Goal: Task Accomplishment & Management: Manage account settings

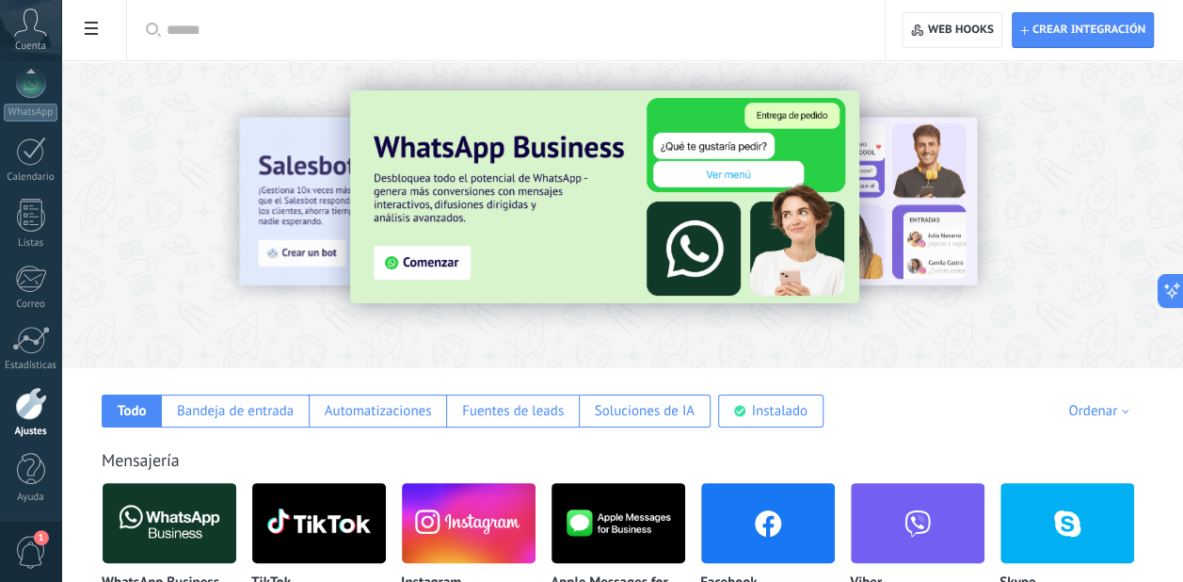
drag, startPoint x: 0, startPoint y: 0, endPoint x: 1196, endPoint y: 250, distance: 1222.4
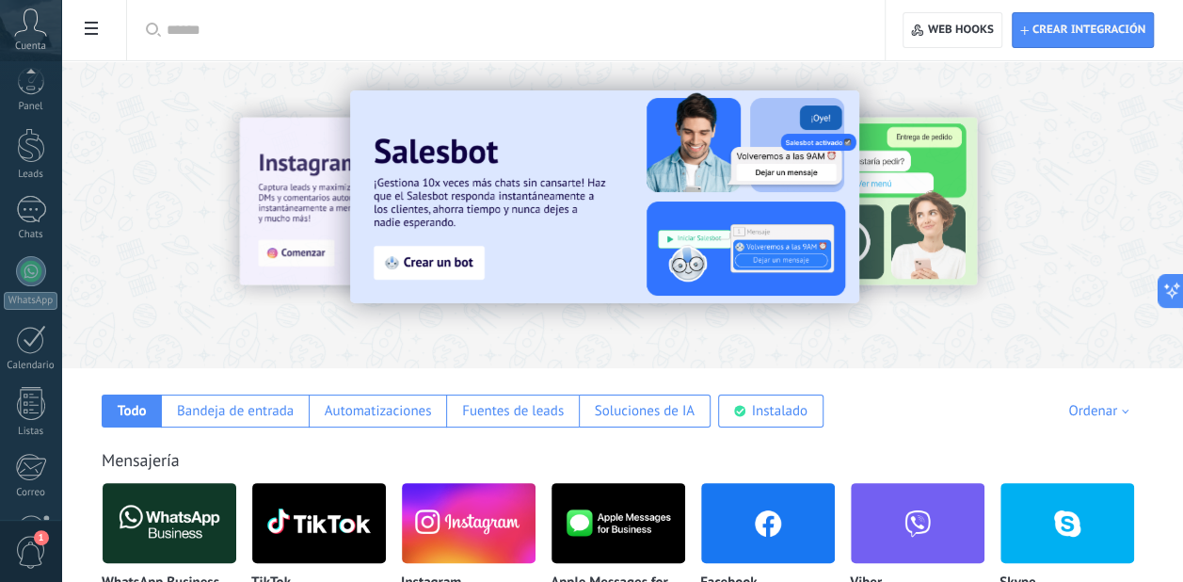
scroll to position [200, 0]
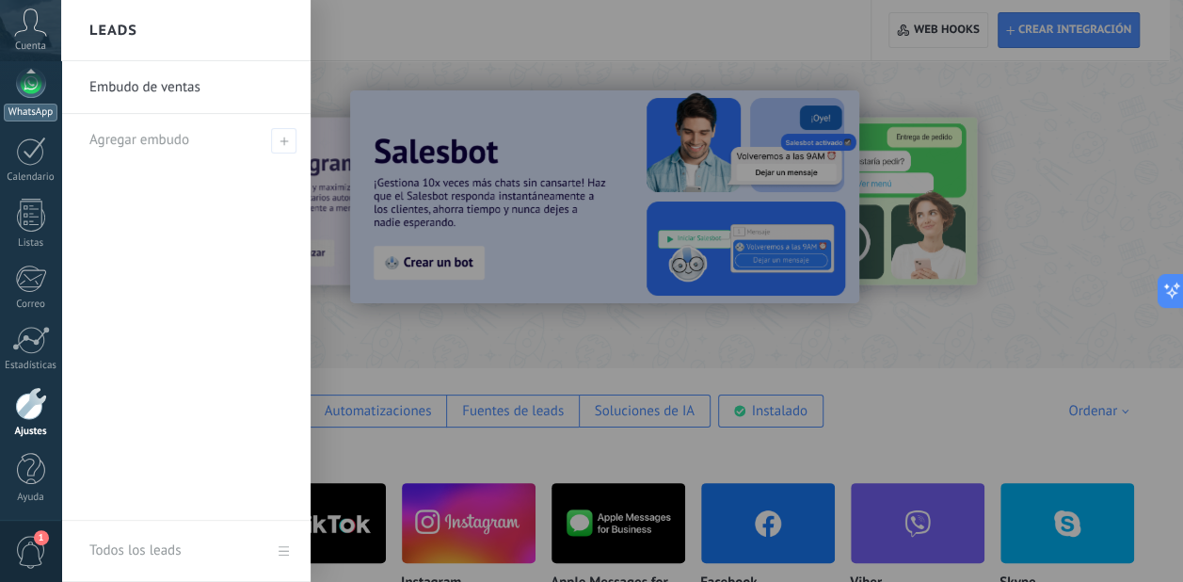
click at [30, 101] on link "WhatsApp" at bounding box center [30, 95] width 61 height 54
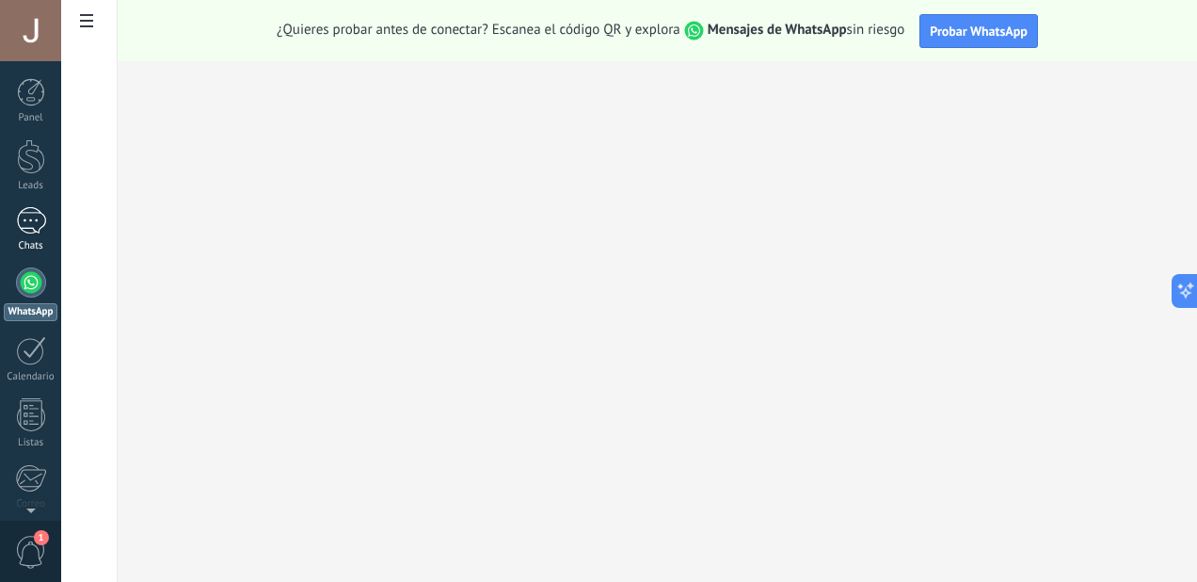
click at [41, 224] on div at bounding box center [31, 220] width 30 height 27
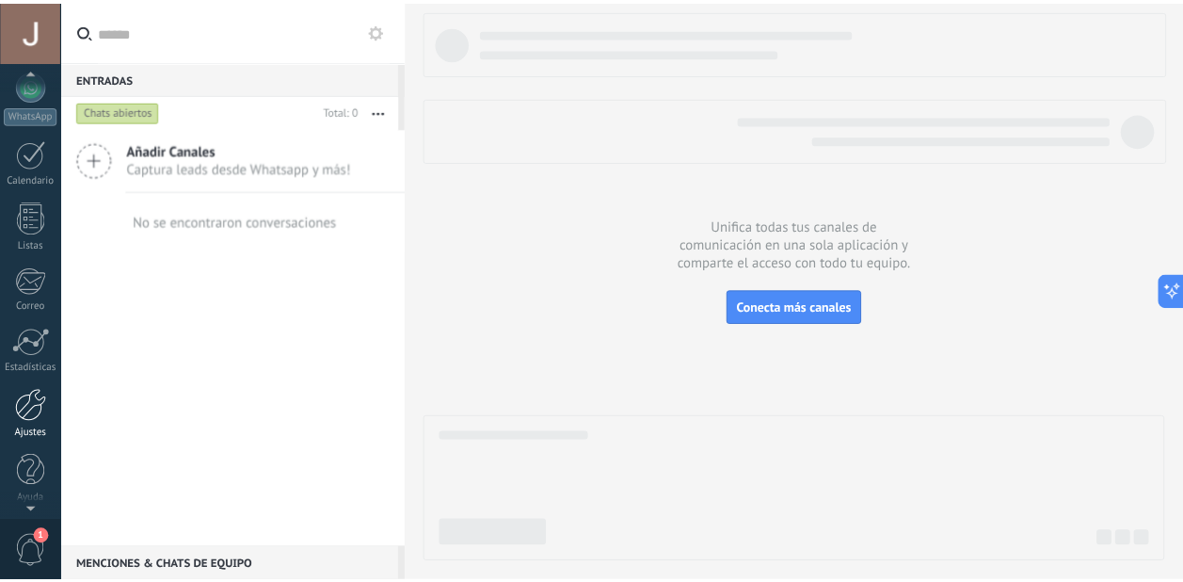
scroll to position [200, 0]
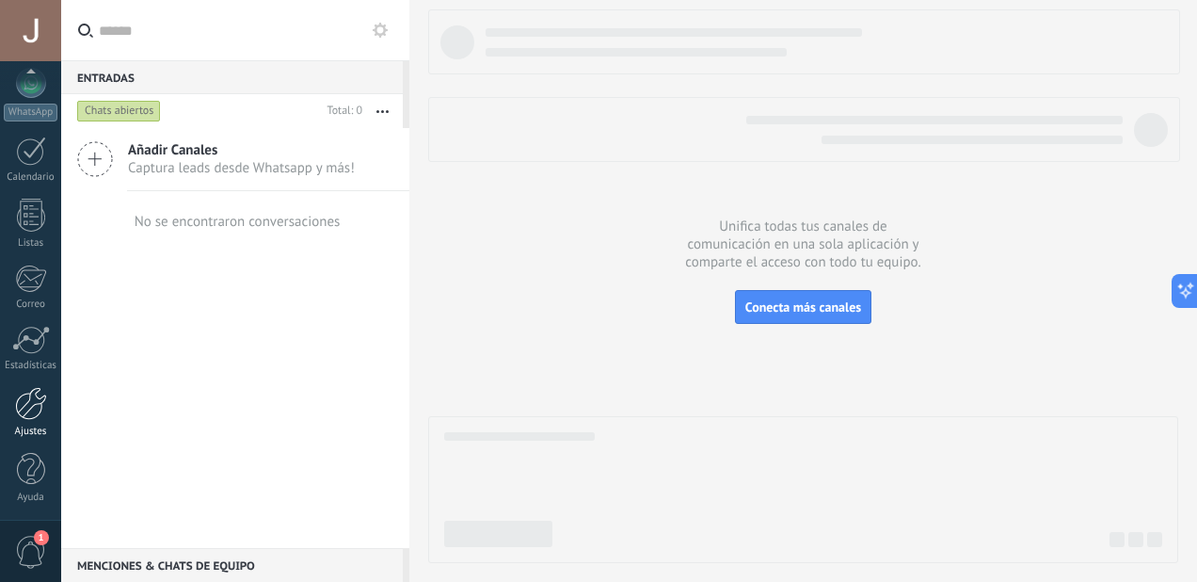
click at [30, 402] on div at bounding box center [31, 403] width 32 height 33
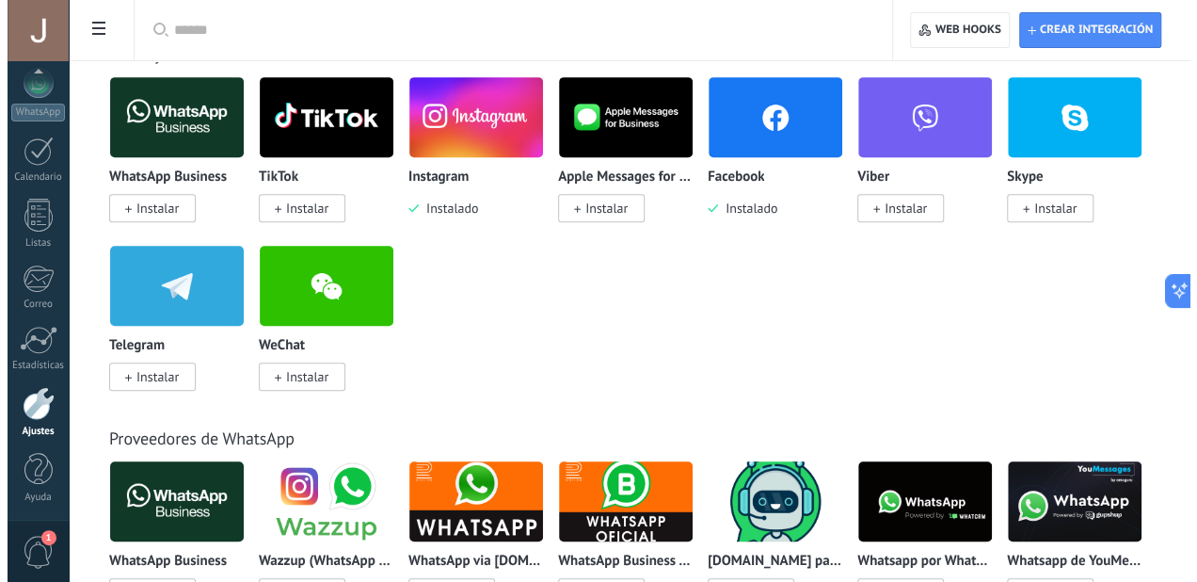
scroll to position [377, 0]
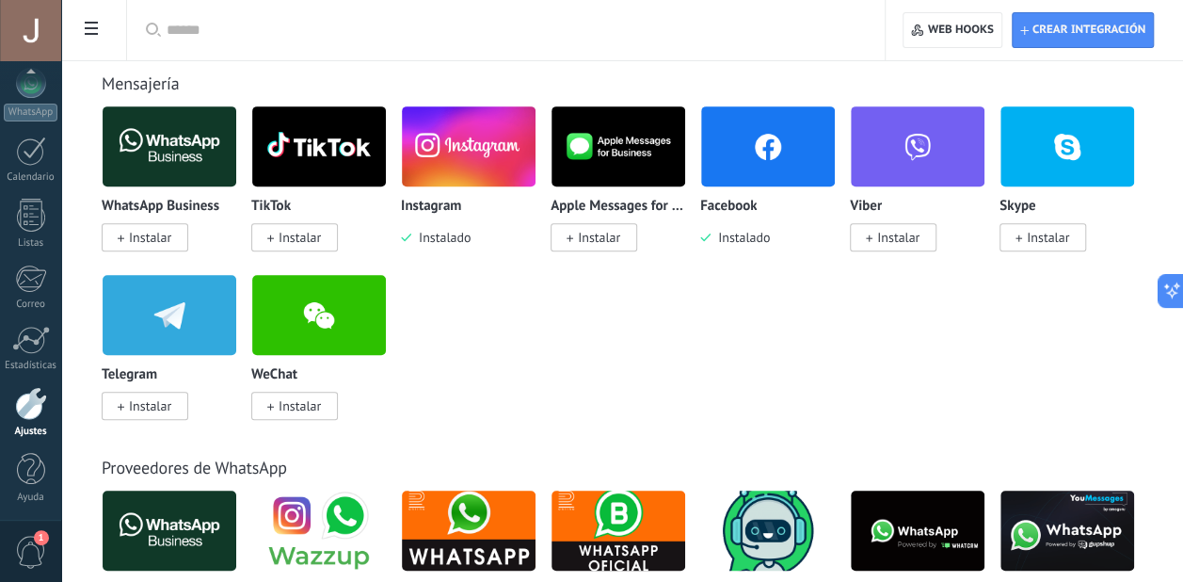
click at [139, 409] on span "Instalar" at bounding box center [150, 405] width 42 height 17
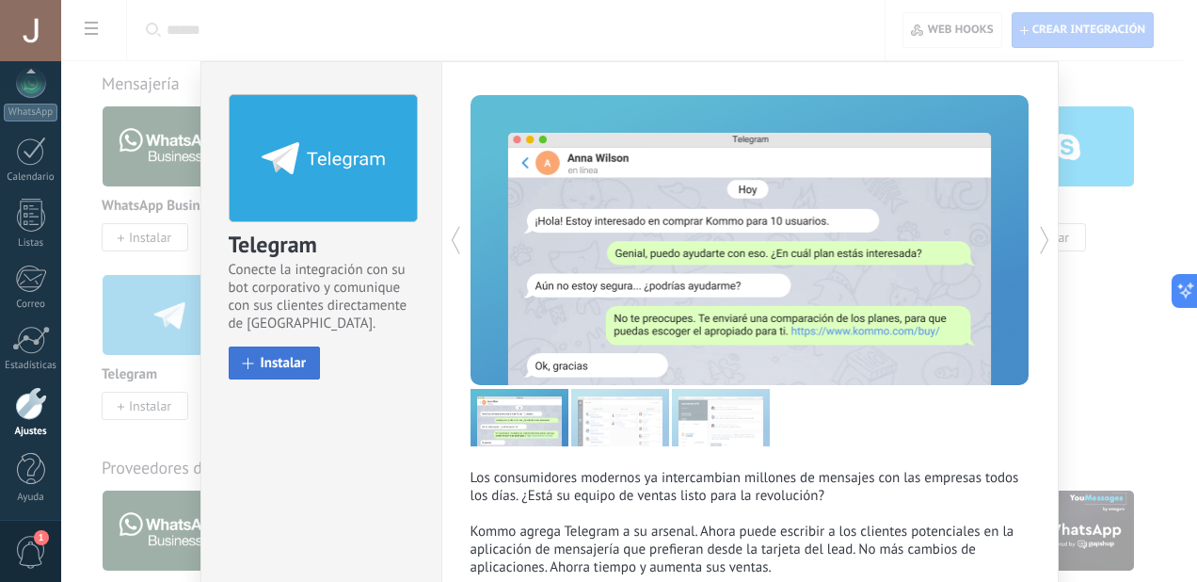
click at [296, 361] on span "Instalar" at bounding box center [284, 363] width 46 height 14
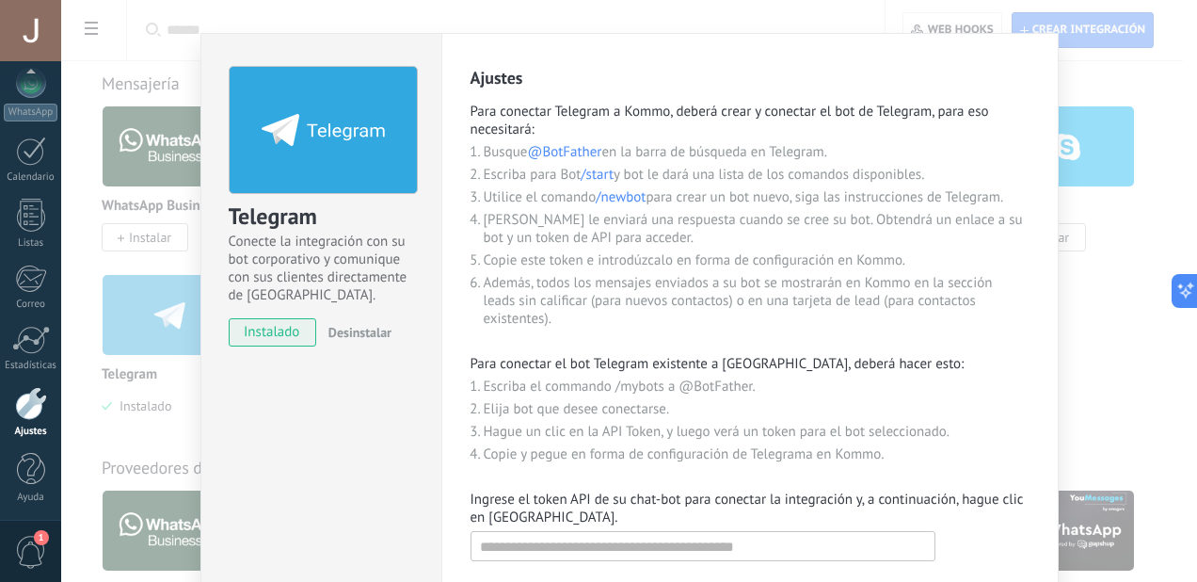
scroll to position [12, 0]
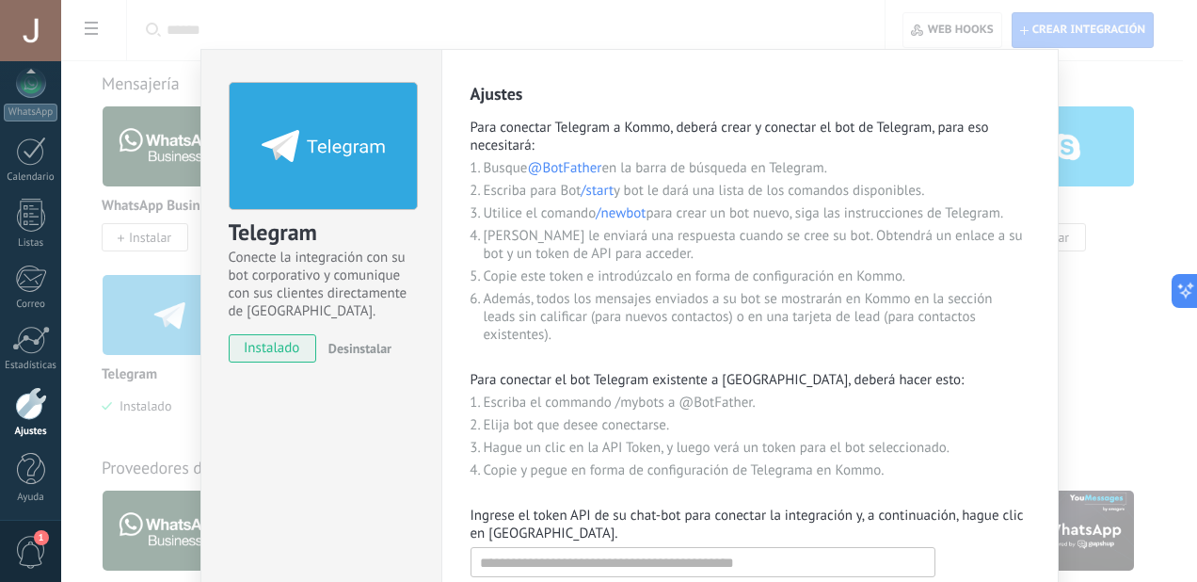
click at [1120, 387] on div "Telegram Conecte la integración con su bot corporativo y comunique con sus clie…" at bounding box center [629, 291] width 1136 height 582
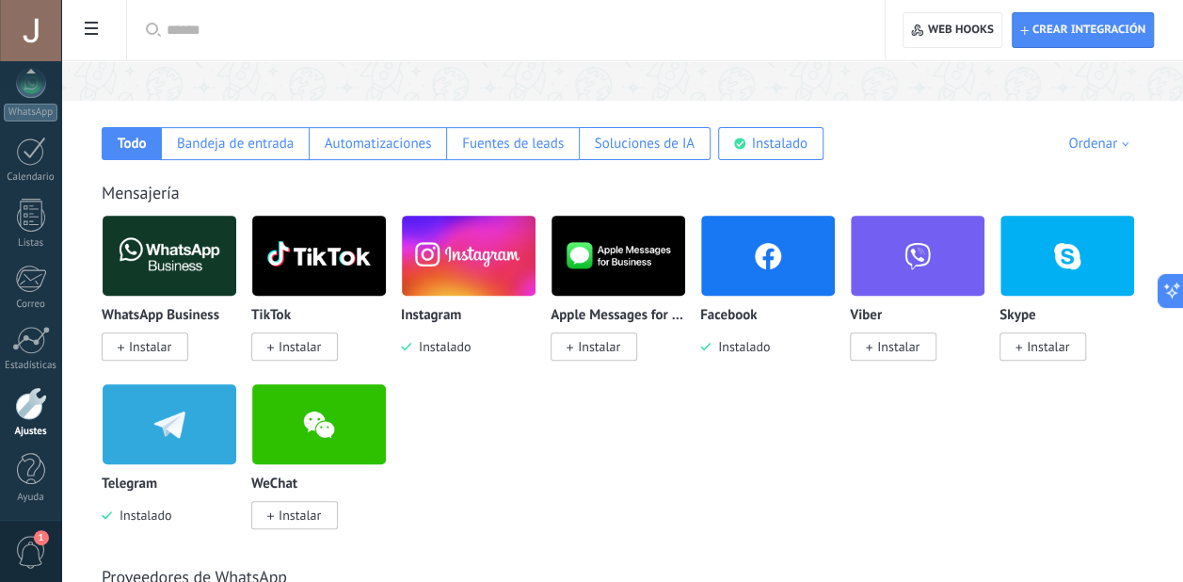
scroll to position [188, 0]
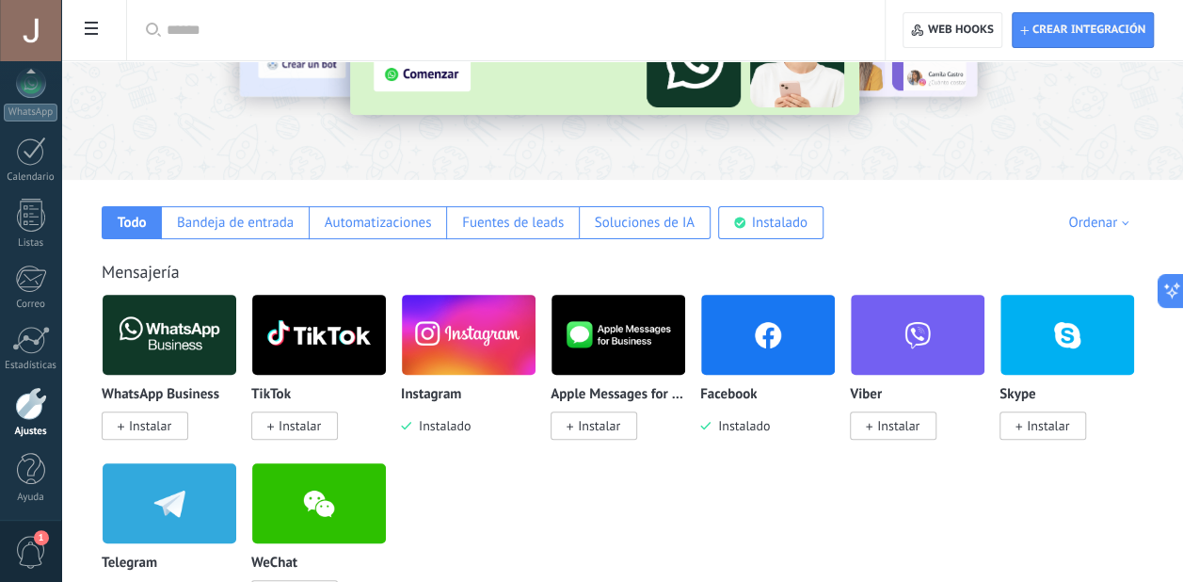
click at [767, 329] on img at bounding box center [768, 334] width 134 height 91
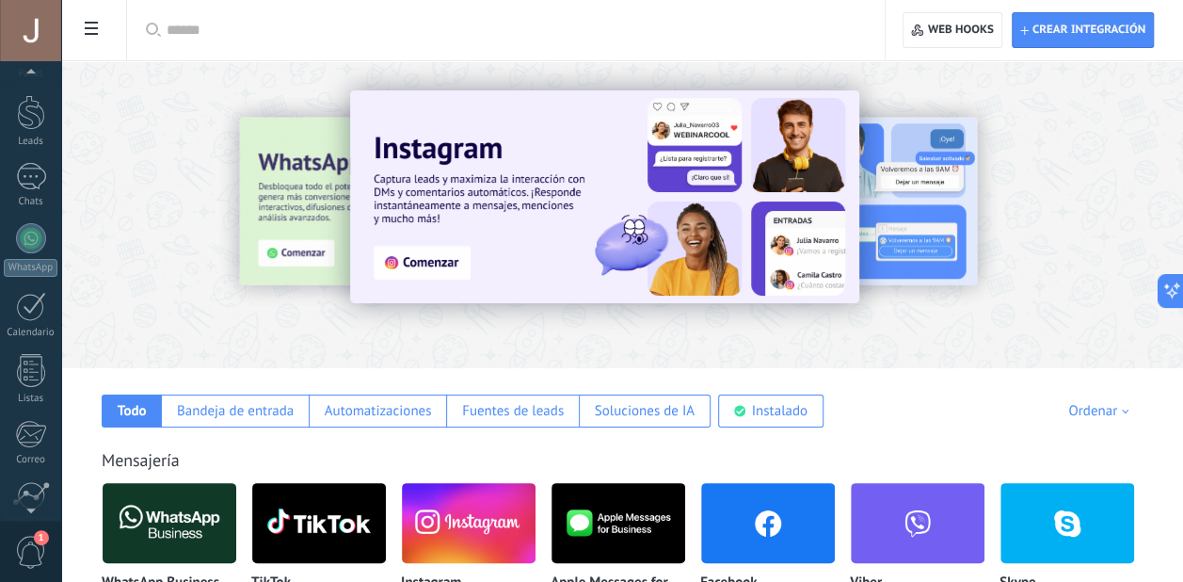
scroll to position [0, 0]
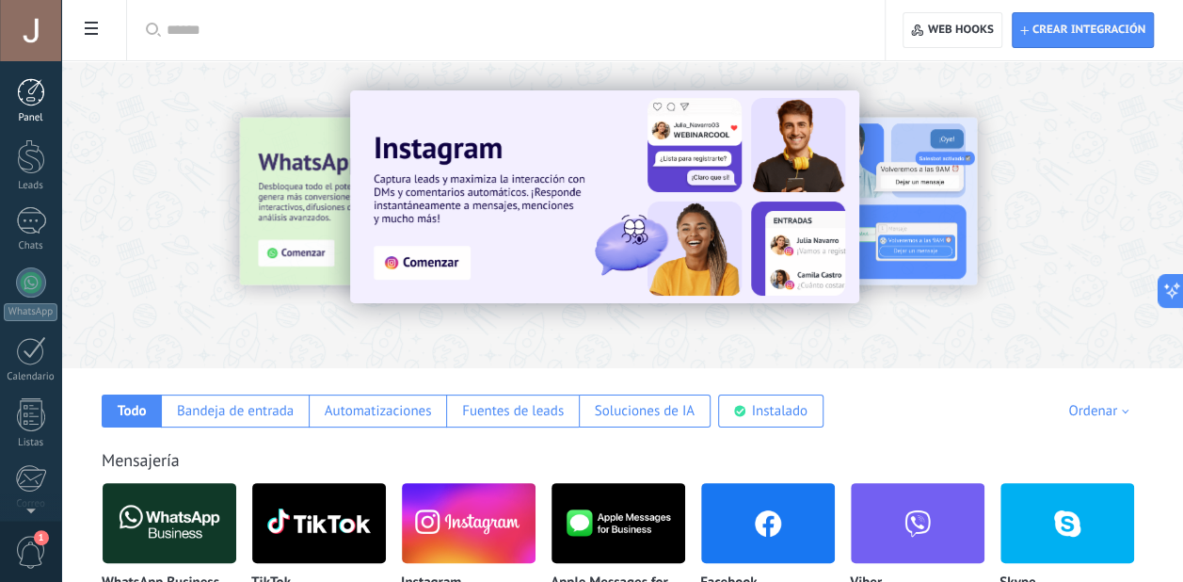
click at [35, 89] on div at bounding box center [31, 92] width 28 height 28
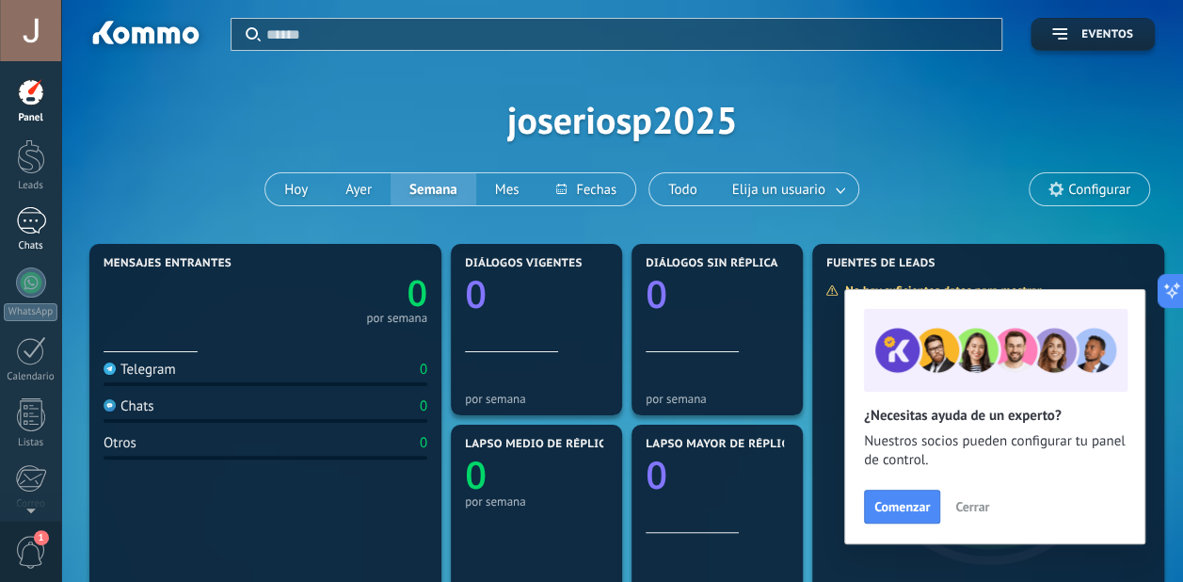
click at [33, 221] on div at bounding box center [31, 220] width 30 height 27
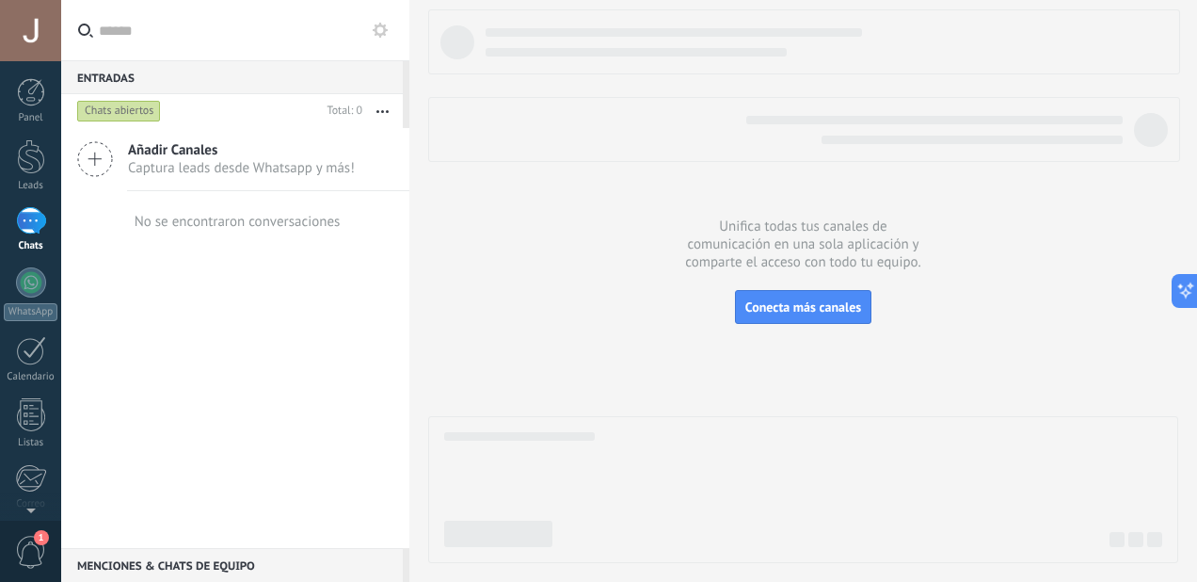
drag, startPoint x: 36, startPoint y: 220, endPoint x: 68, endPoint y: 195, distance: 40.9
click at [36, 219] on div at bounding box center [31, 220] width 30 height 27
click at [224, 153] on span "Añadir Canales" at bounding box center [241, 150] width 227 height 18
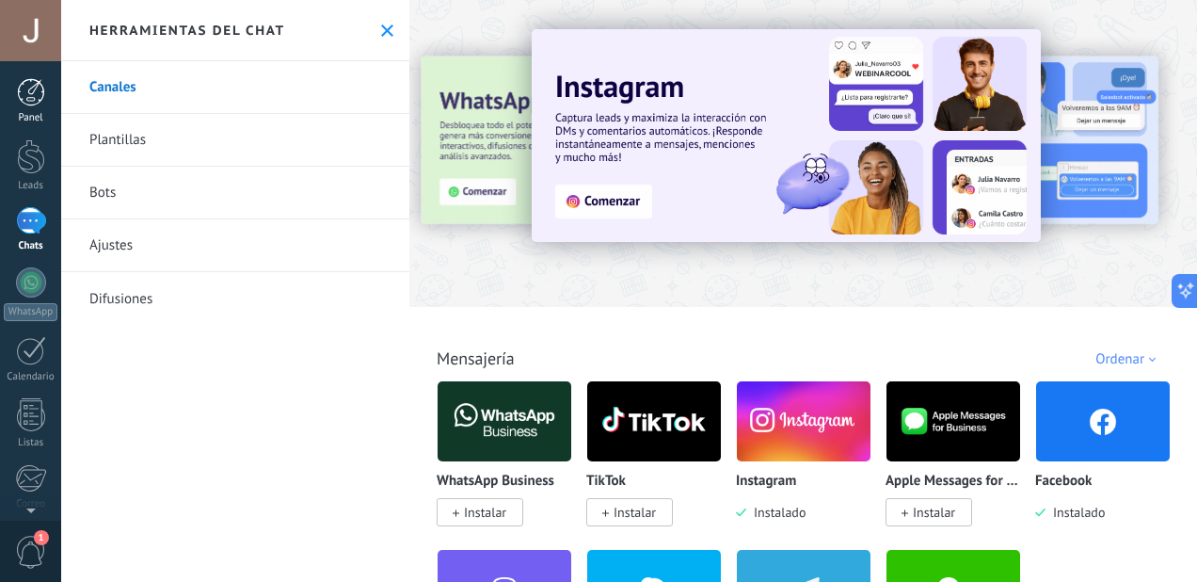
click at [29, 104] on div at bounding box center [31, 92] width 28 height 28
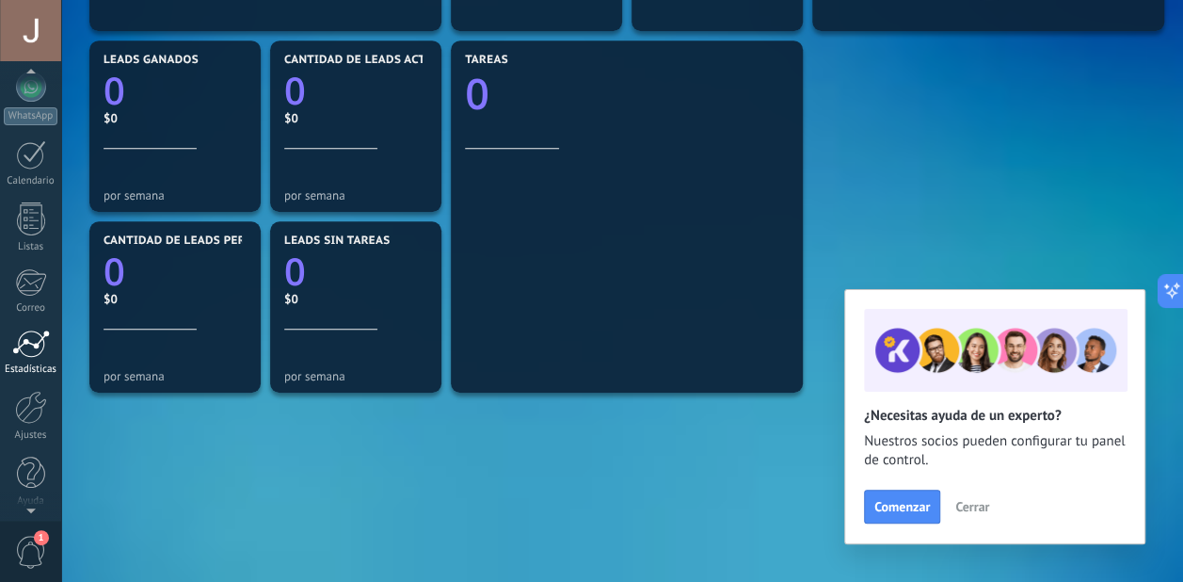
scroll to position [200, 0]
click at [23, 404] on div at bounding box center [31, 403] width 32 height 33
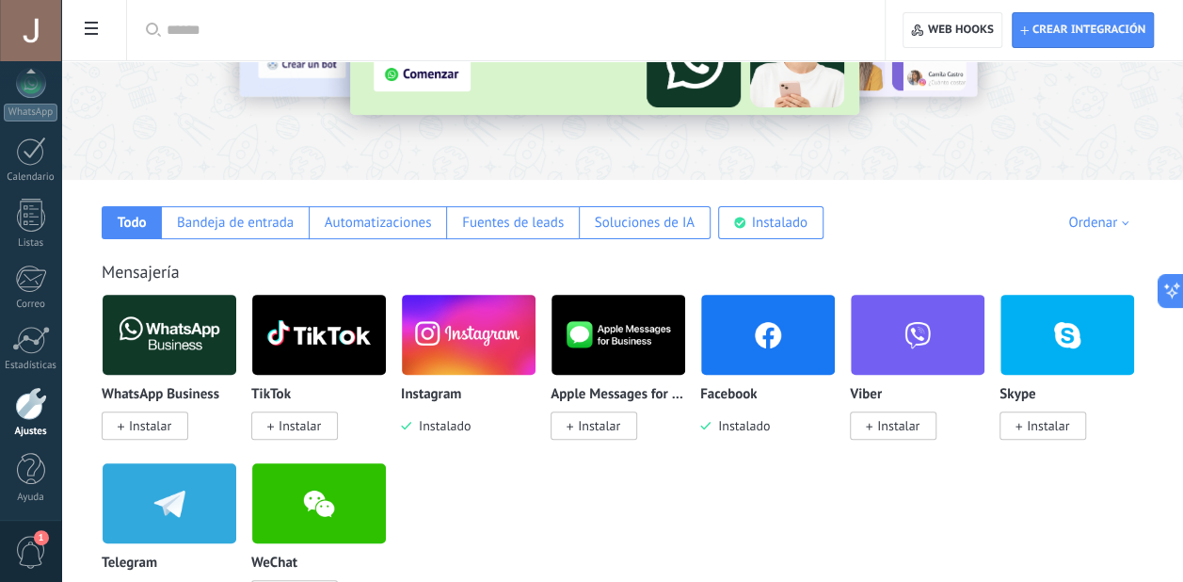
scroll to position [158, 0]
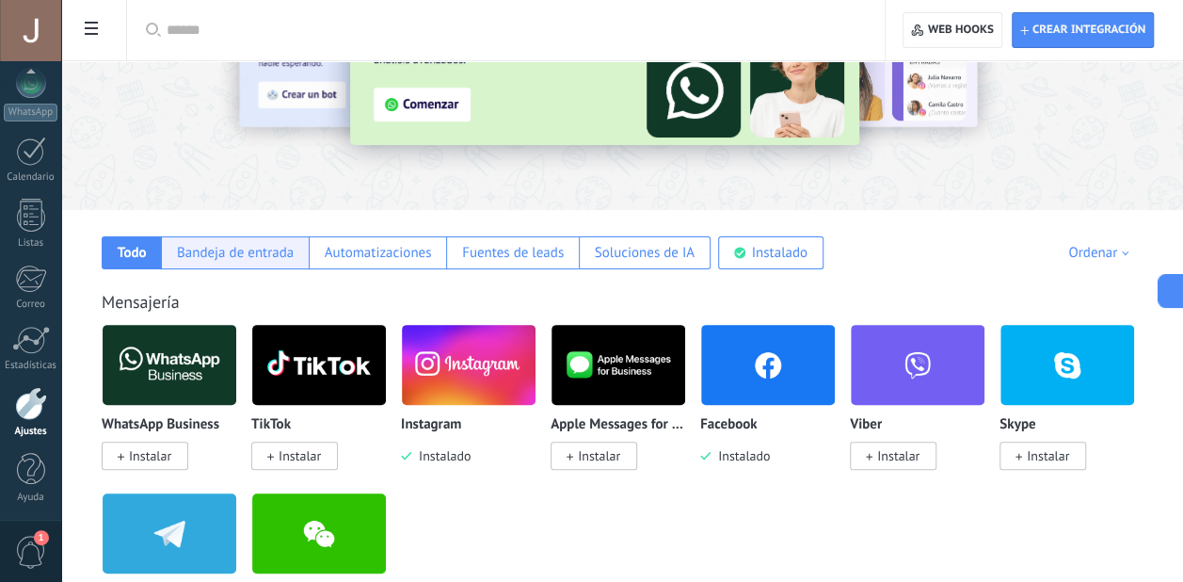
click at [228, 248] on div "Bandeja de entrada" at bounding box center [235, 253] width 117 height 18
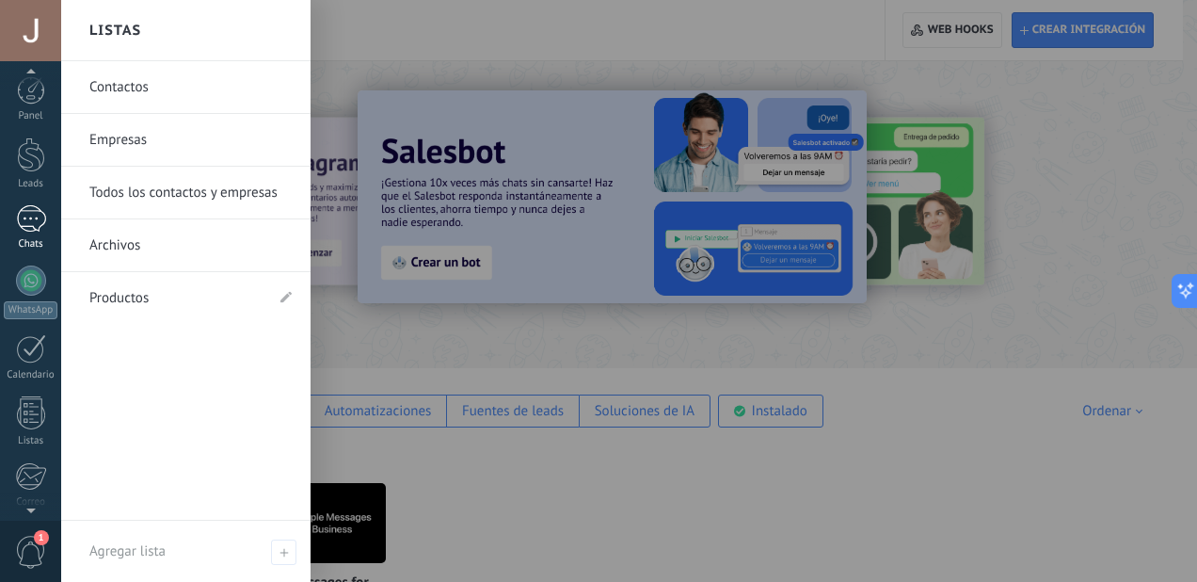
scroll to position [0, 0]
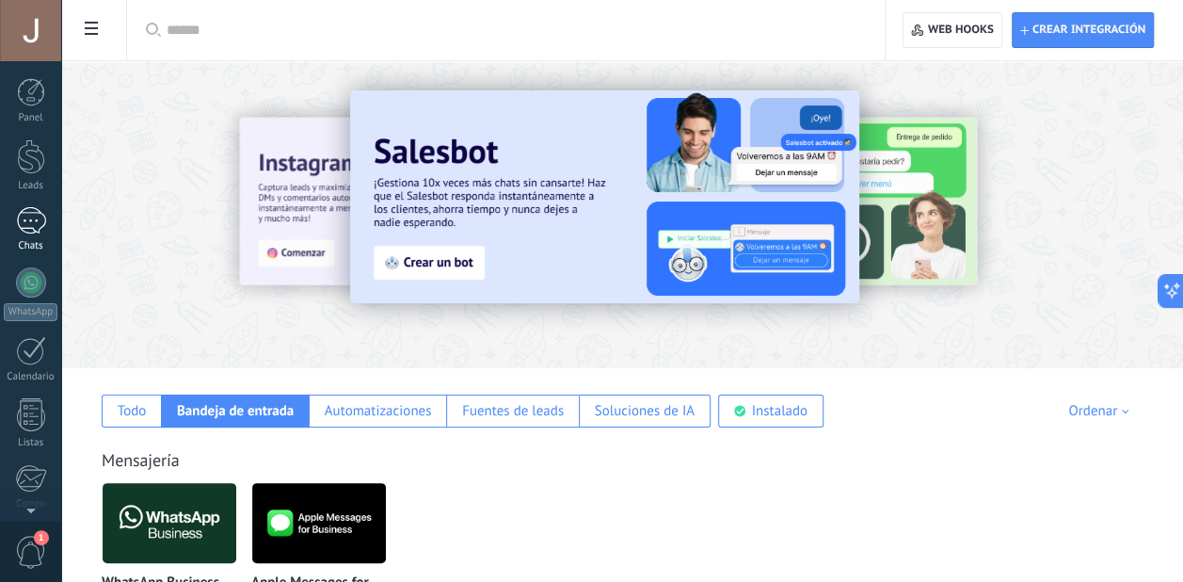
click at [24, 213] on div at bounding box center [31, 220] width 30 height 27
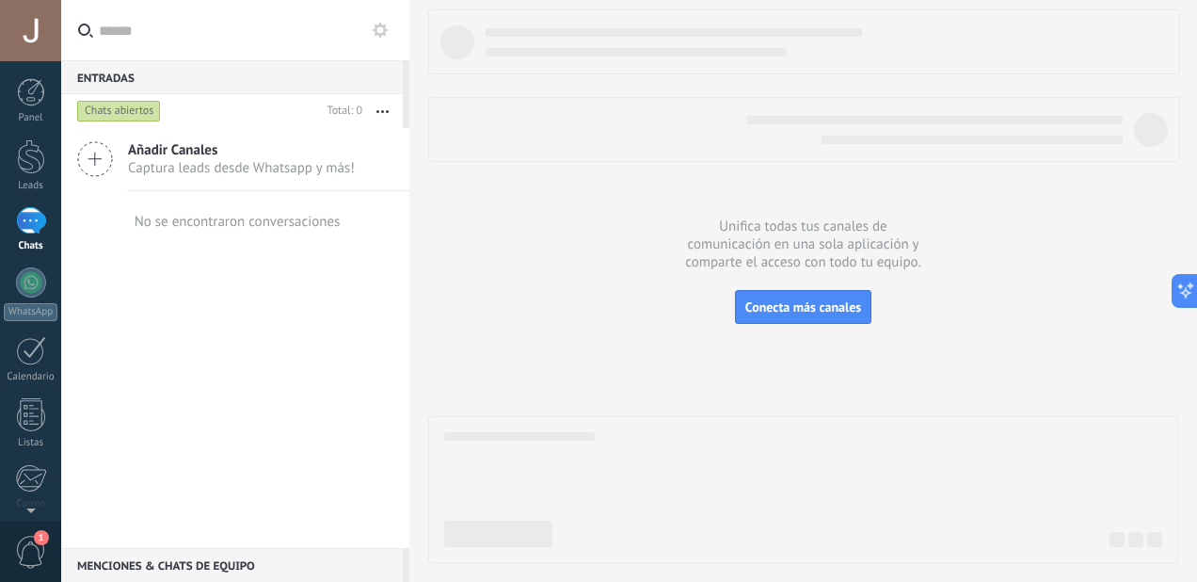
click at [384, 111] on icon "button" at bounding box center [383, 111] width 12 height 3
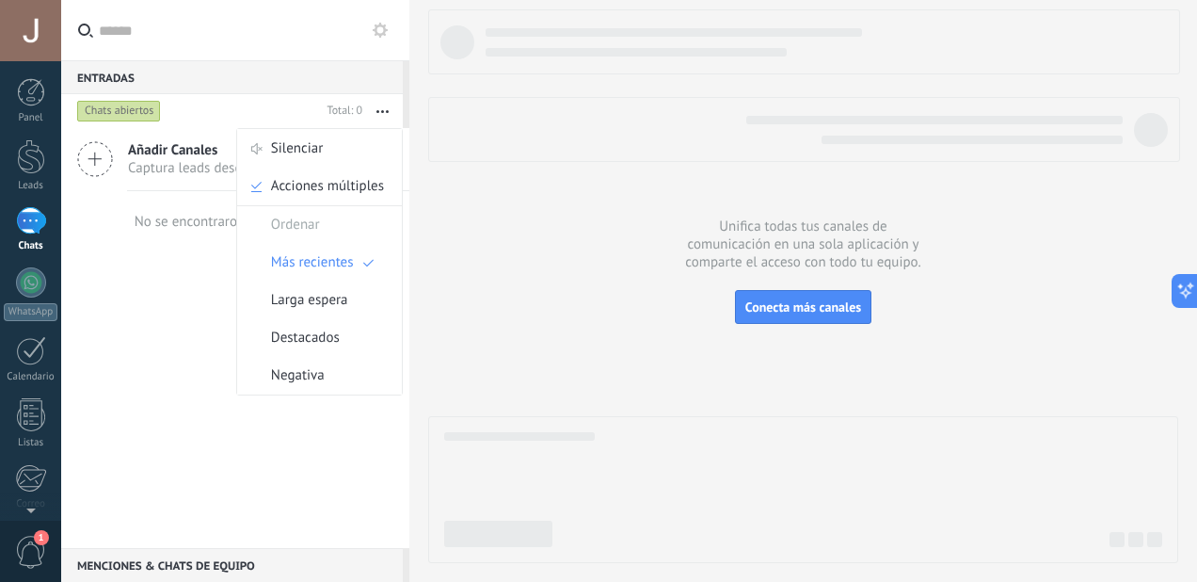
click at [383, 111] on use "button" at bounding box center [383, 111] width 12 height 3
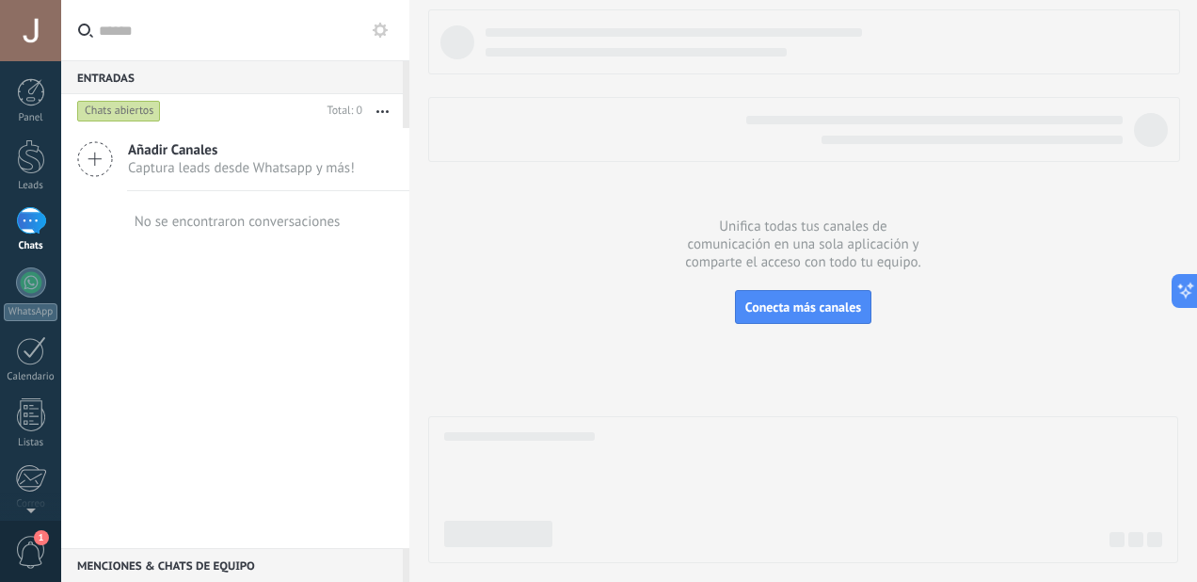
click at [92, 162] on icon at bounding box center [95, 159] width 36 height 36
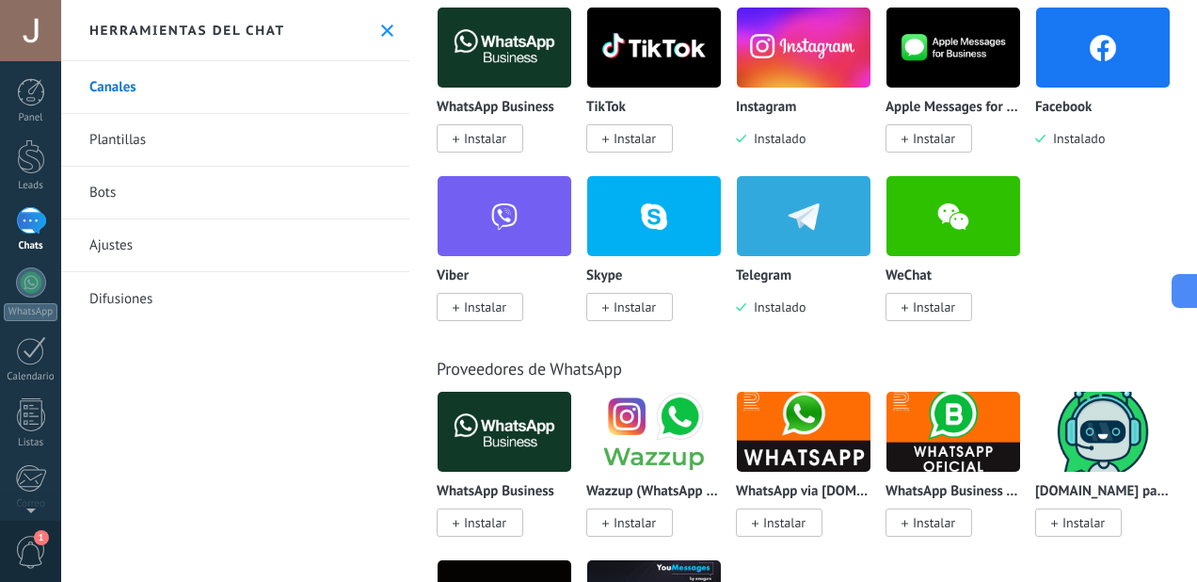
scroll to position [377, 0]
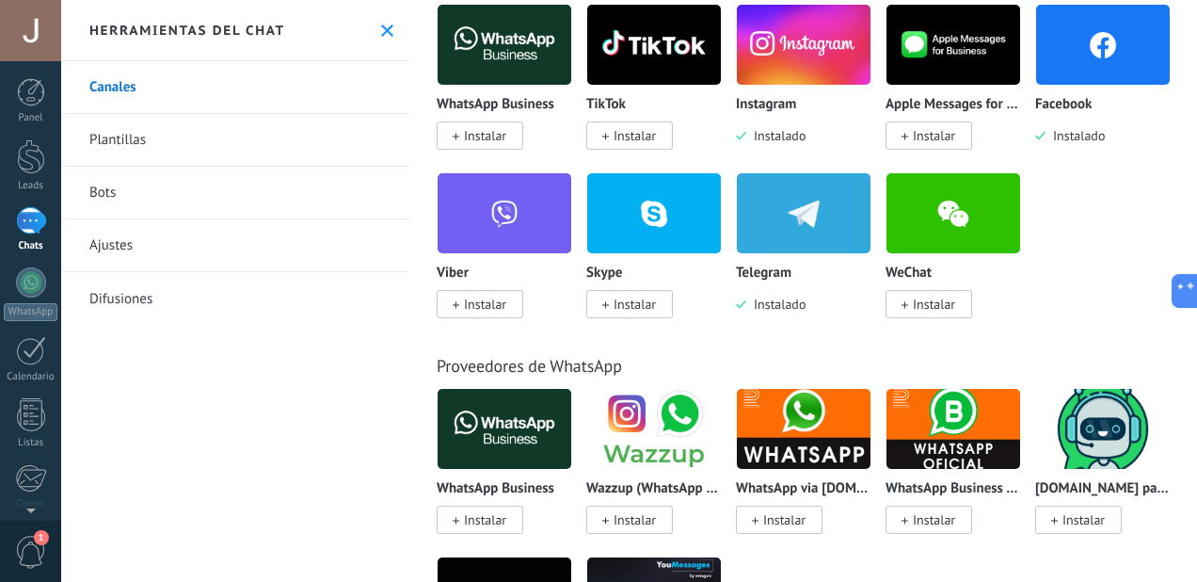
click at [1036, 90] on img at bounding box center [1103, 44] width 134 height 91
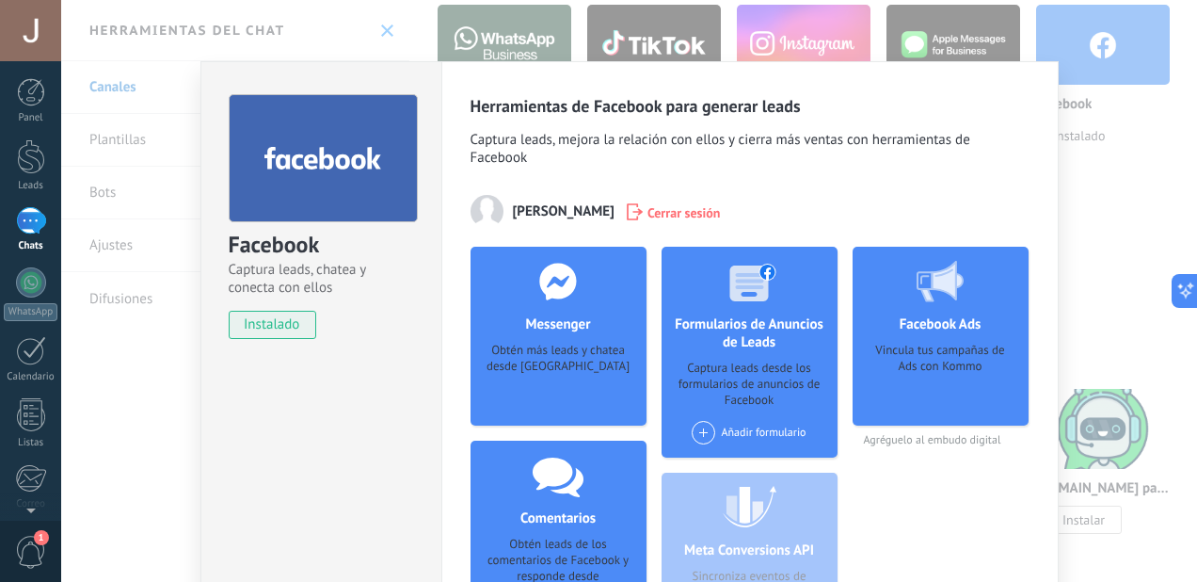
scroll to position [188, 0]
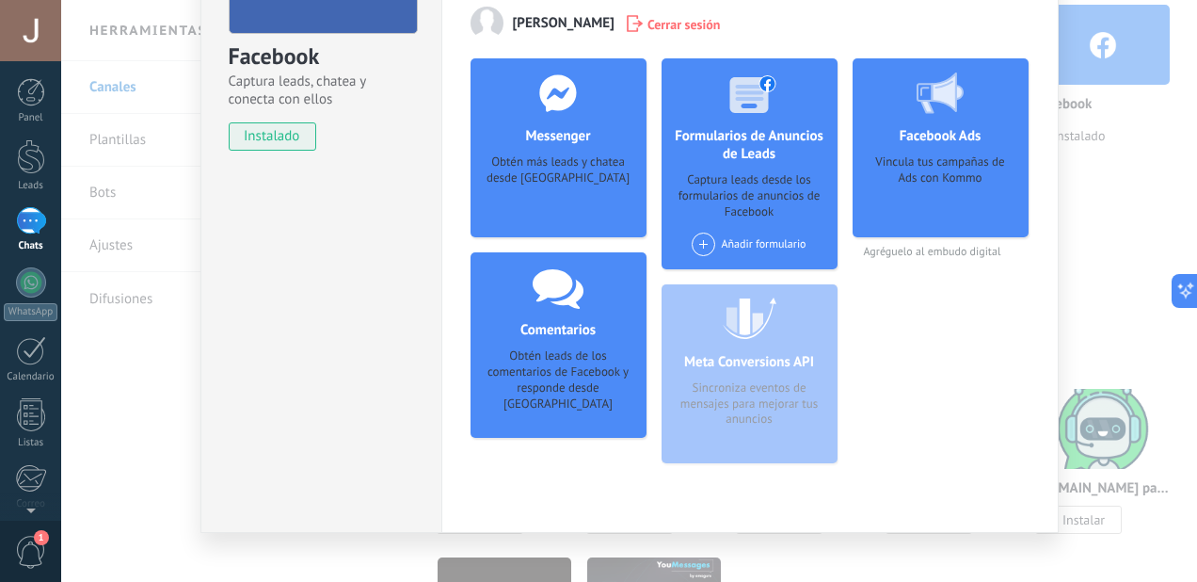
click at [576, 116] on div at bounding box center [558, 92] width 186 height 69
click at [575, 120] on div at bounding box center [558, 92] width 186 height 69
drag, startPoint x: 553, startPoint y: 99, endPoint x: 565, endPoint y: 222, distance: 123.9
click at [565, 222] on div "Messenger Obtén más leads y chatea desde Kommo Agregar página" at bounding box center [559, 147] width 176 height 179
drag, startPoint x: 565, startPoint y: 222, endPoint x: 546, endPoint y: 152, distance: 72.2
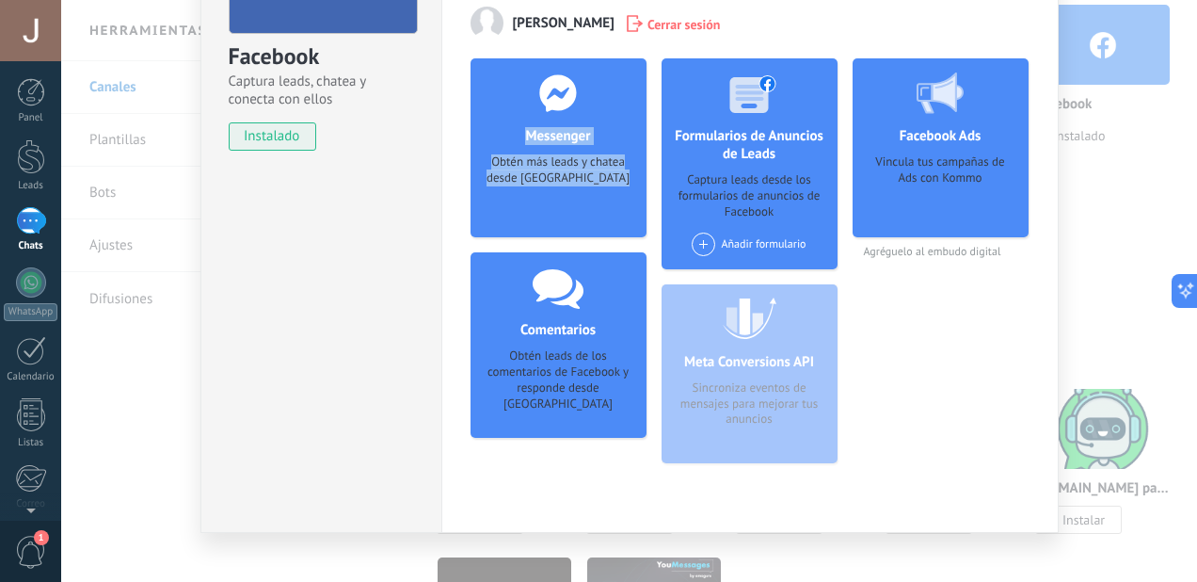
click at [546, 152] on div "Messenger Obtén más leads y chatea desde Kommo Agregar página" at bounding box center [559, 147] width 176 height 179
click at [548, 114] on div at bounding box center [558, 92] width 186 height 69
click at [538, 104] on icon at bounding box center [558, 93] width 49 height 38
click at [537, 104] on icon at bounding box center [558, 93] width 49 height 38
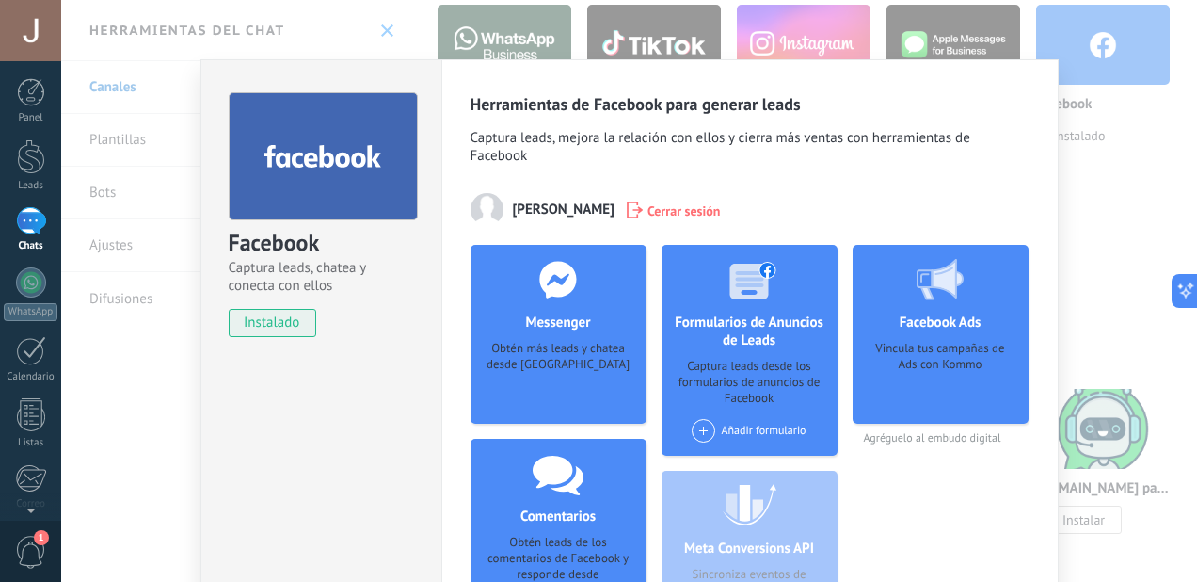
scroll to position [0, 0]
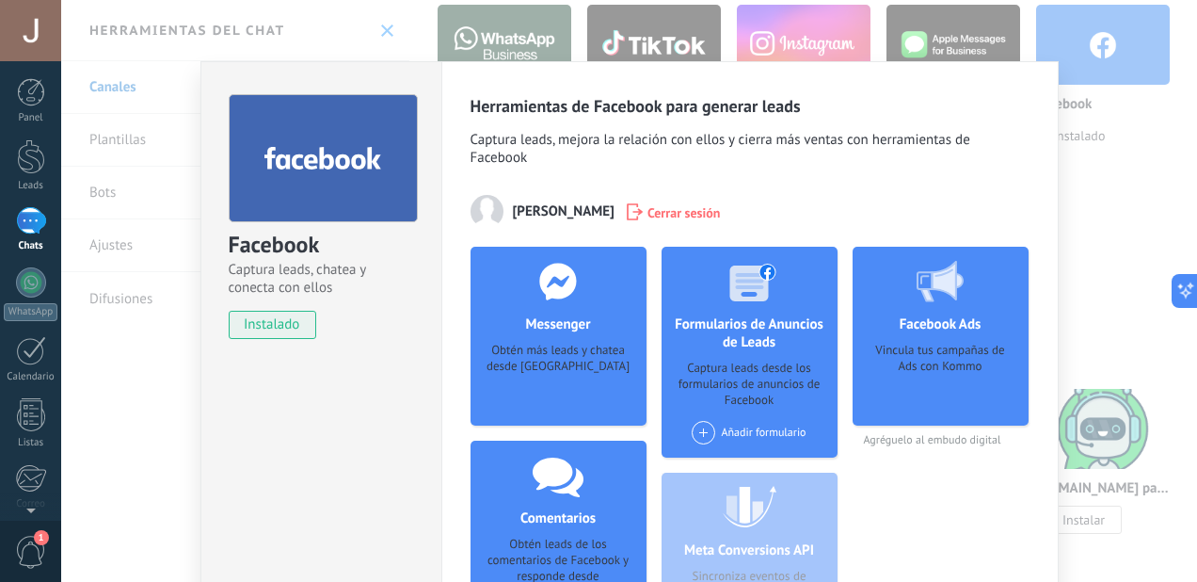
click at [269, 327] on span "instalado" at bounding box center [273, 325] width 86 height 28
click at [312, 190] on div at bounding box center [323, 158] width 189 height 128
click at [313, 190] on div at bounding box center [323, 158] width 189 height 128
drag, startPoint x: 313, startPoint y: 190, endPoint x: 490, endPoint y: 220, distance: 180.4
click at [490, 220] on img at bounding box center [487, 211] width 33 height 33
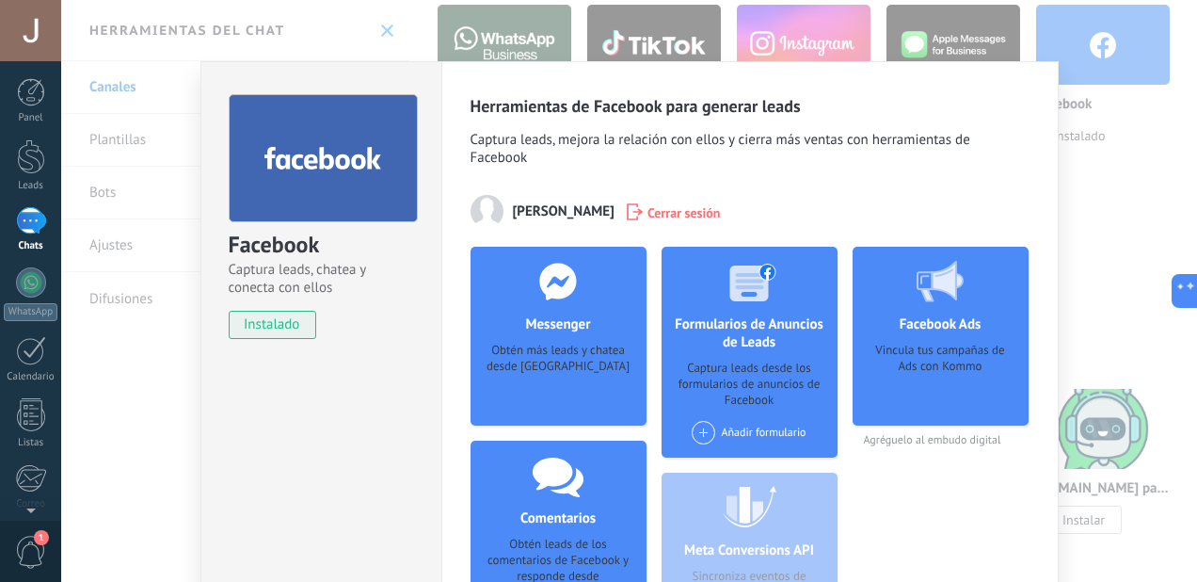
click at [522, 218] on span "[PERSON_NAME]" at bounding box center [564, 211] width 102 height 18
drag, startPoint x: 522, startPoint y: 218, endPoint x: 514, endPoint y: 211, distance: 10.7
click at [516, 213] on span "[PERSON_NAME]" at bounding box center [564, 211] width 102 height 18
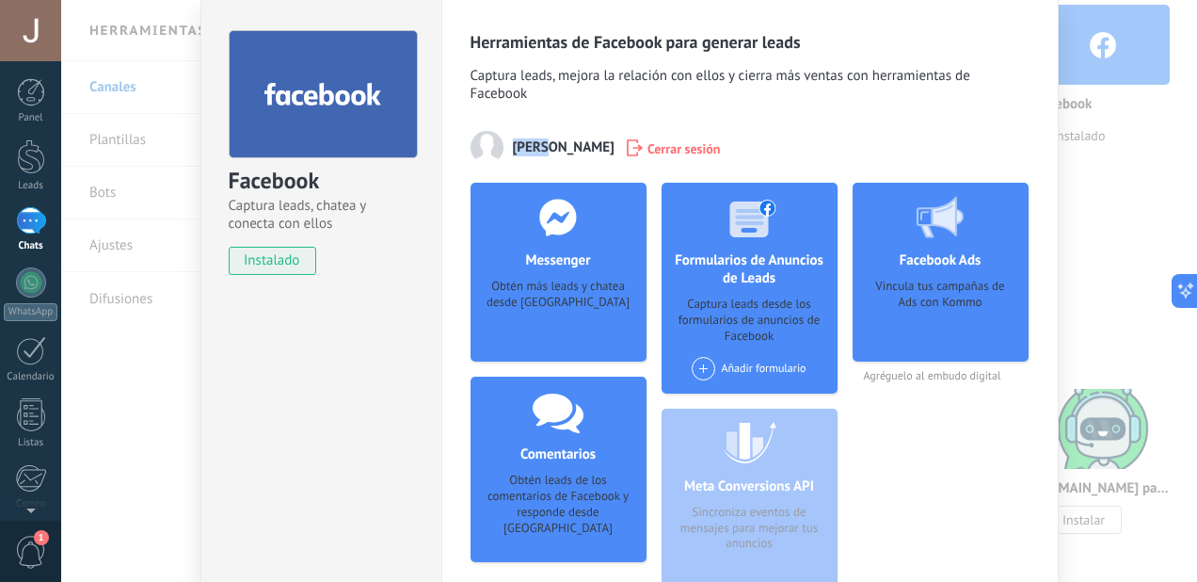
scroll to position [94, 0]
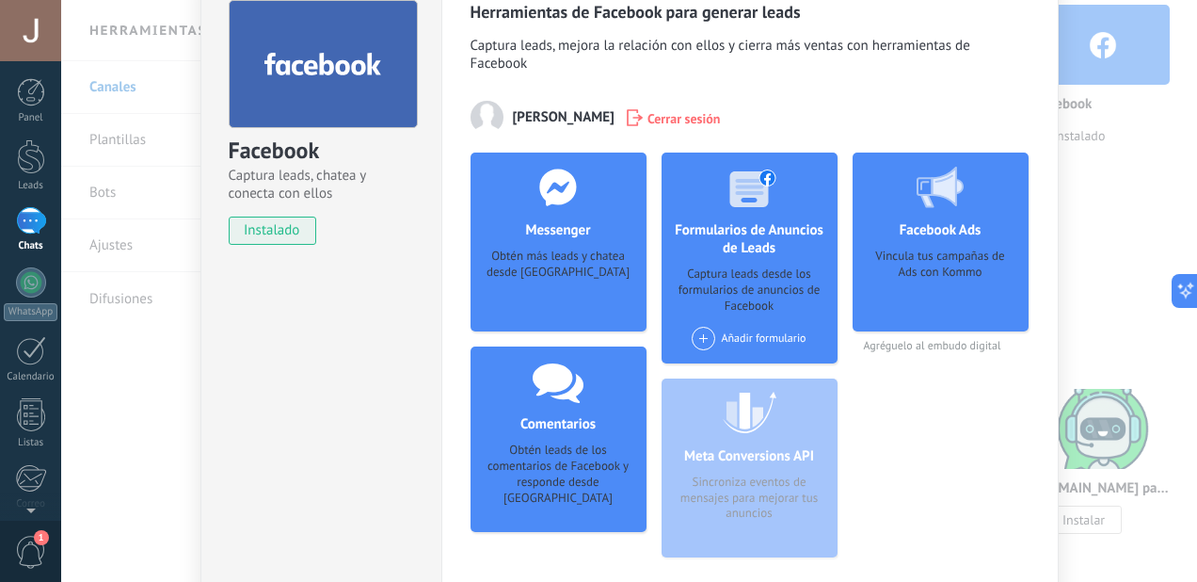
click at [754, 332] on div "Añadir formulario" at bounding box center [749, 339] width 114 height 24
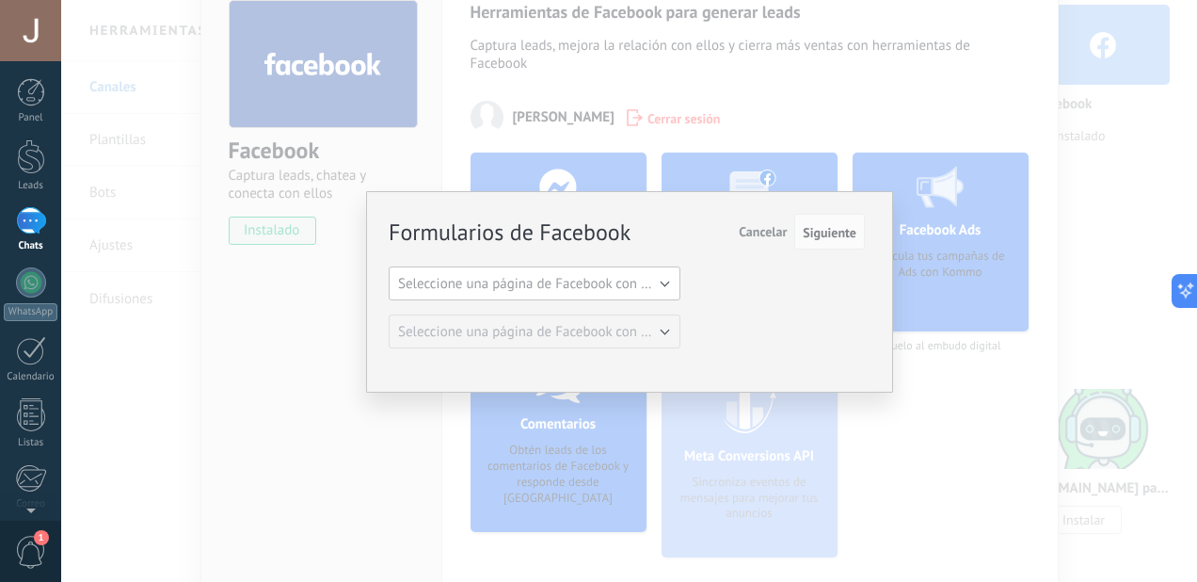
click at [531, 287] on span "Seleccione una página de Facebook con formas" at bounding box center [540, 284] width 284 height 18
click at [629, 275] on span "Seleccione una página de Facebook con formas" at bounding box center [540, 284] width 284 height 18
click at [656, 287] on span "Seleccione una página de Facebook con formas" at bounding box center [525, 284] width 297 height 18
click at [667, 278] on button "Seleccione una página de Facebook con formas" at bounding box center [535, 283] width 292 height 34
click at [668, 279] on span "Seleccione una página de Facebook con formas" at bounding box center [525, 284] width 297 height 18
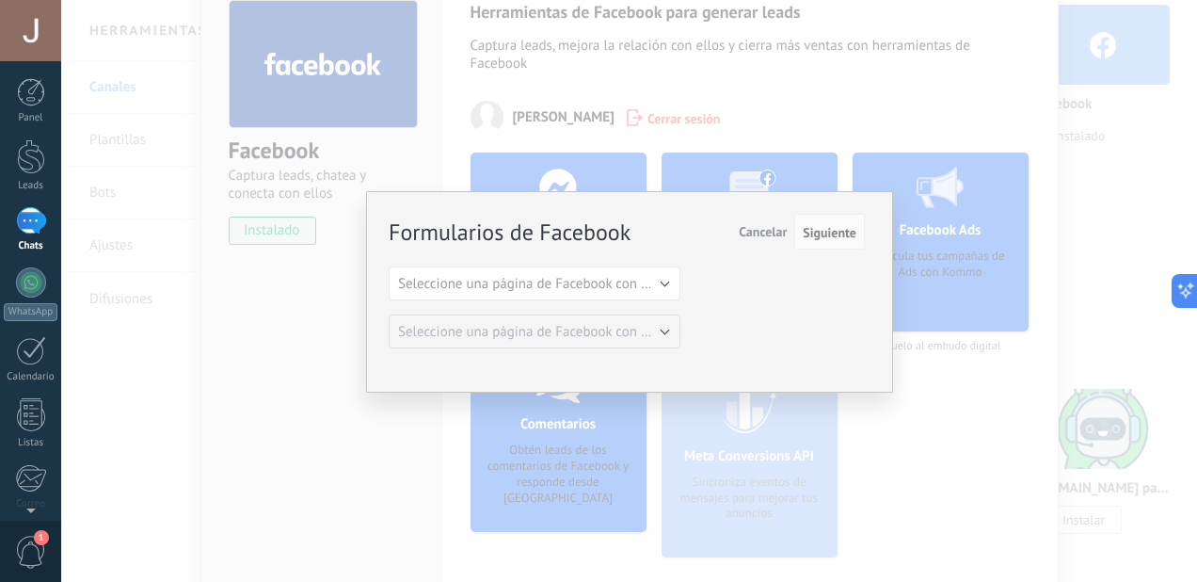
click at [766, 224] on span "Cancelar" at bounding box center [763, 231] width 48 height 17
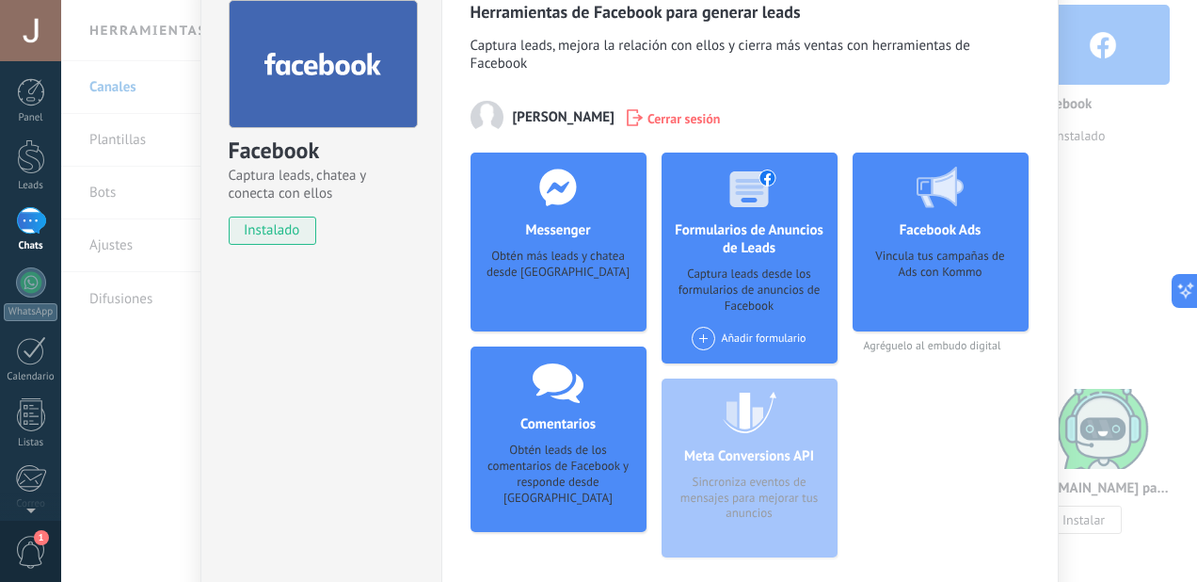
scroll to position [0, 0]
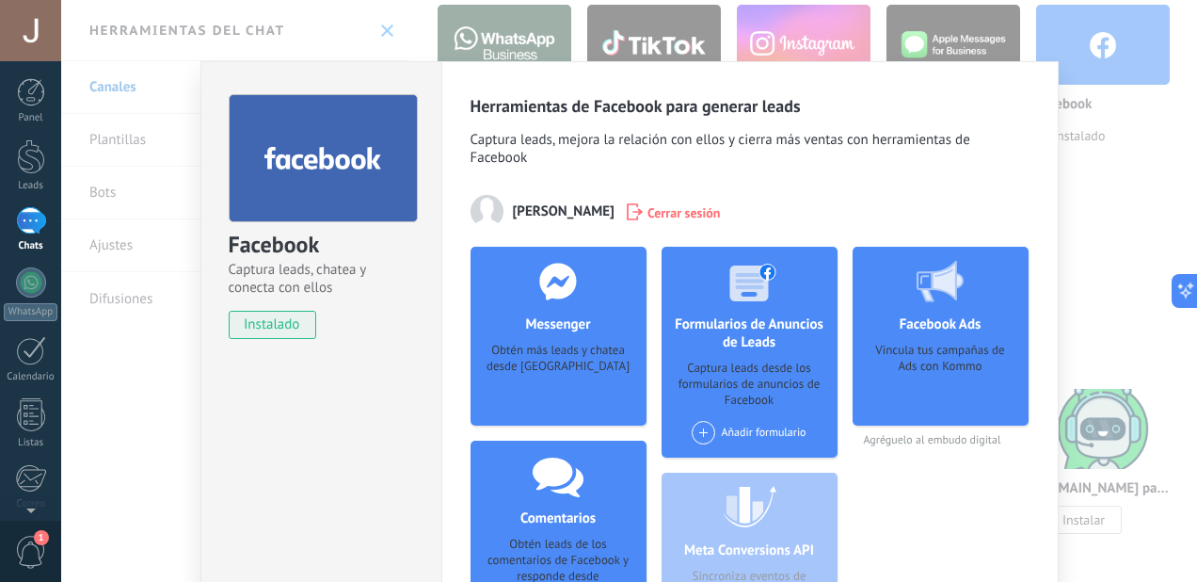
click at [545, 208] on span "[PERSON_NAME]" at bounding box center [564, 211] width 102 height 18
click at [289, 336] on span "instalado" at bounding box center [273, 325] width 86 height 28
click at [1114, 201] on div "Facebook Captura leads, chatea y conecta con ellos instalado Desinstalar Herram…" at bounding box center [629, 291] width 1136 height 582
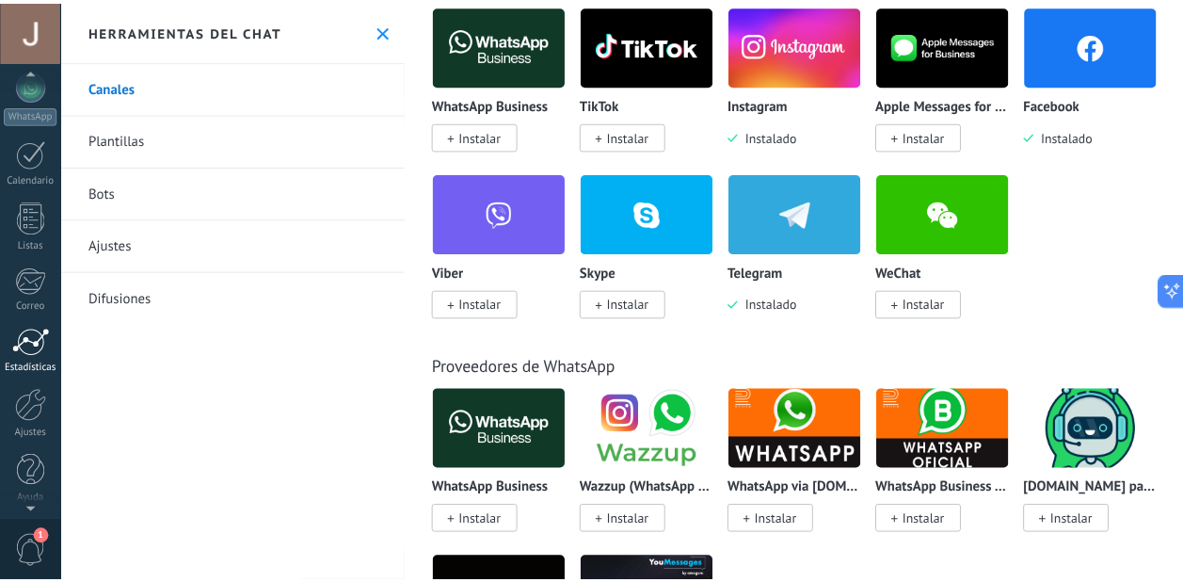
scroll to position [200, 0]
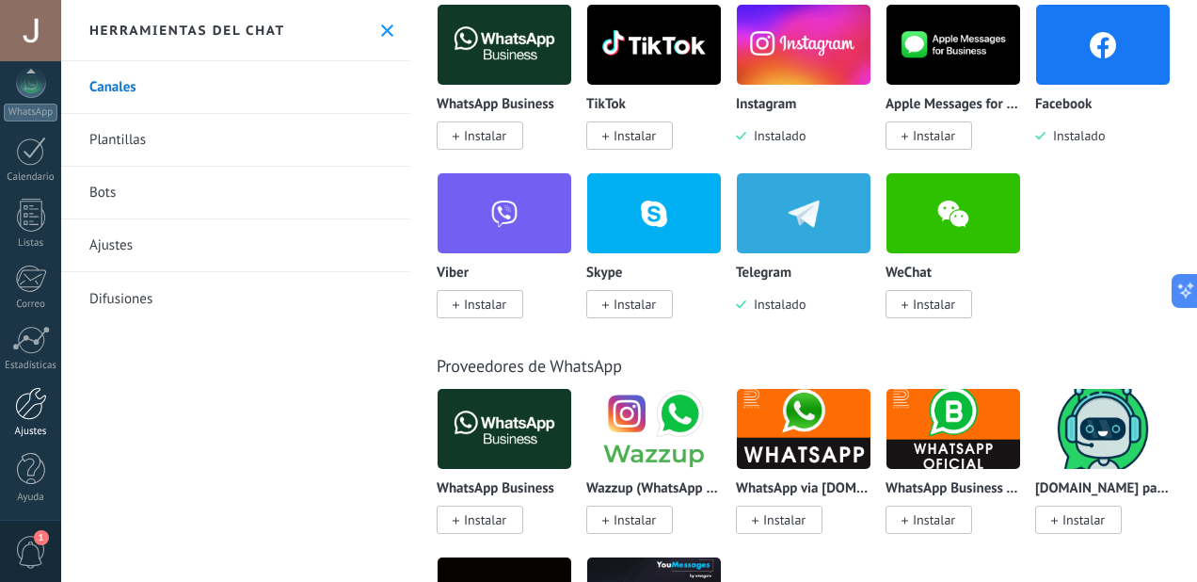
click at [38, 397] on div at bounding box center [31, 403] width 32 height 33
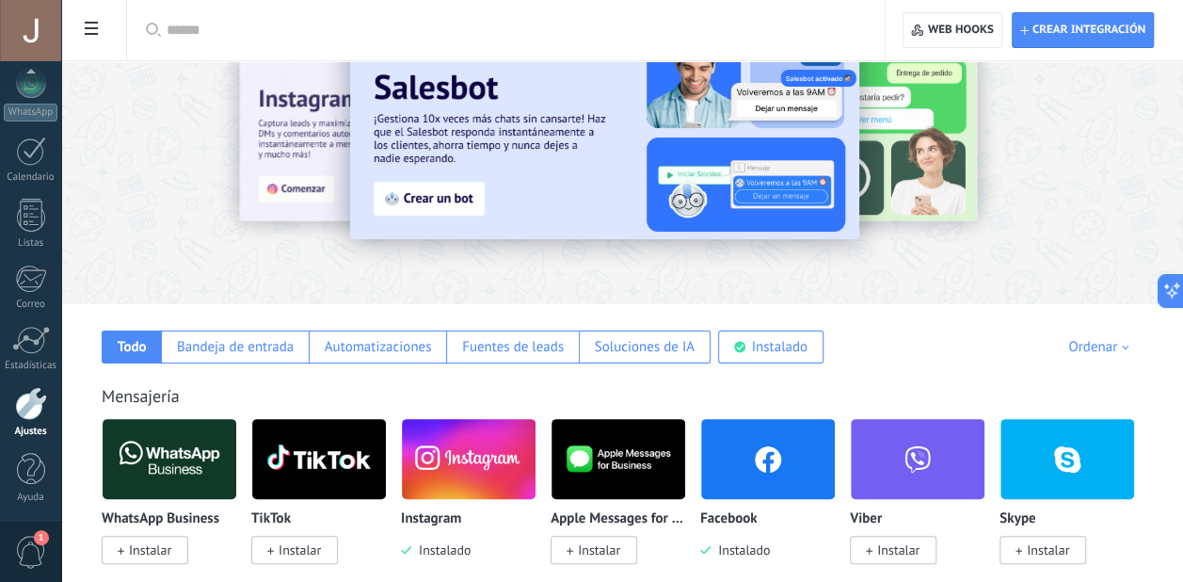
scroll to position [188, 0]
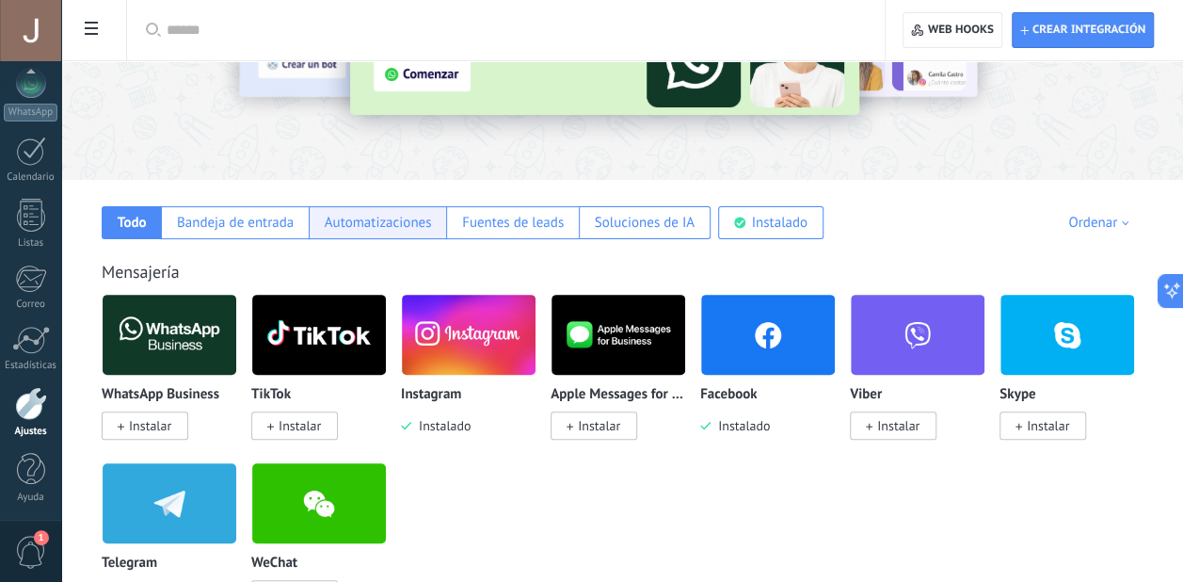
click at [375, 226] on div "Automatizaciones" at bounding box center [378, 223] width 107 height 18
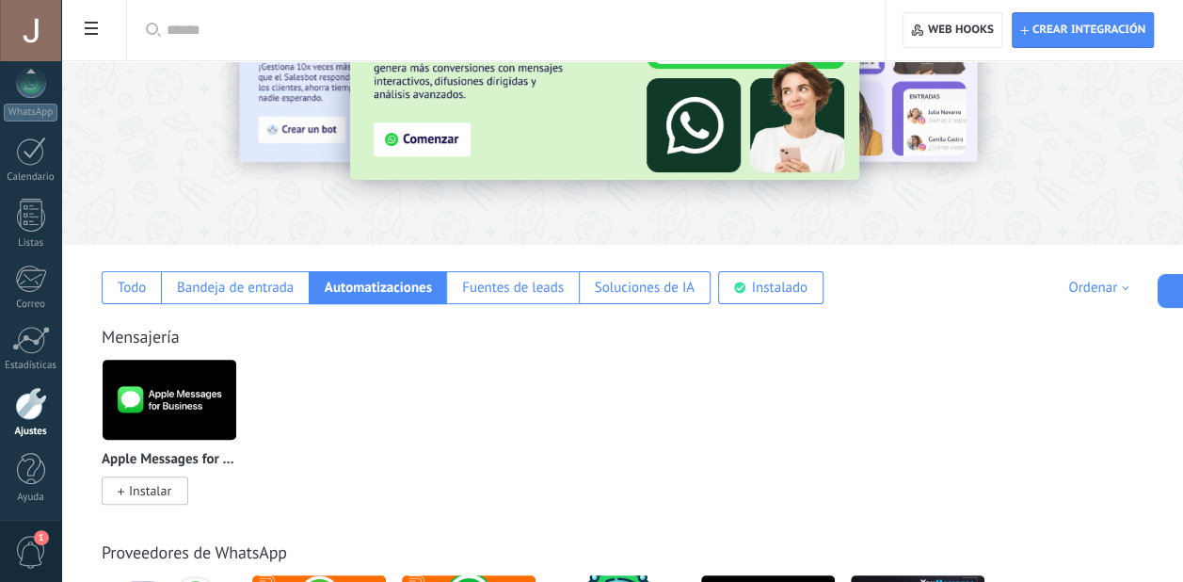
scroll to position [94, 0]
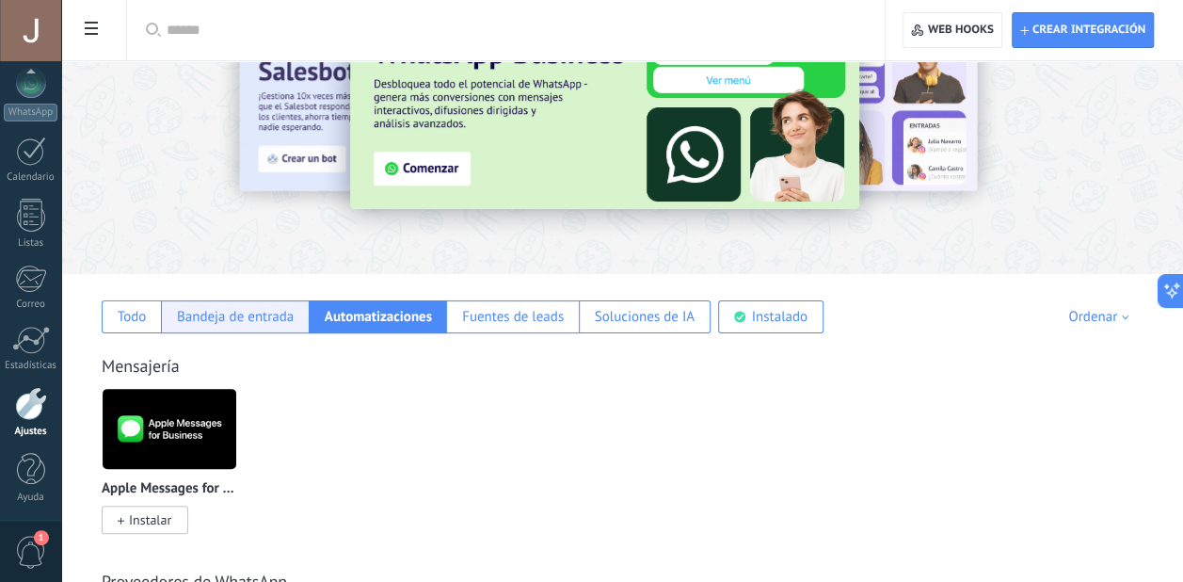
click at [230, 311] on div "Bandeja de entrada" at bounding box center [235, 317] width 117 height 18
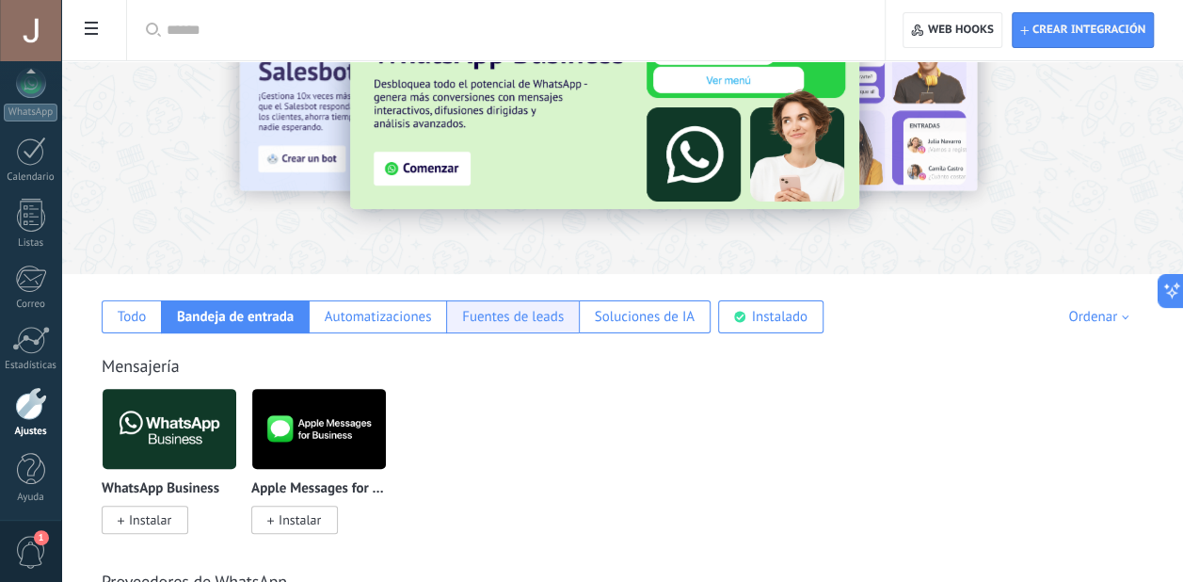
click at [544, 313] on div "Fuentes de leads" at bounding box center [513, 317] width 102 height 18
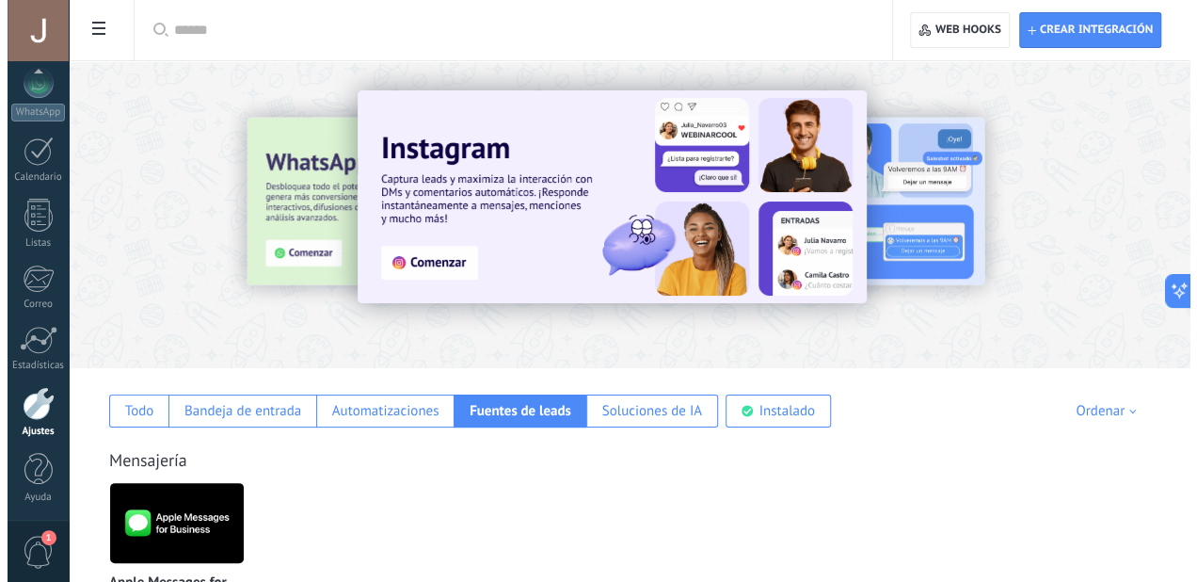
scroll to position [0, 0]
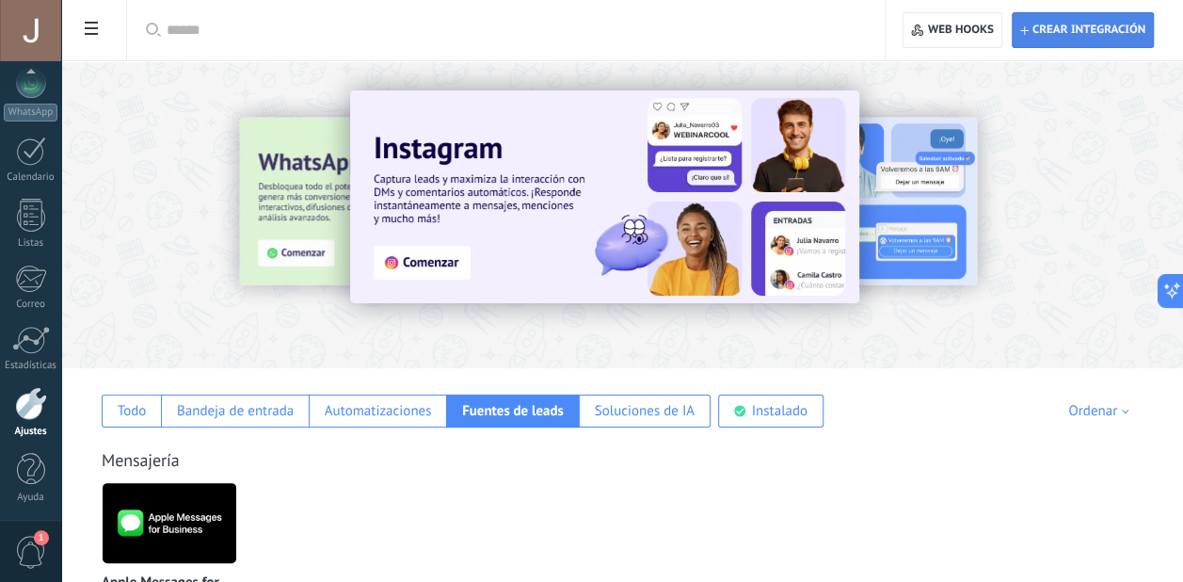
click at [1090, 23] on span "Crear integración" at bounding box center [1089, 30] width 113 height 15
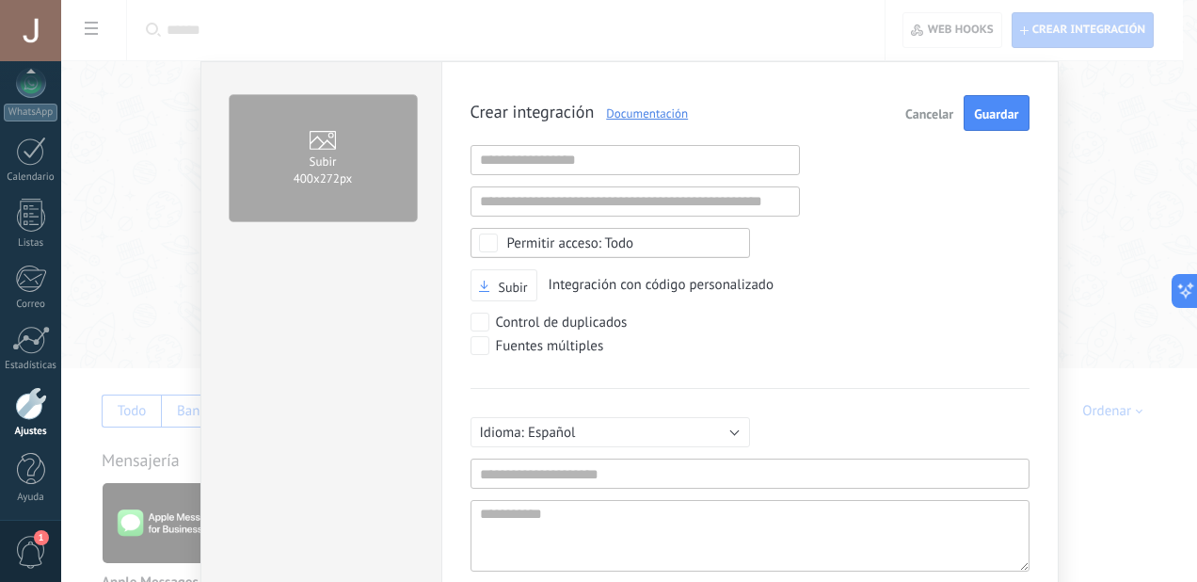
click at [933, 119] on span "Cancelar" at bounding box center [930, 113] width 48 height 13
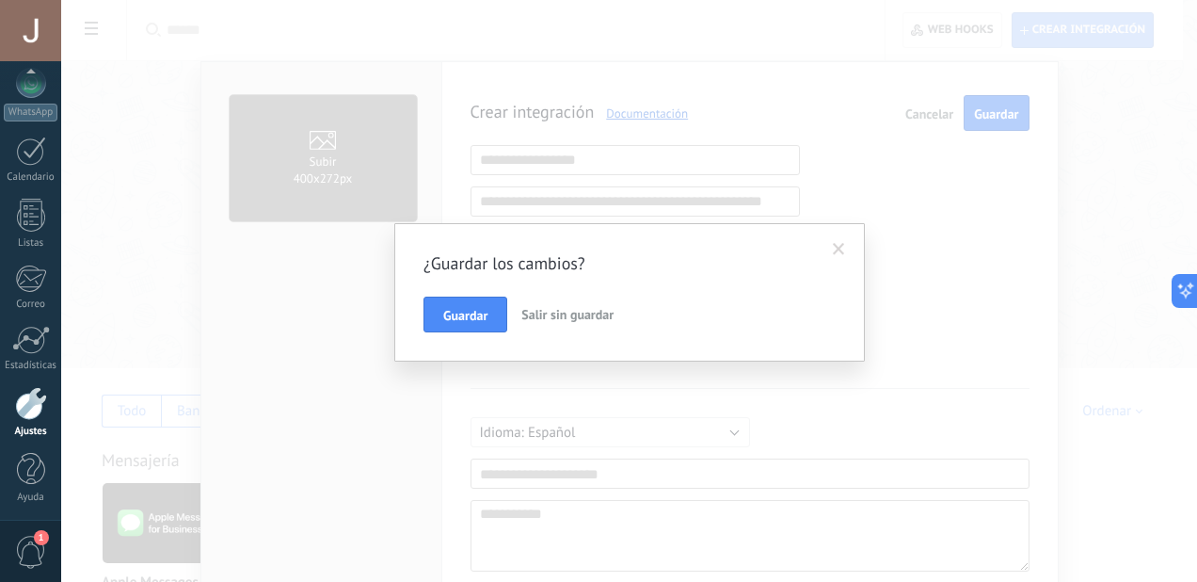
click at [554, 318] on span "Salir sin guardar" at bounding box center [568, 314] width 92 height 17
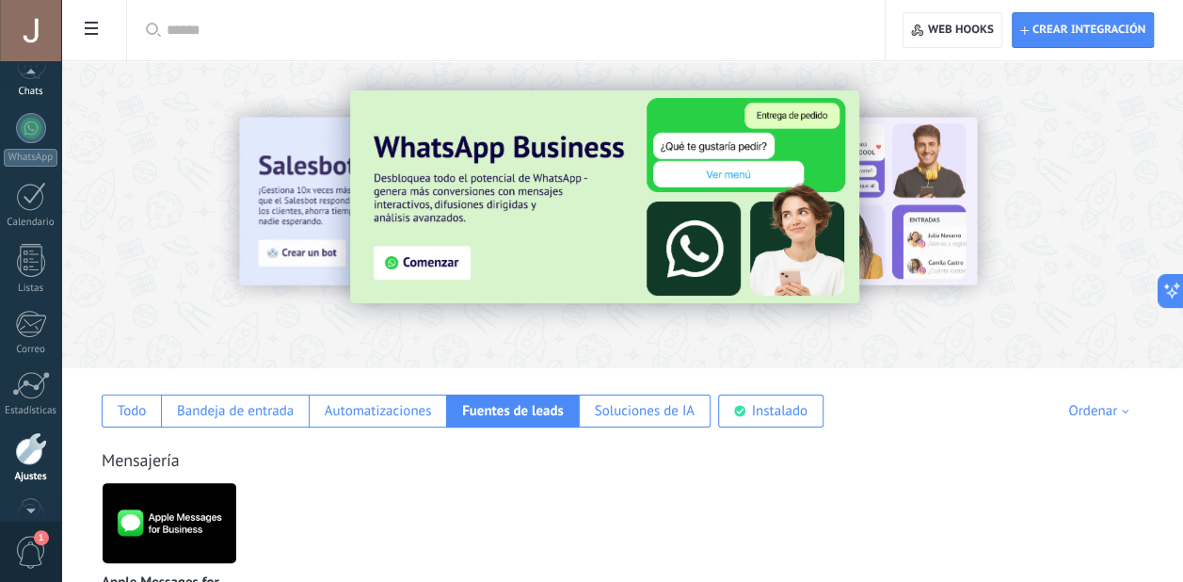
scroll to position [117, 0]
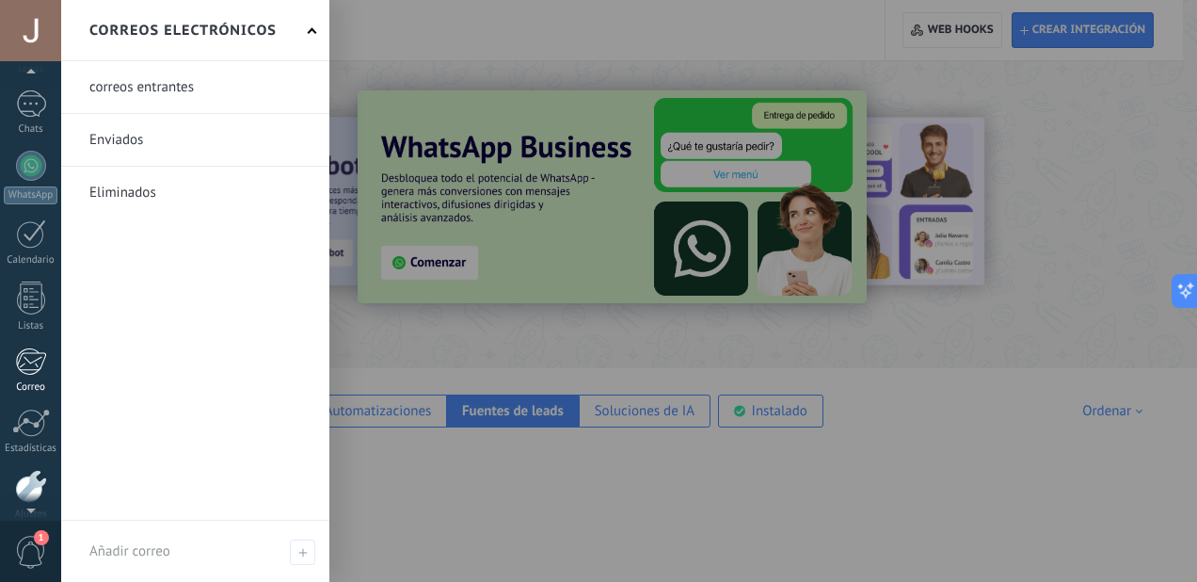
click at [30, 363] on div at bounding box center [30, 361] width 31 height 28
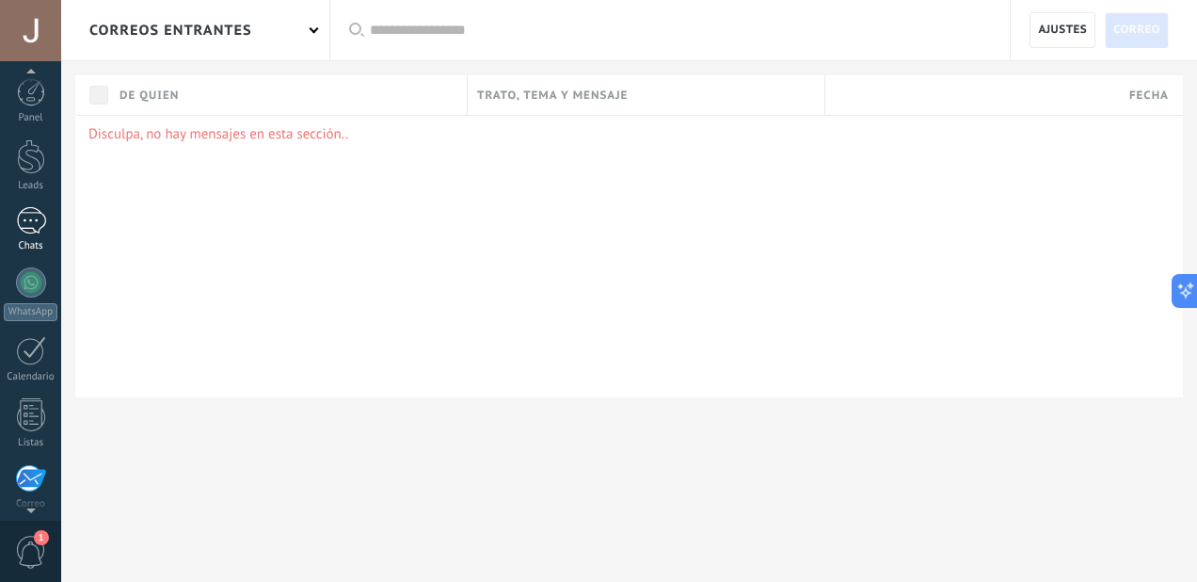
click at [23, 211] on div at bounding box center [31, 220] width 30 height 27
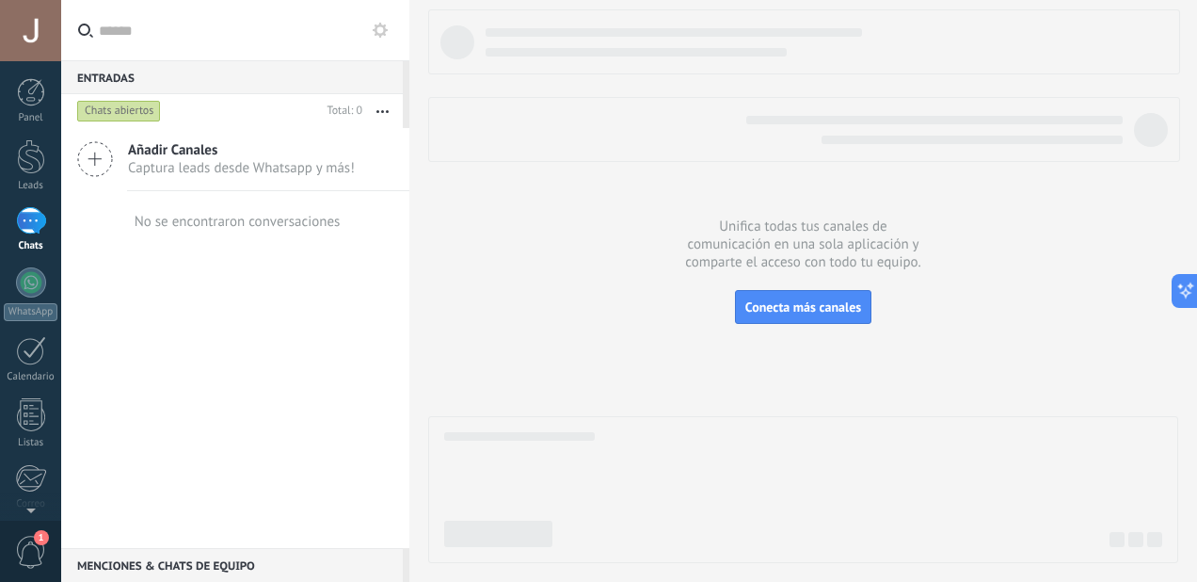
click at [132, 72] on div "Entradas 0" at bounding box center [232, 77] width 342 height 34
click at [390, 38] on button at bounding box center [380, 30] width 23 height 23
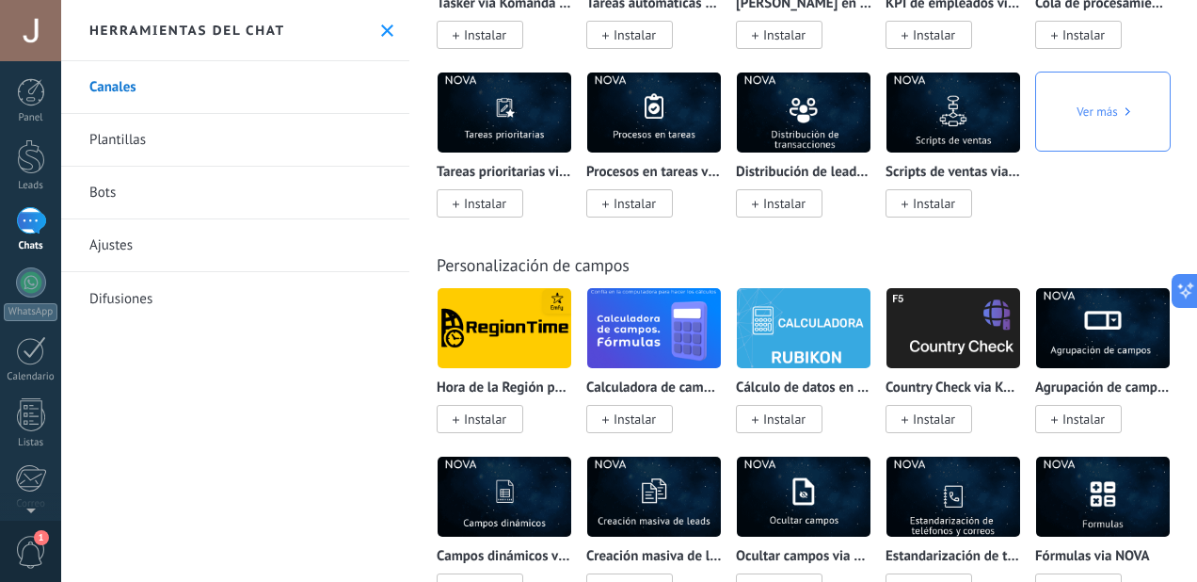
scroll to position [7907, 0]
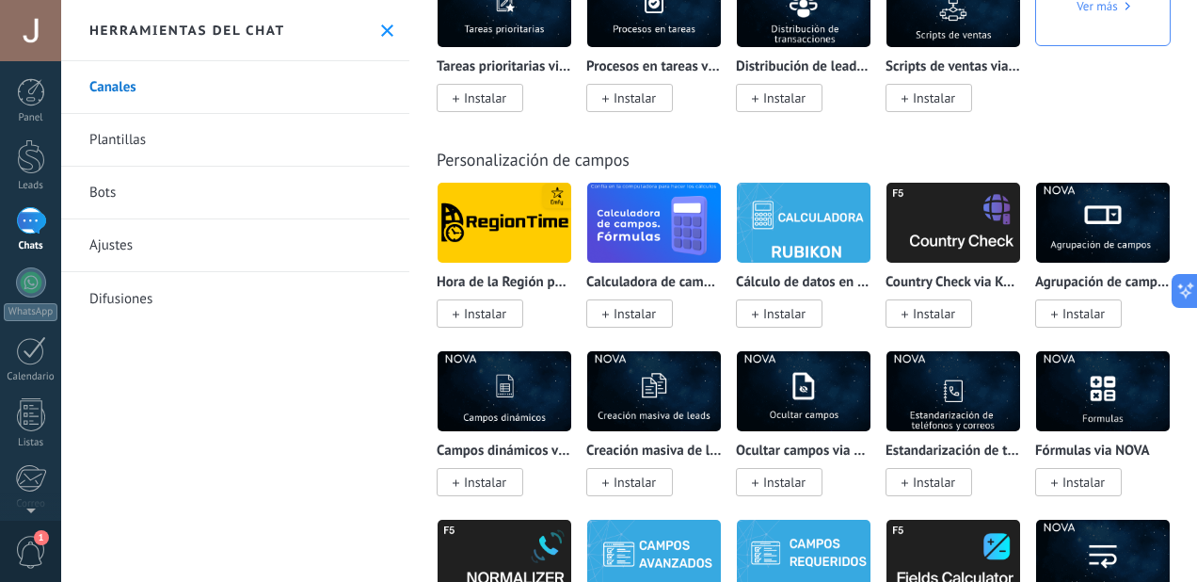
click at [113, 197] on link "Bots" at bounding box center [235, 193] width 348 height 53
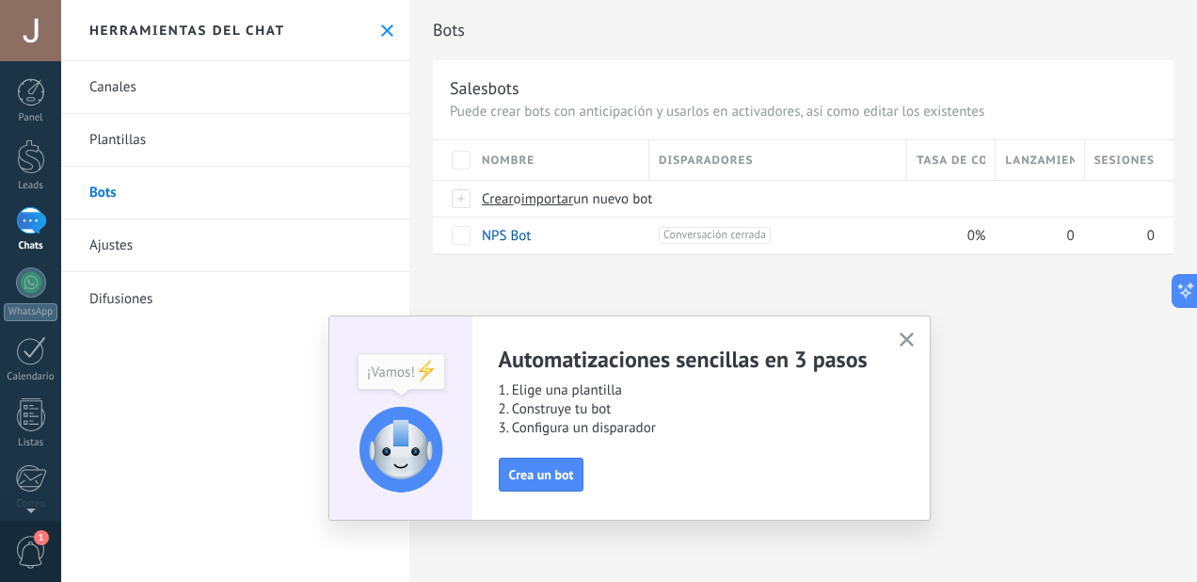
click at [122, 244] on link "Ajustes" at bounding box center [235, 245] width 348 height 53
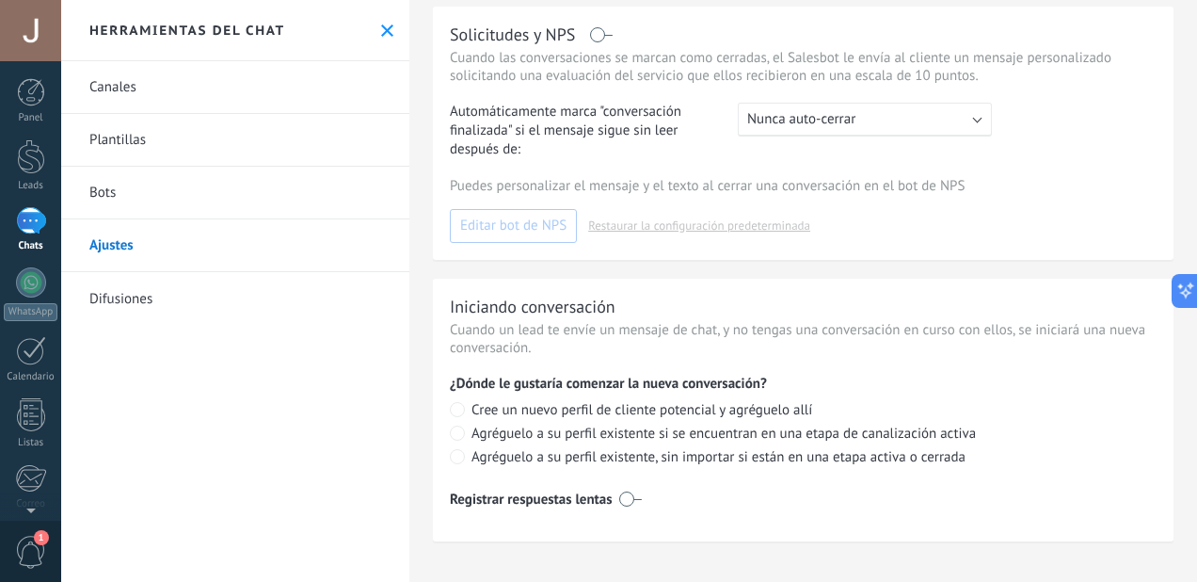
scroll to position [575, 0]
click at [140, 303] on link "Difusiones" at bounding box center [235, 298] width 348 height 53
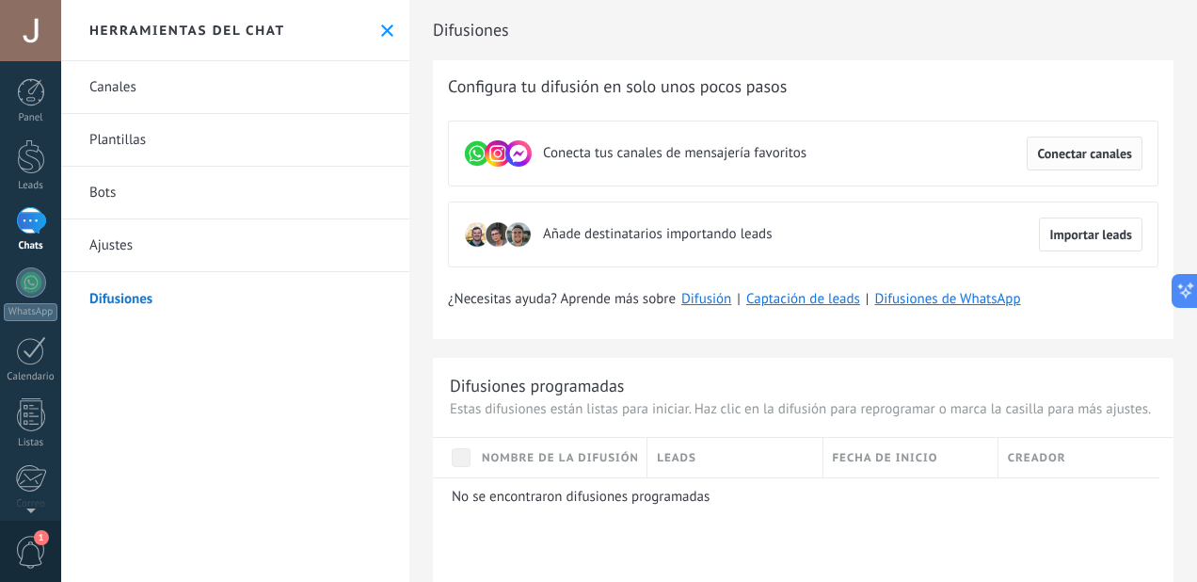
click at [1063, 154] on span "Conectar canales" at bounding box center [1084, 153] width 95 height 13
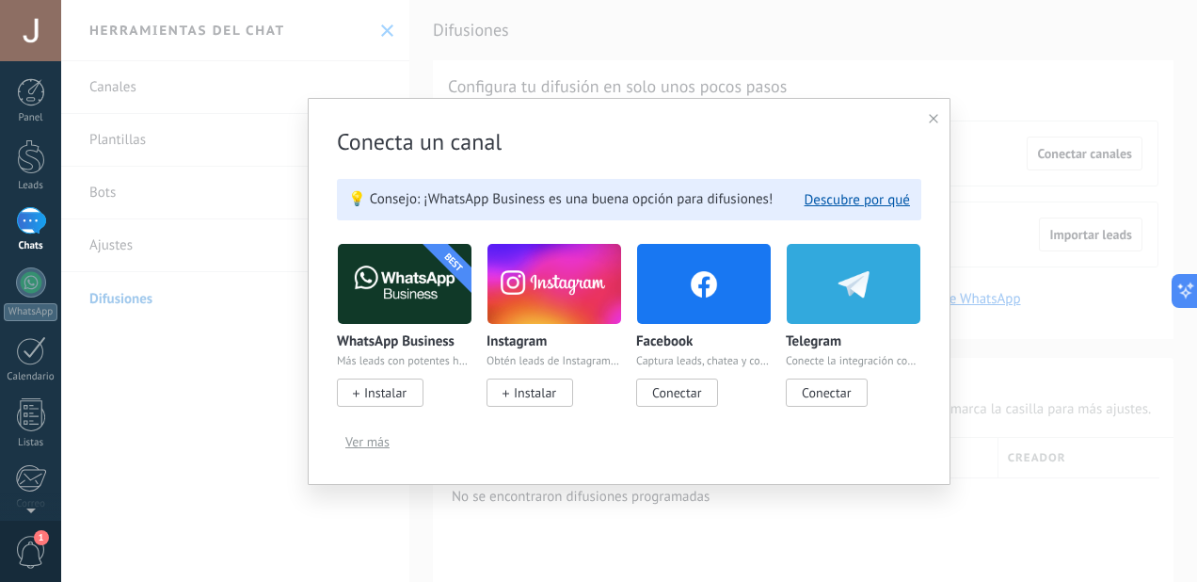
click at [679, 384] on span "Conectar" at bounding box center [676, 392] width 49 height 17
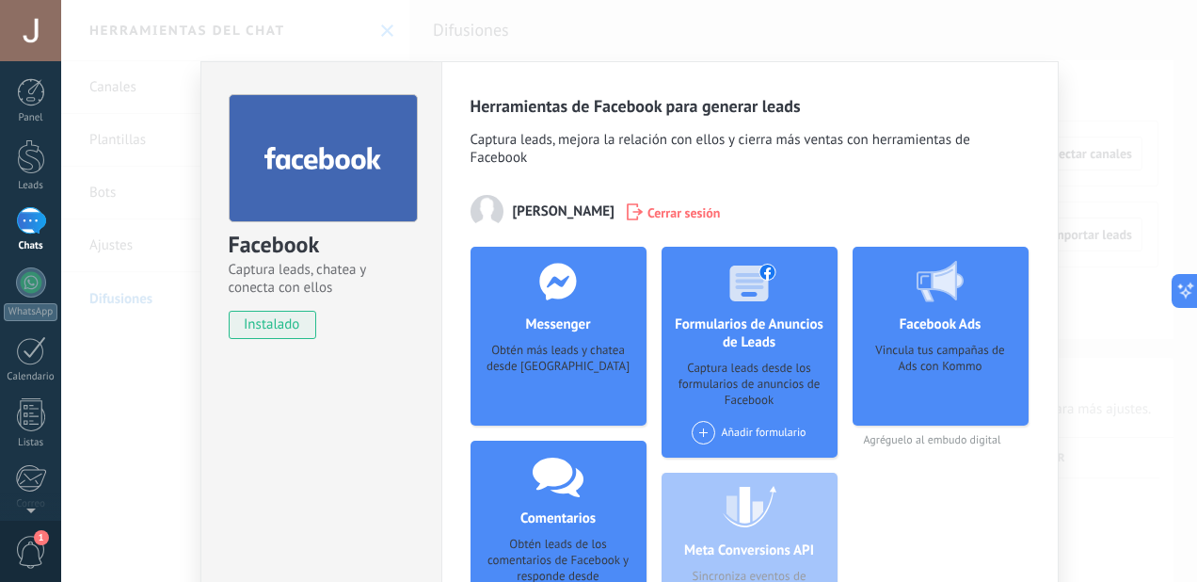
click at [990, 365] on div "Vincula tus campañas de Ads con Kommo" at bounding box center [941, 378] width 146 height 71
click at [531, 341] on div "Messenger Obtén más leads y chatea desde Kommo Agregar página" at bounding box center [559, 336] width 176 height 179
drag, startPoint x: 719, startPoint y: 360, endPoint x: 697, endPoint y: 365, distance: 23.3
click at [719, 360] on div "Formularios de Anuncios de Leads Captura leads desde los formularios de anuncio…" at bounding box center [750, 352] width 176 height 211
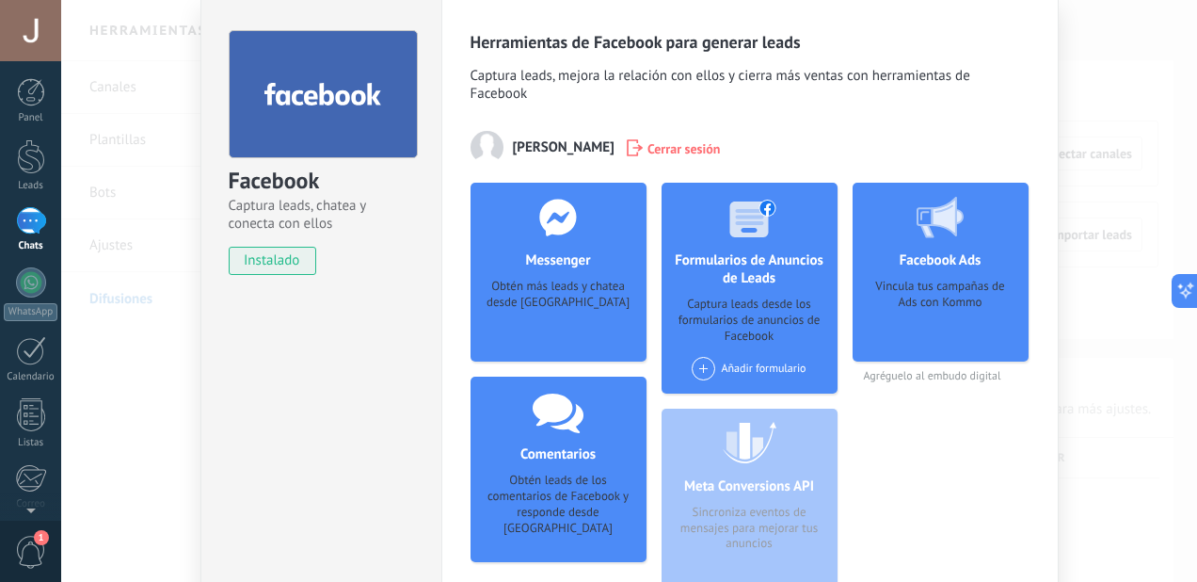
scroll to position [94, 0]
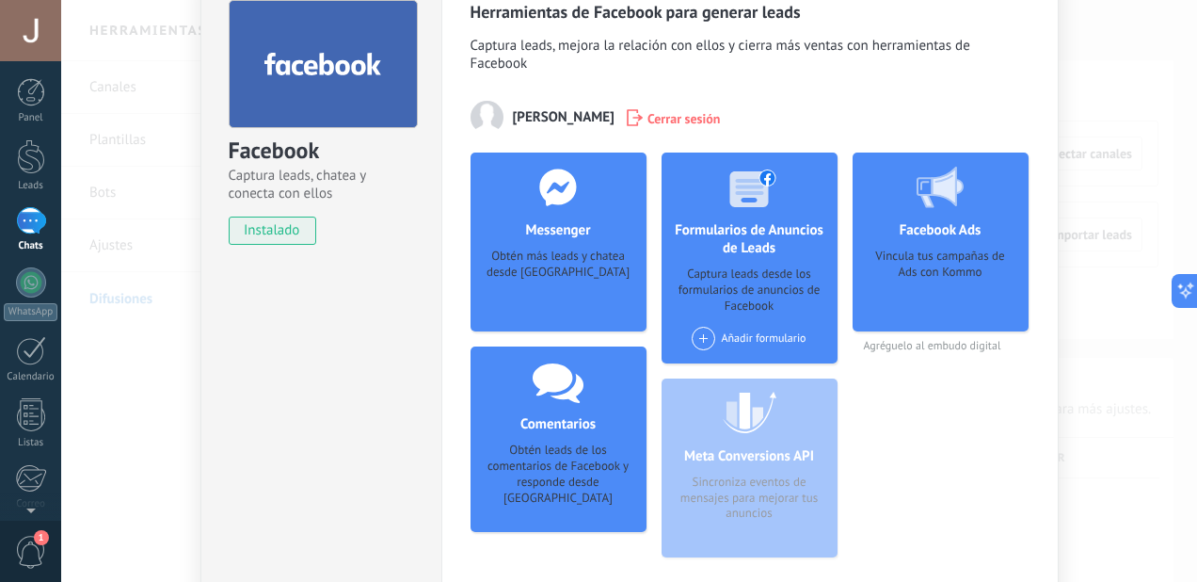
click at [544, 434] on div "Comentarios Obtén leads de los comentarios de Facebook y responde desde [PERSON…" at bounding box center [559, 438] width 176 height 185
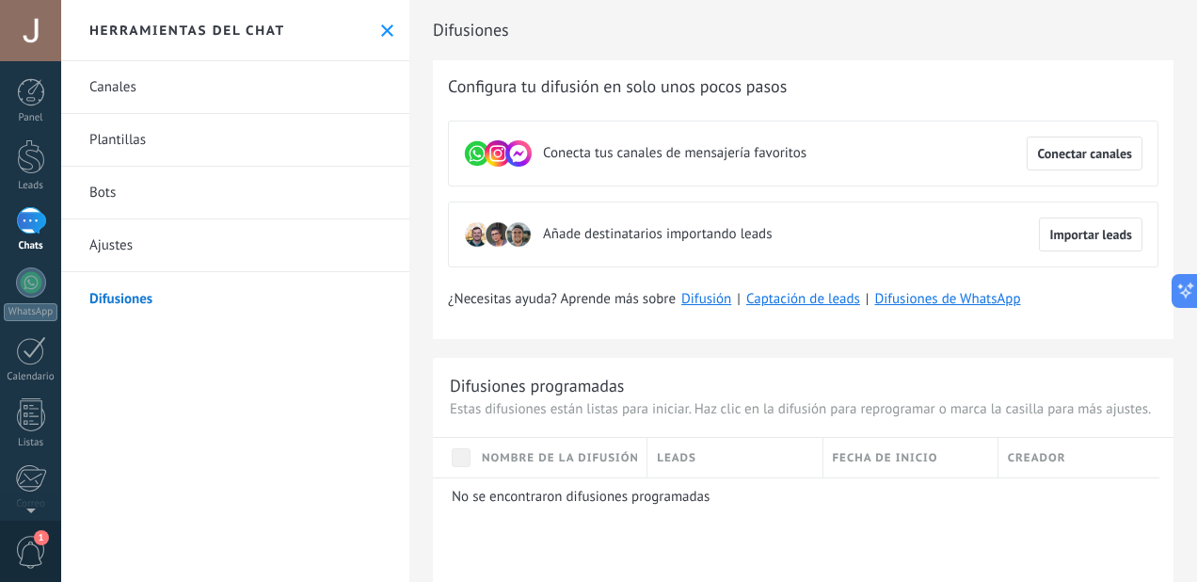
click at [382, 30] on use at bounding box center [387, 30] width 12 height 12
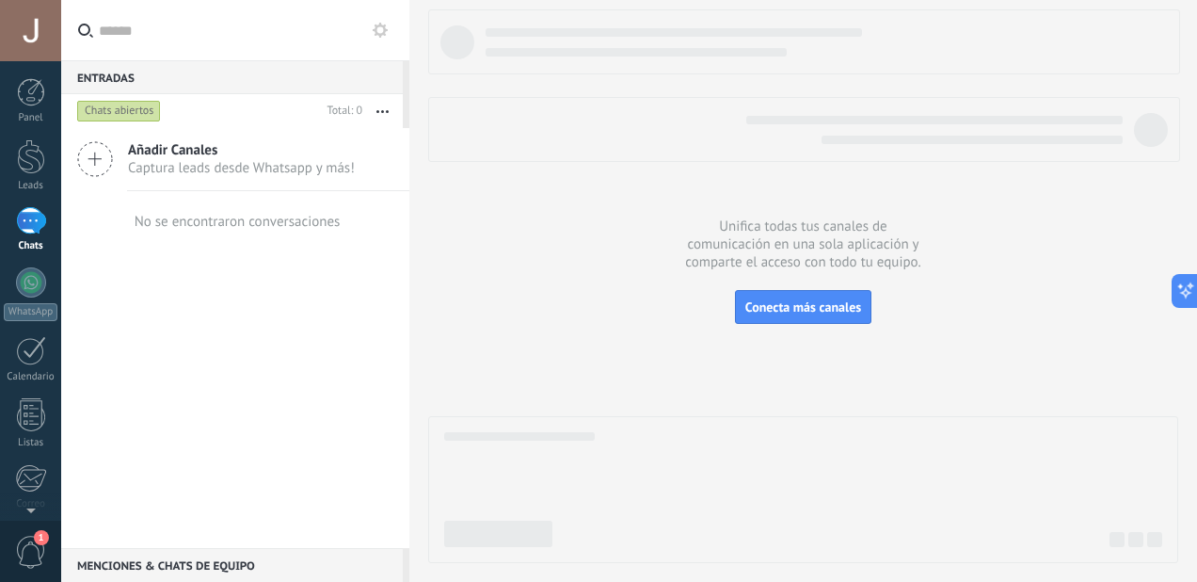
click at [384, 107] on button "button" at bounding box center [382, 111] width 40 height 34
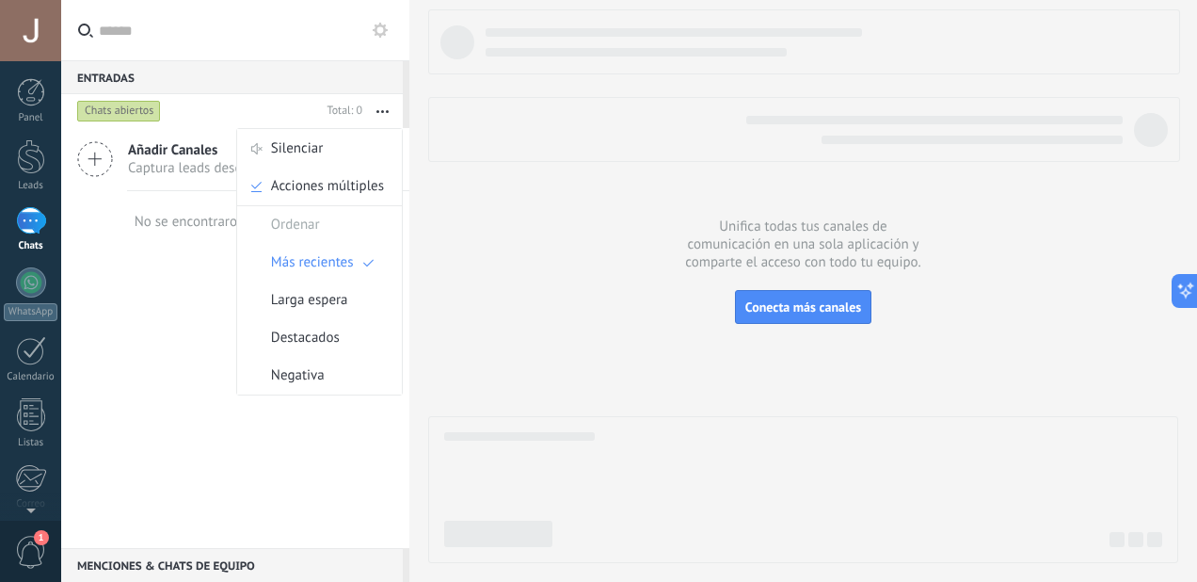
click at [167, 343] on div "Añadir Canales Captura leads desde Whatsapp y más! No se encontraron conversaci…" at bounding box center [235, 338] width 348 height 420
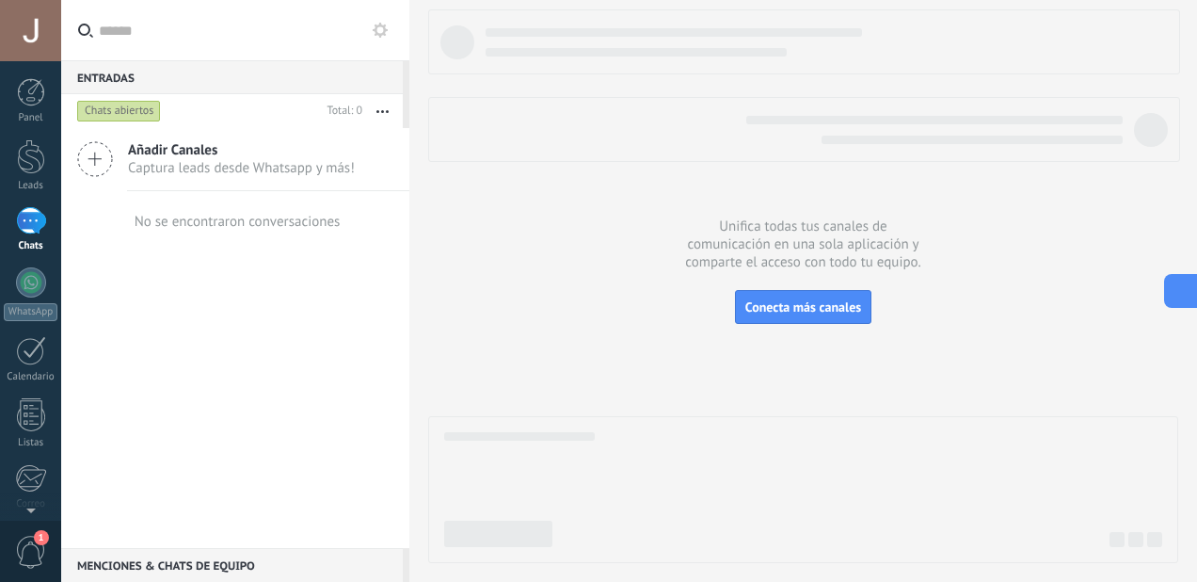
click at [1181, 296] on icon at bounding box center [1179, 291] width 20 height 20
type textarea "**********"
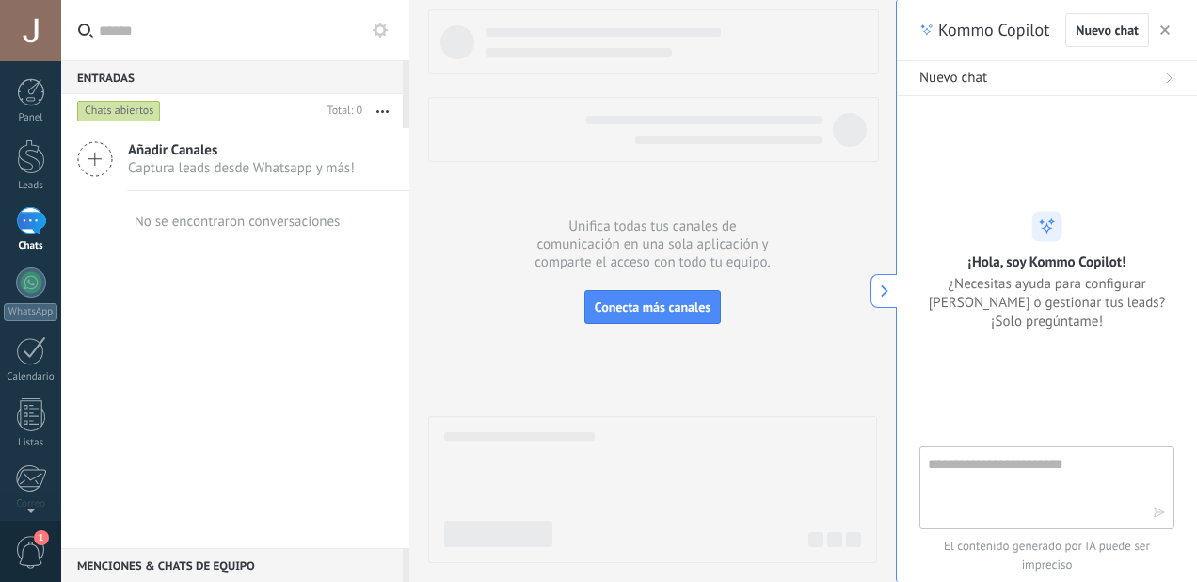
scroll to position [18, 0]
click at [1068, 486] on textarea at bounding box center [1034, 487] width 212 height 68
type textarea "**********"
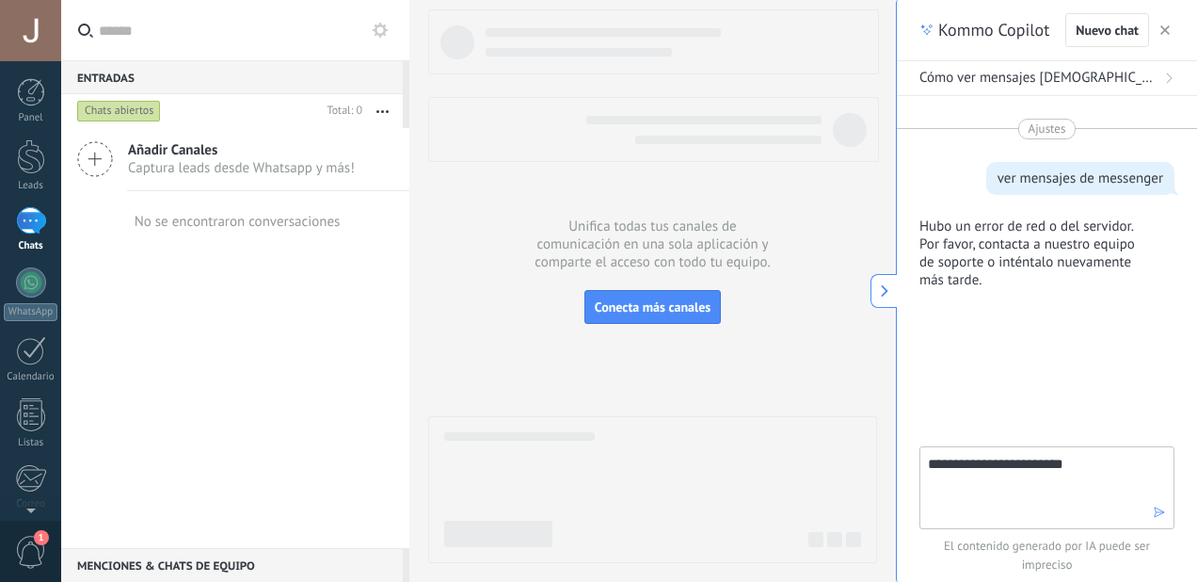
type textarea "**********"
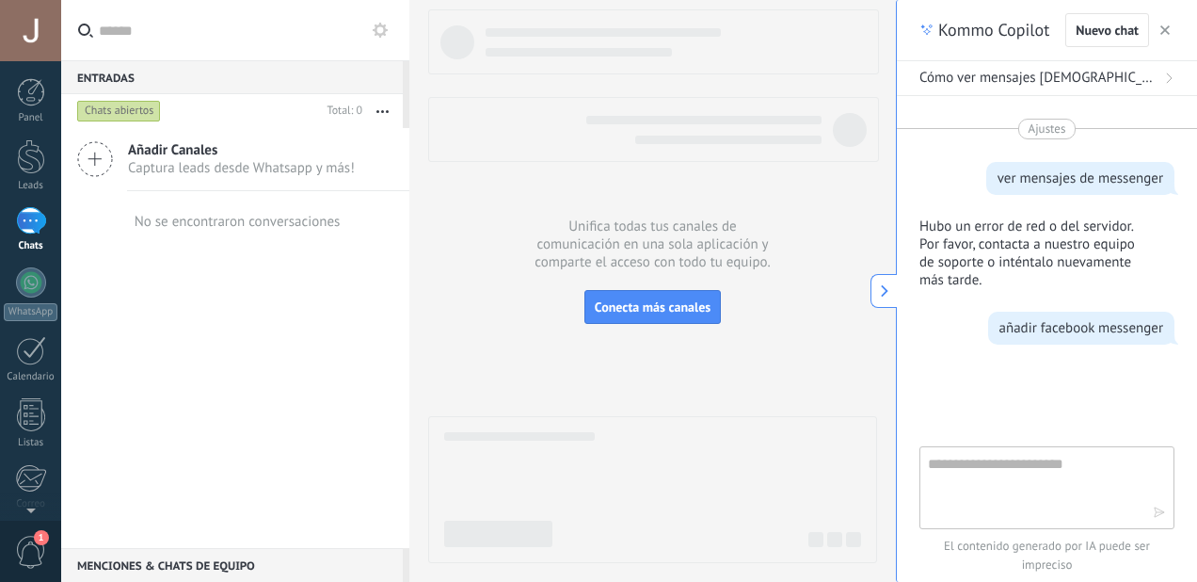
scroll to position [49, 0]
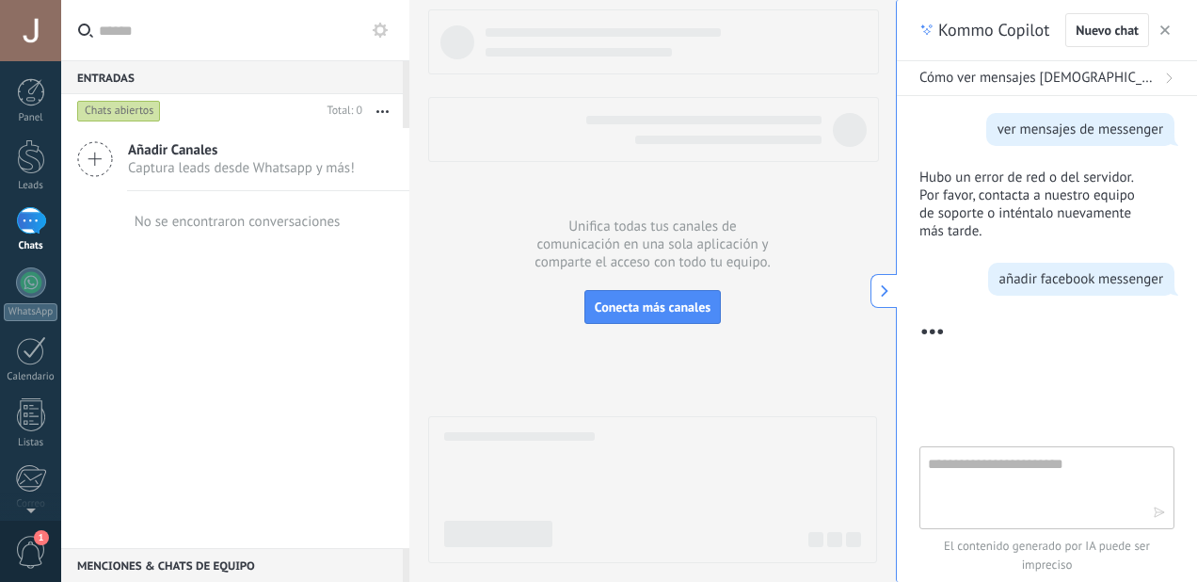
click at [884, 294] on use at bounding box center [885, 291] width 8 height 12
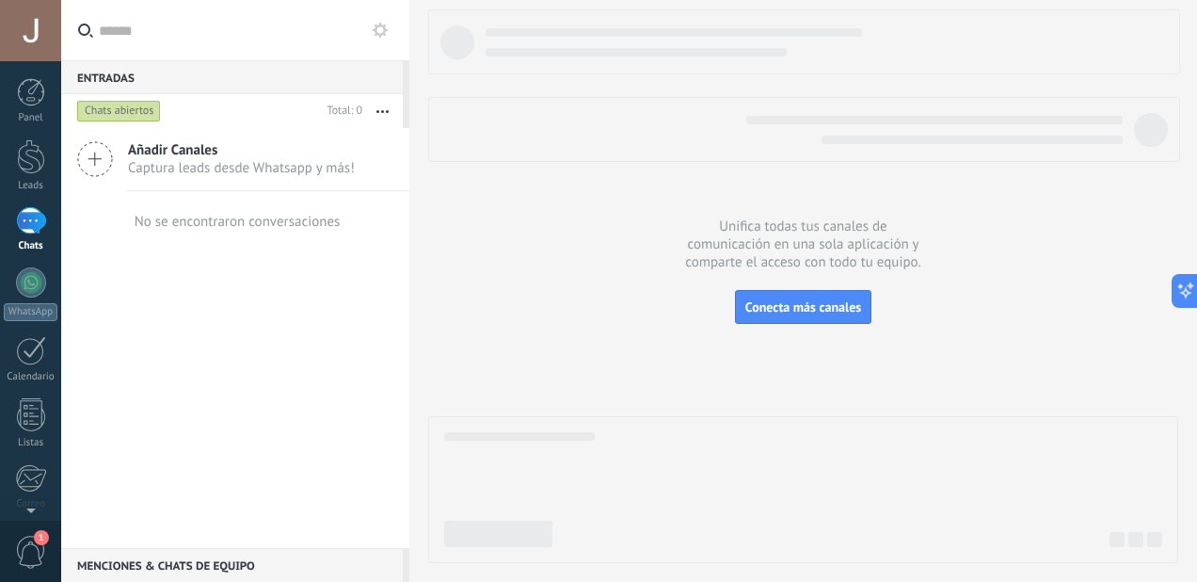
click at [239, 295] on div "Añadir Canales Captura leads desde Whatsapp y más! No se encontraron conversaci…" at bounding box center [235, 338] width 348 height 420
click at [196, 564] on div "Menciones & Chats de equipo 0" at bounding box center [232, 565] width 342 height 34
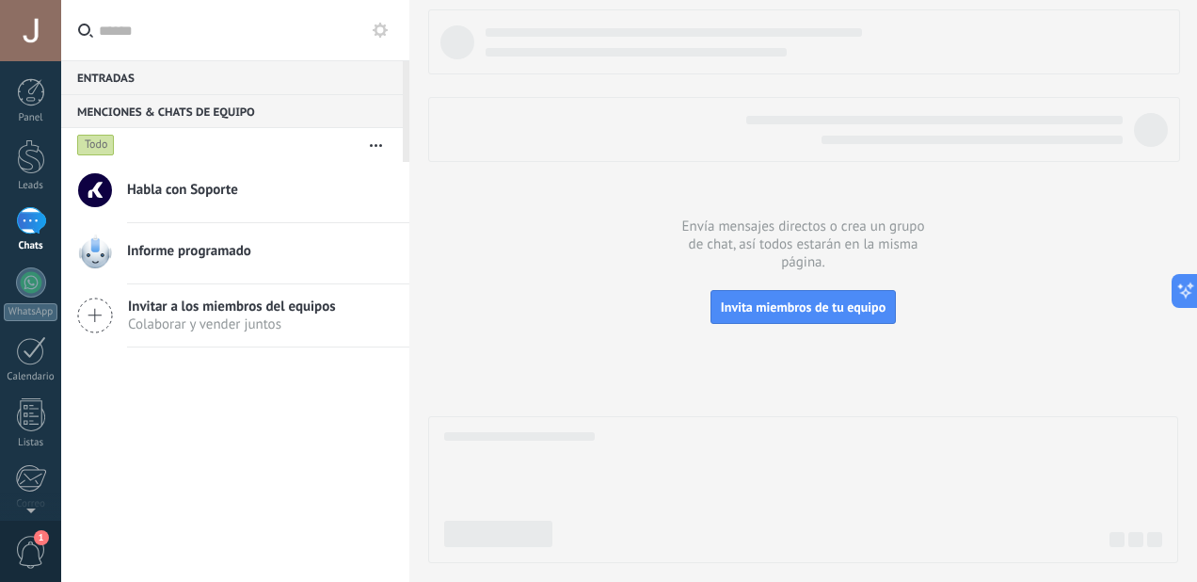
scroll to position [118, 0]
click at [113, 72] on div "Entradas 0" at bounding box center [232, 77] width 342 height 34
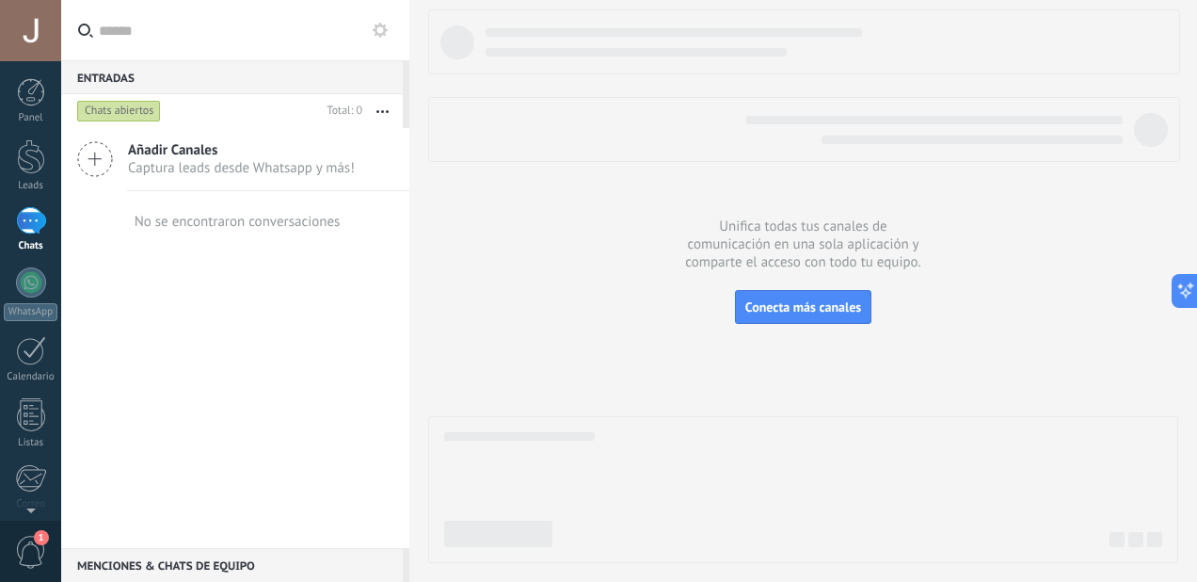
click at [380, 35] on use at bounding box center [380, 30] width 15 height 15
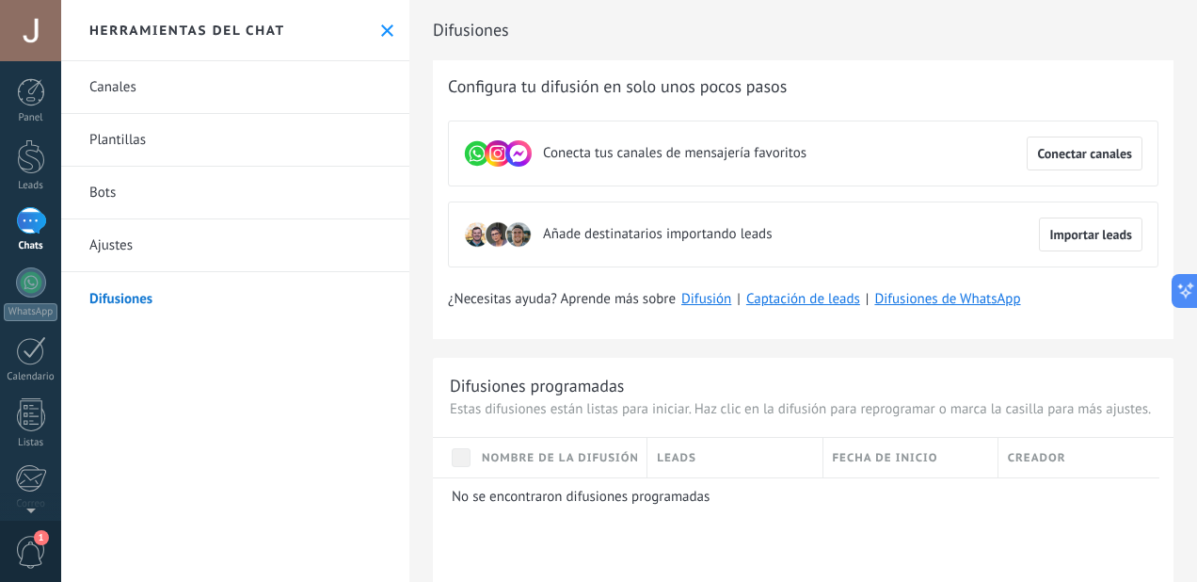
click at [381, 31] on use at bounding box center [387, 30] width 12 height 12
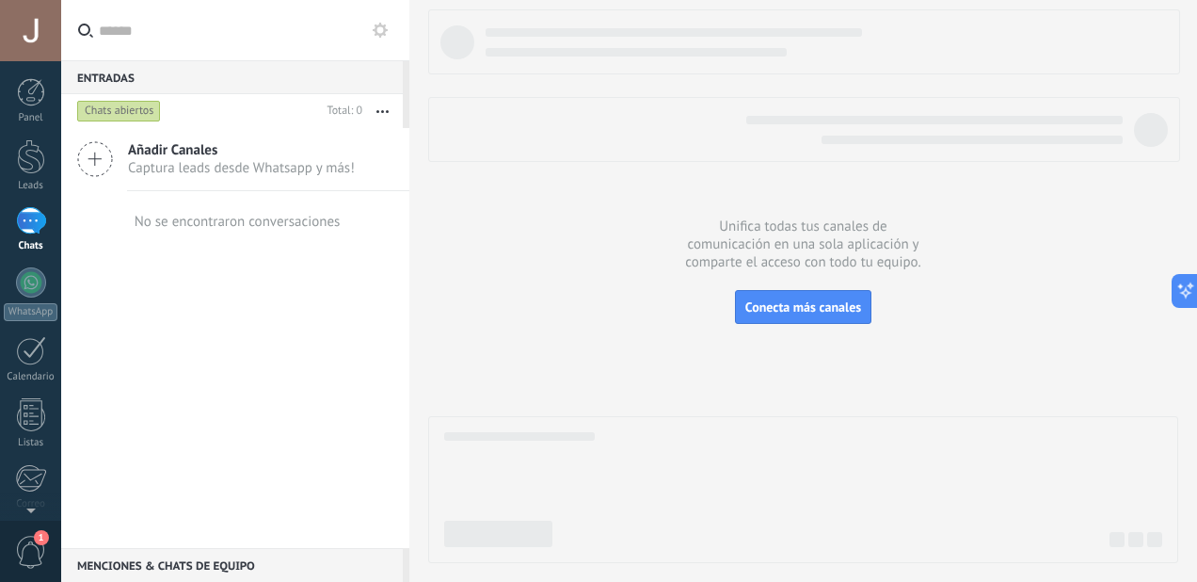
click at [345, 303] on div "Añadir Canales Captura leads desde Whatsapp y más! No se encontraron conversaci…" at bounding box center [235, 338] width 348 height 420
click at [337, 297] on div "Añadir Canales Captura leads desde Whatsapp y más! No se encontraron conversaci…" at bounding box center [235, 338] width 348 height 420
click at [22, 92] on div at bounding box center [31, 92] width 28 height 28
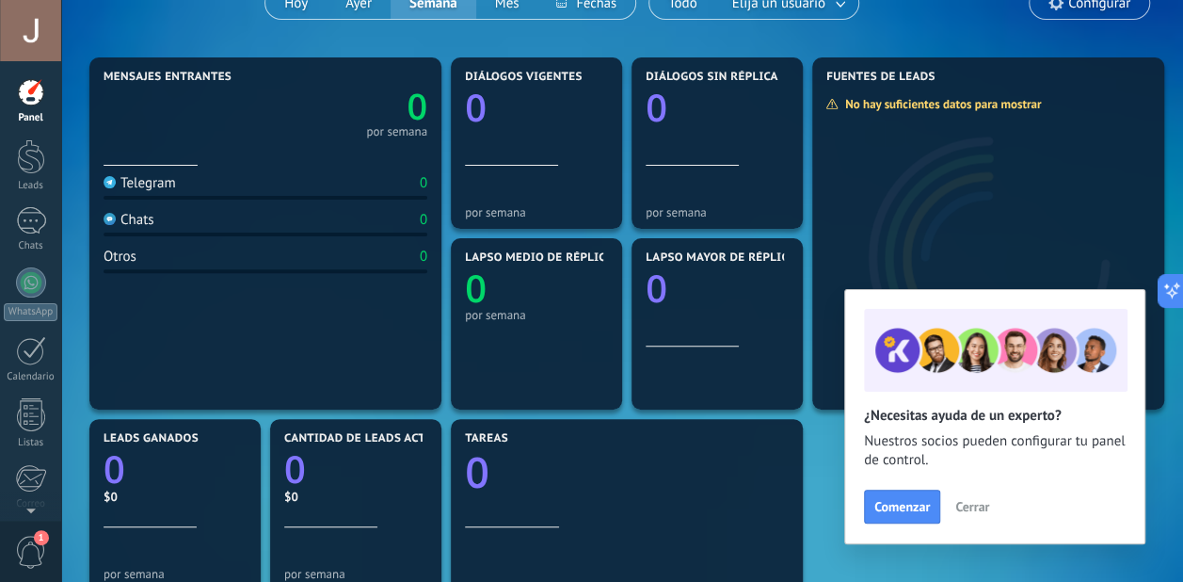
scroll to position [188, 0]
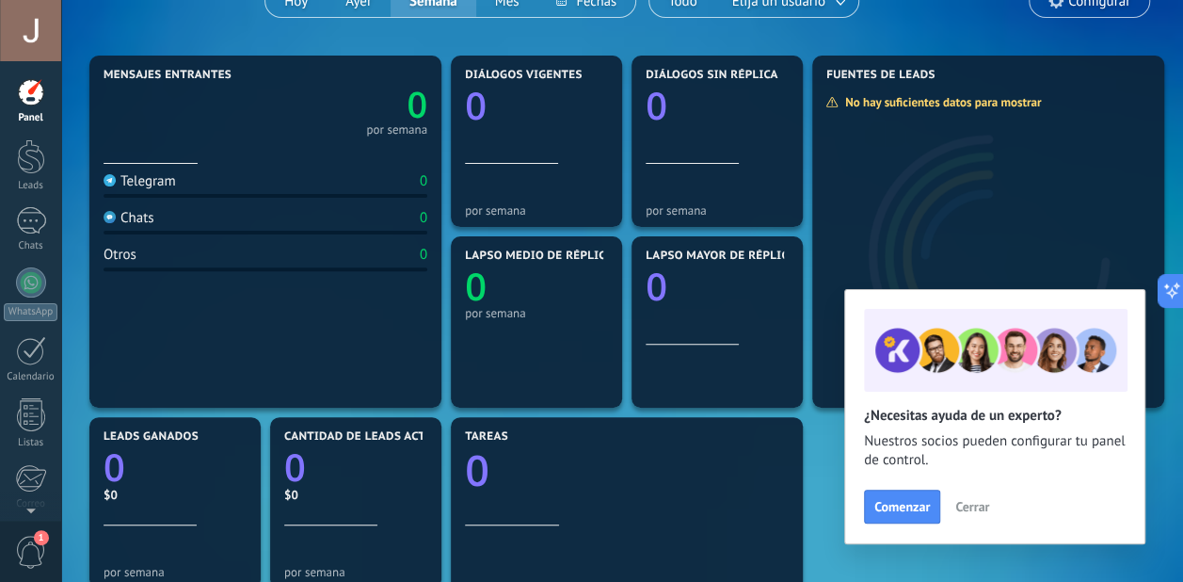
click at [975, 508] on span "Cerrar" at bounding box center [972, 506] width 34 height 13
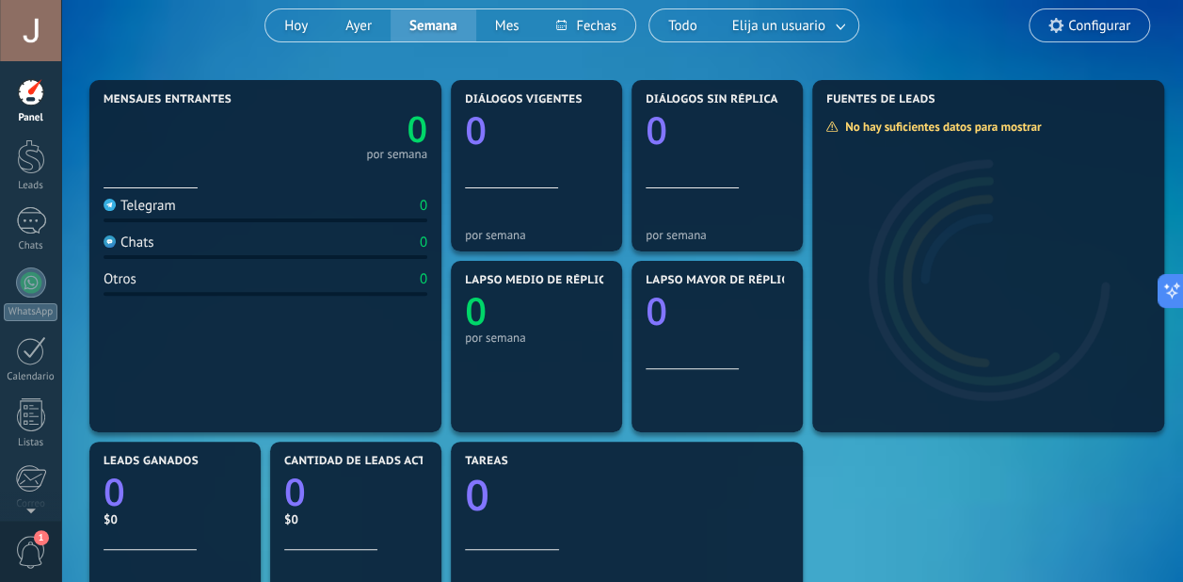
scroll to position [0, 0]
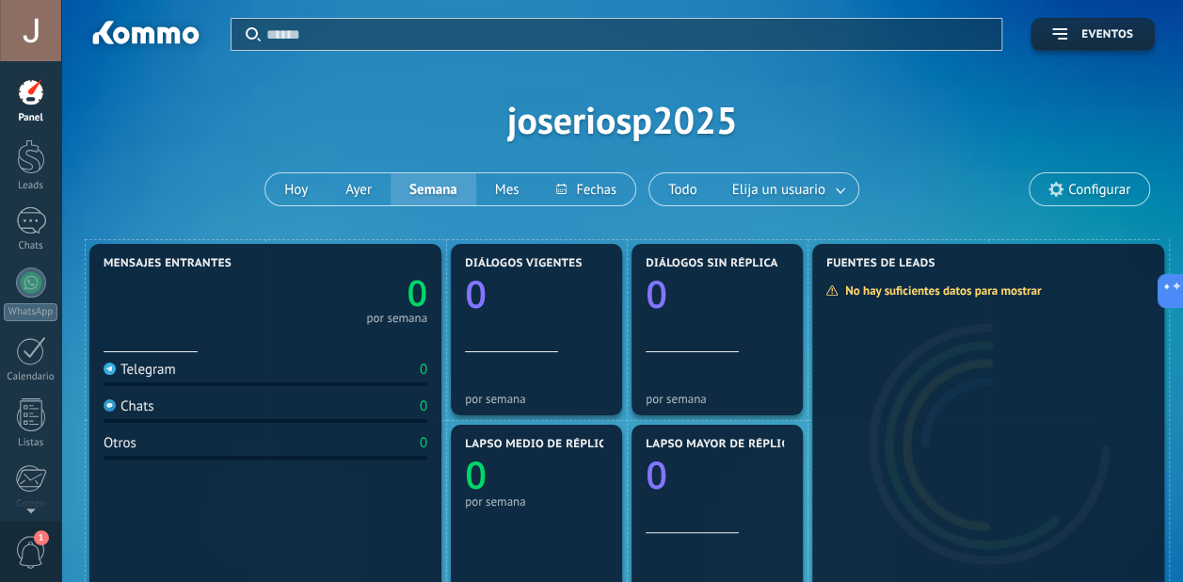
click at [136, 405] on div "Chats" at bounding box center [129, 406] width 51 height 18
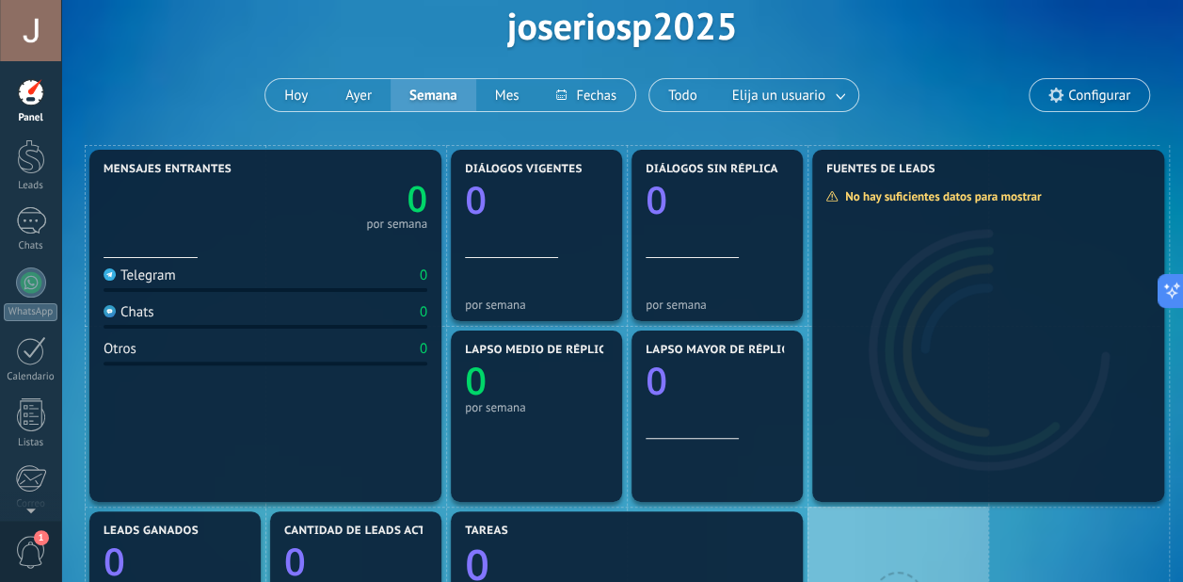
click at [141, 358] on div at bounding box center [143, 349] width 4 height 18
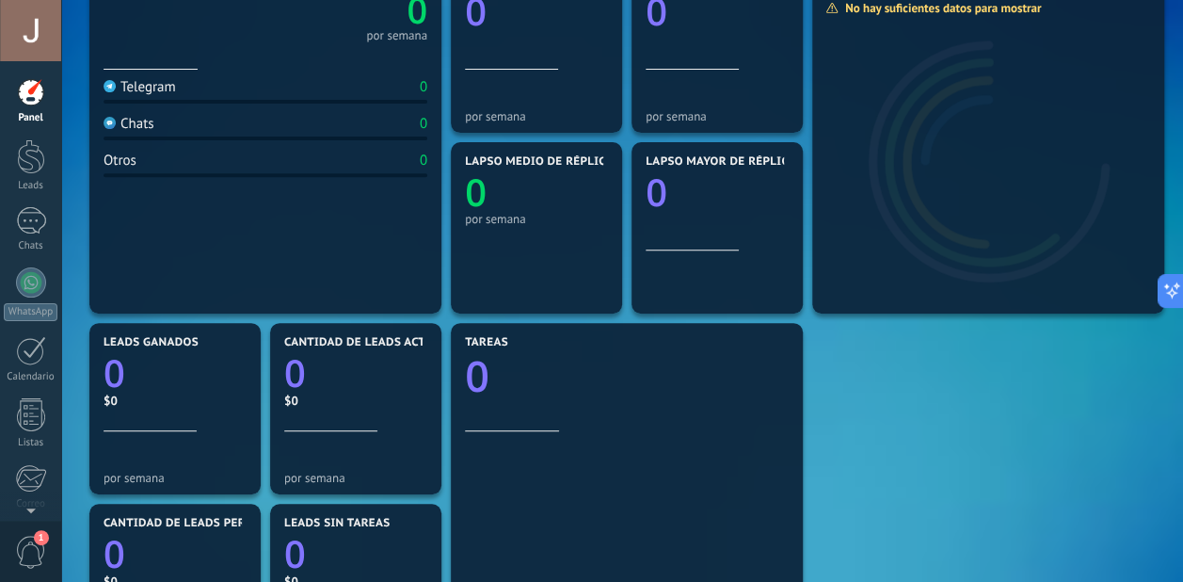
scroll to position [0, 0]
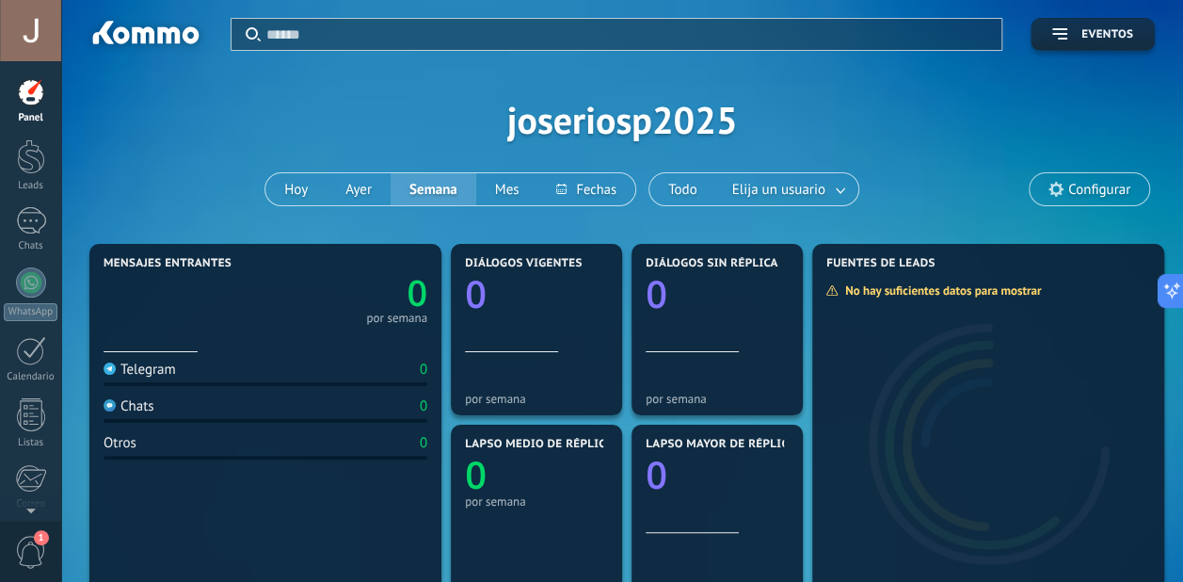
click at [23, 97] on div at bounding box center [31, 92] width 28 height 28
click at [29, 151] on div at bounding box center [31, 156] width 28 height 35
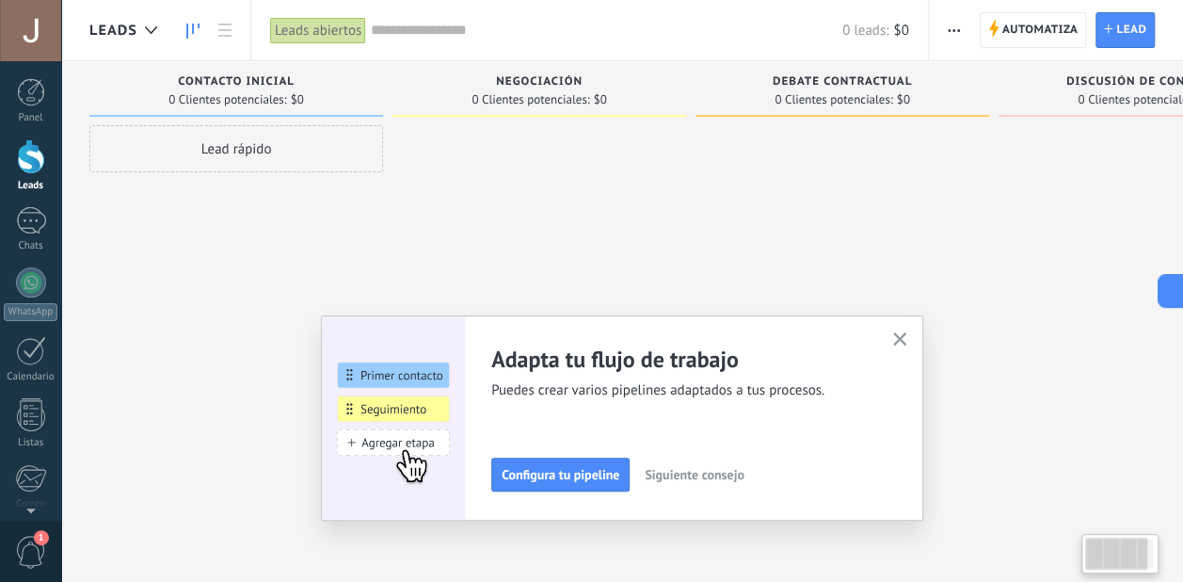
click at [538, 188] on div at bounding box center [540, 293] width 294 height 336
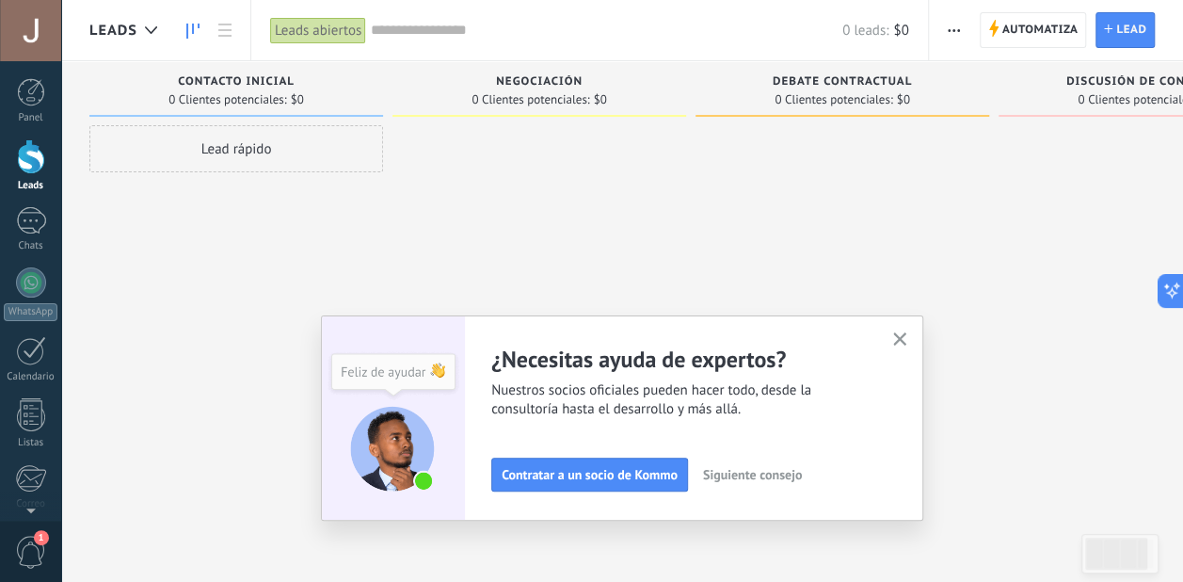
click at [907, 337] on icon "button" at bounding box center [900, 339] width 14 height 14
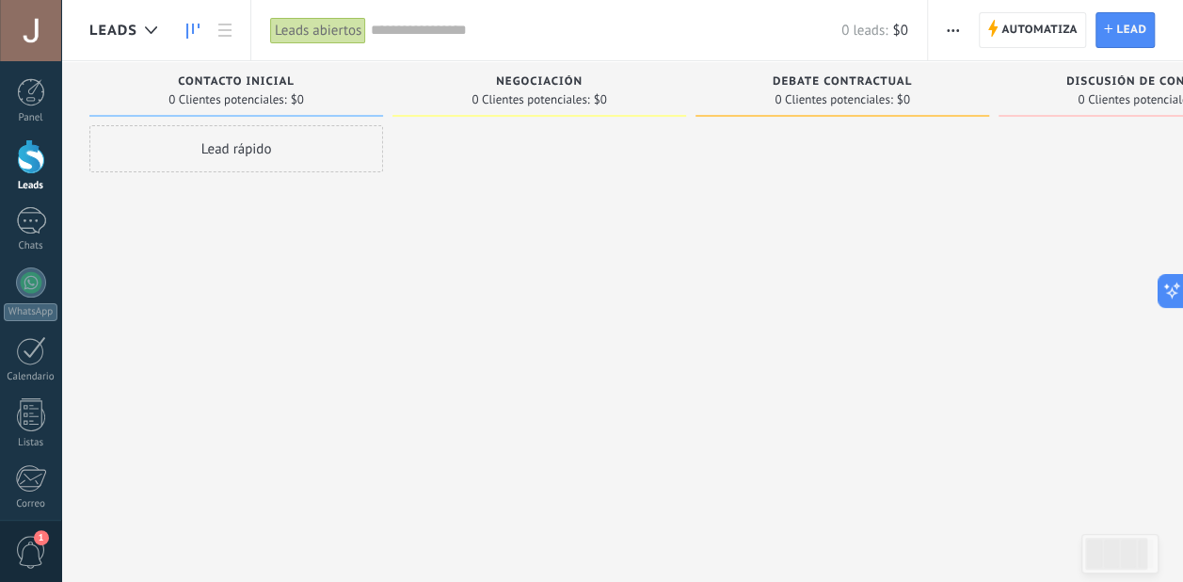
scroll to position [160, 0]
click at [1035, 34] on span "Automatiza" at bounding box center [1040, 30] width 76 height 34
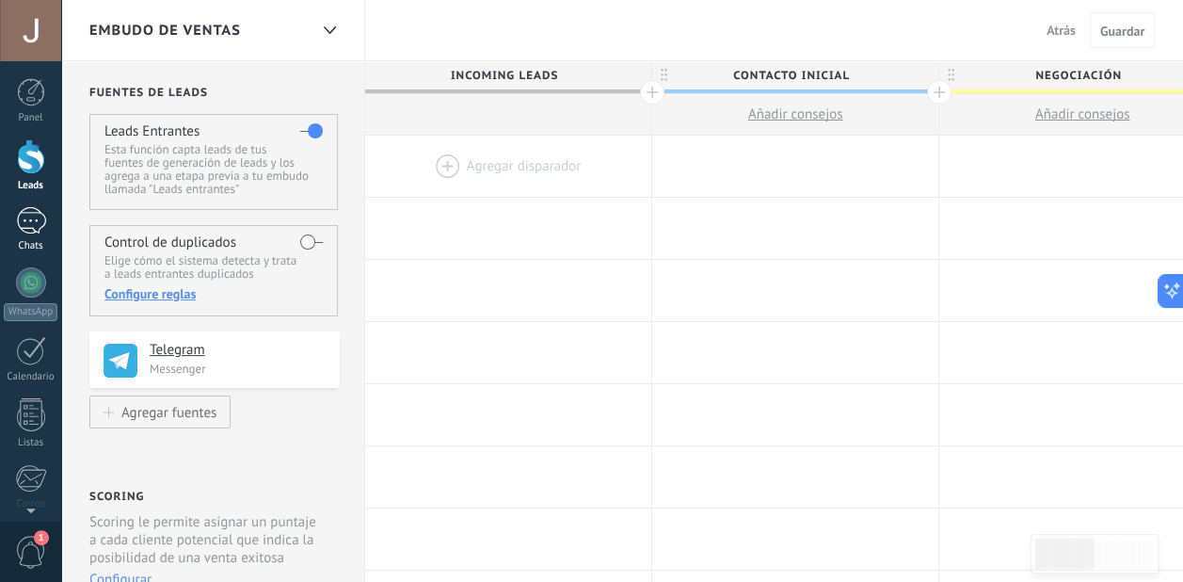
click at [24, 228] on div at bounding box center [31, 220] width 30 height 27
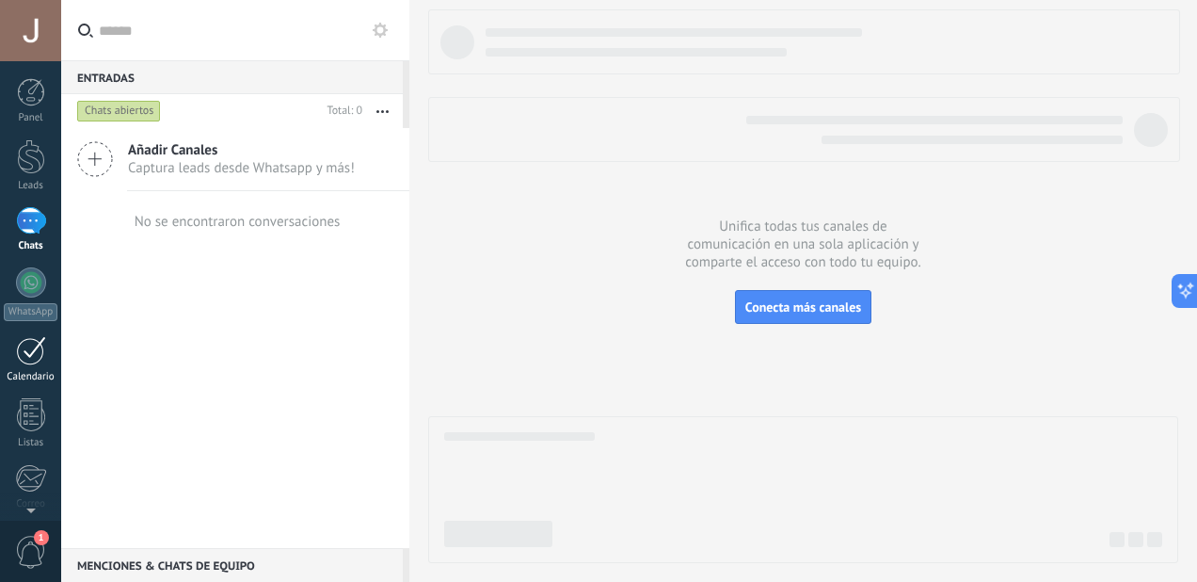
click at [40, 362] on div at bounding box center [31, 350] width 30 height 29
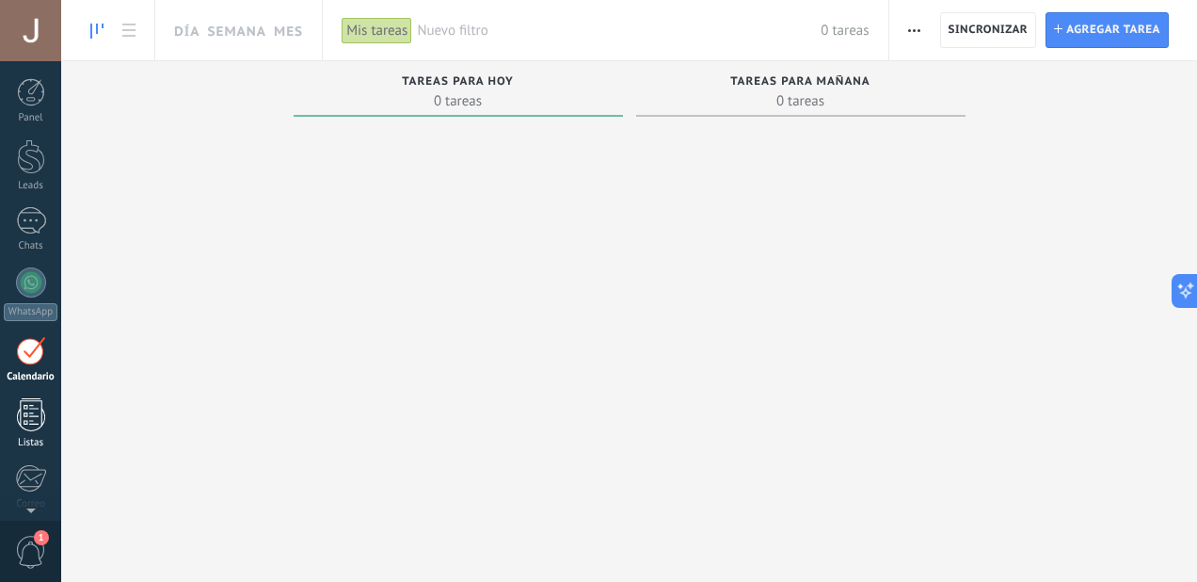
click at [18, 407] on div at bounding box center [31, 414] width 28 height 33
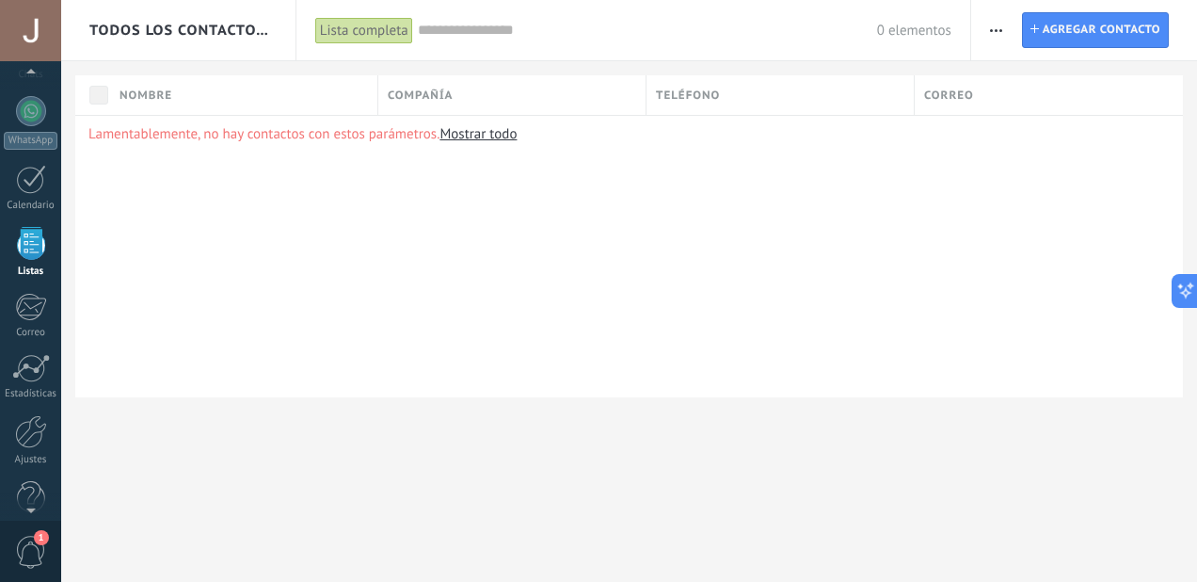
scroll to position [200, 0]
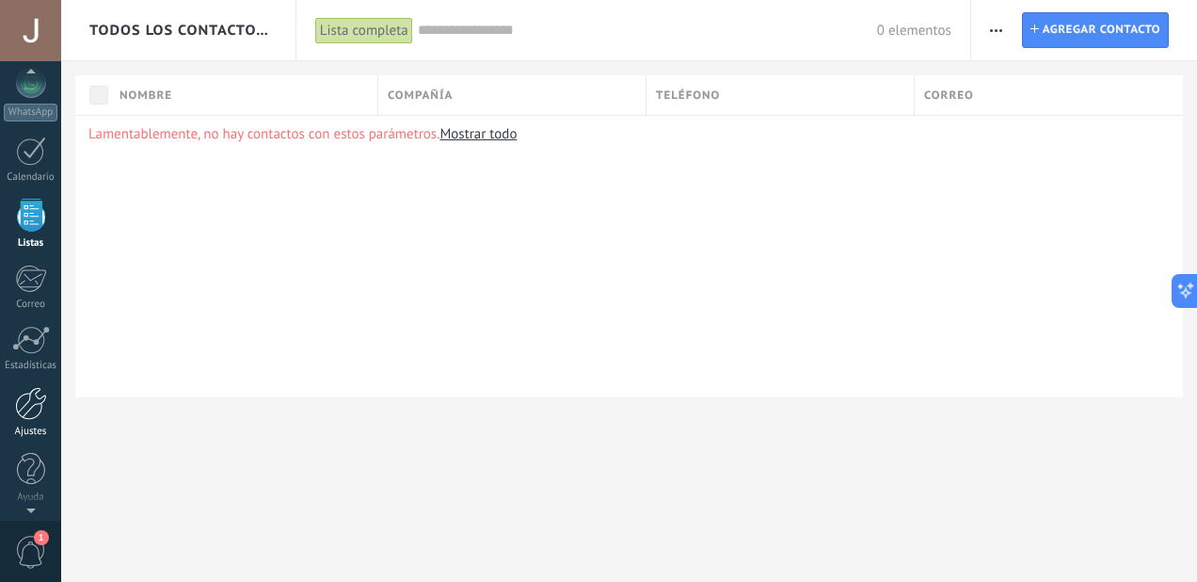
click at [39, 407] on div at bounding box center [31, 403] width 32 height 33
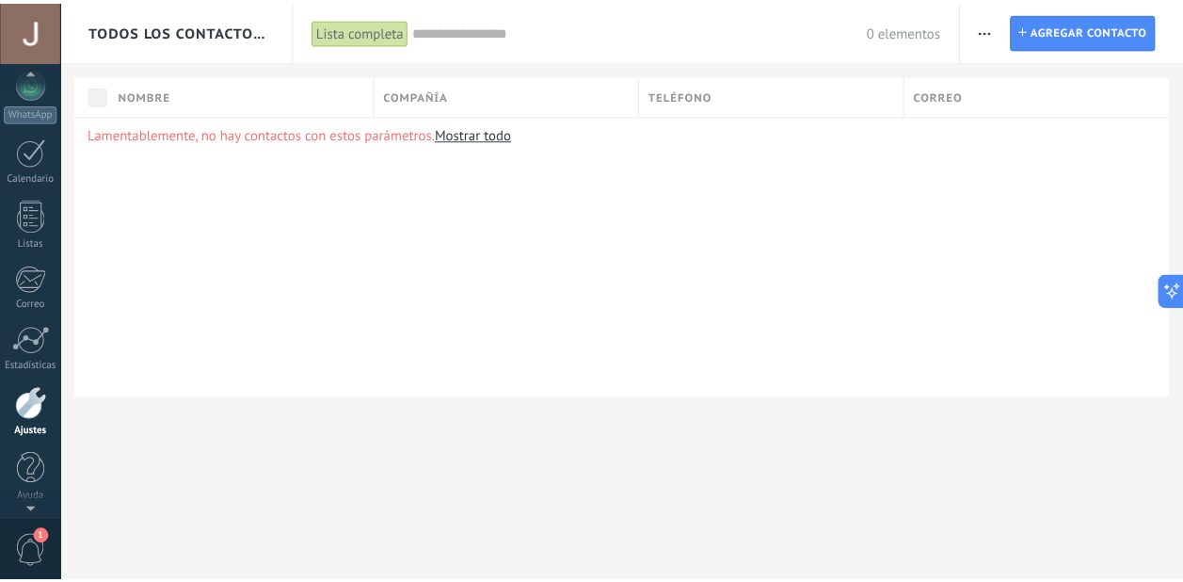
scroll to position [118, 0]
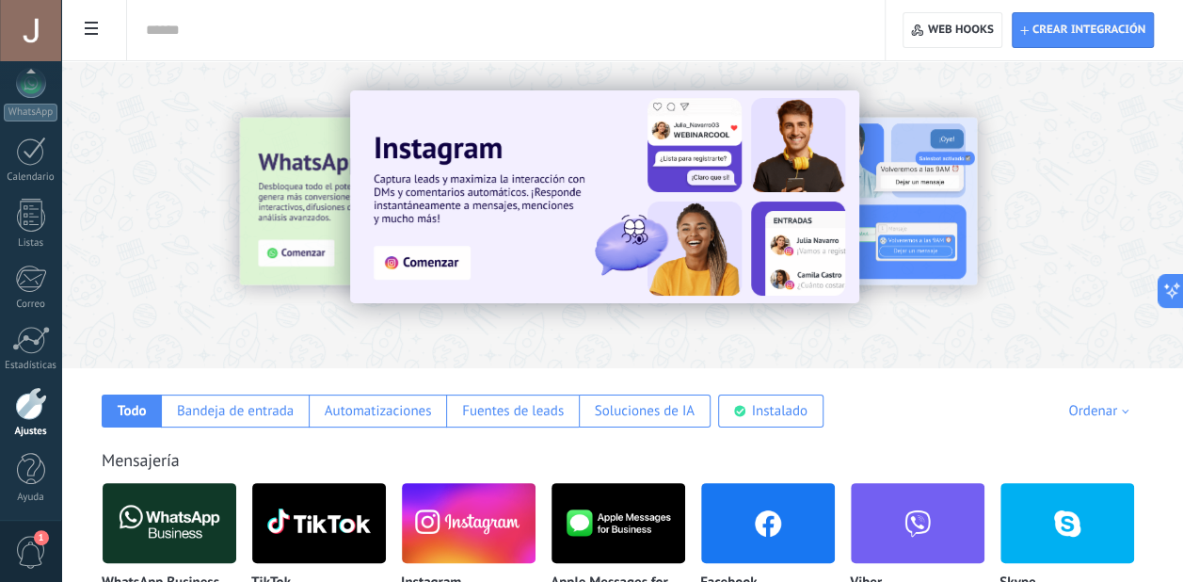
click at [26, 547] on span "1" at bounding box center [31, 552] width 32 height 33
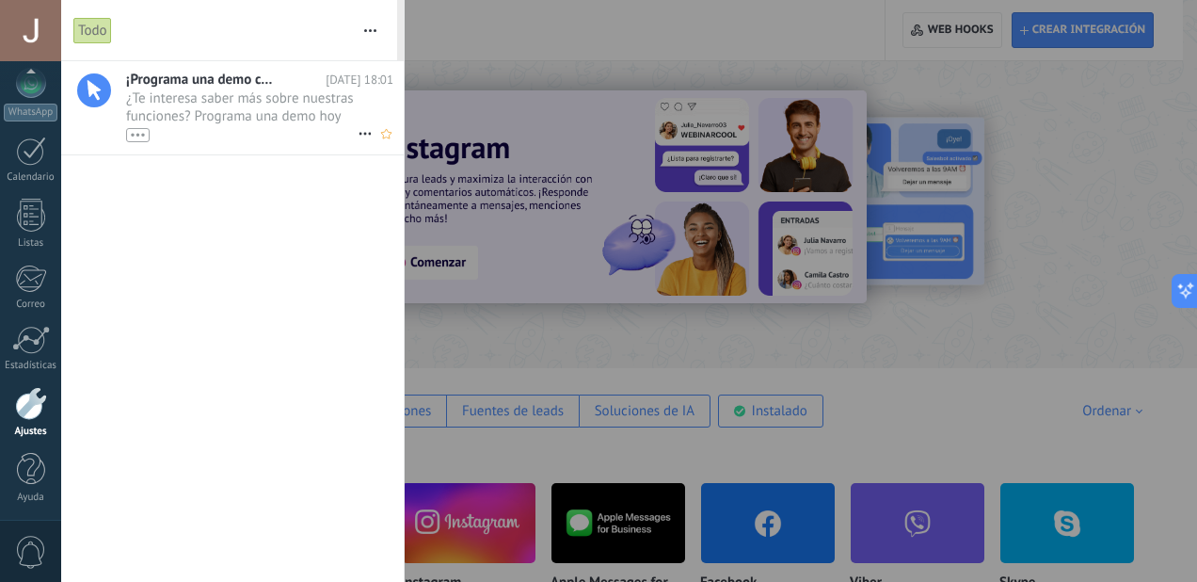
click at [222, 104] on span "¿Te interesa saber más sobre nuestras funciones? Programa una demo hoy mismo! •…" at bounding box center [242, 115] width 232 height 53
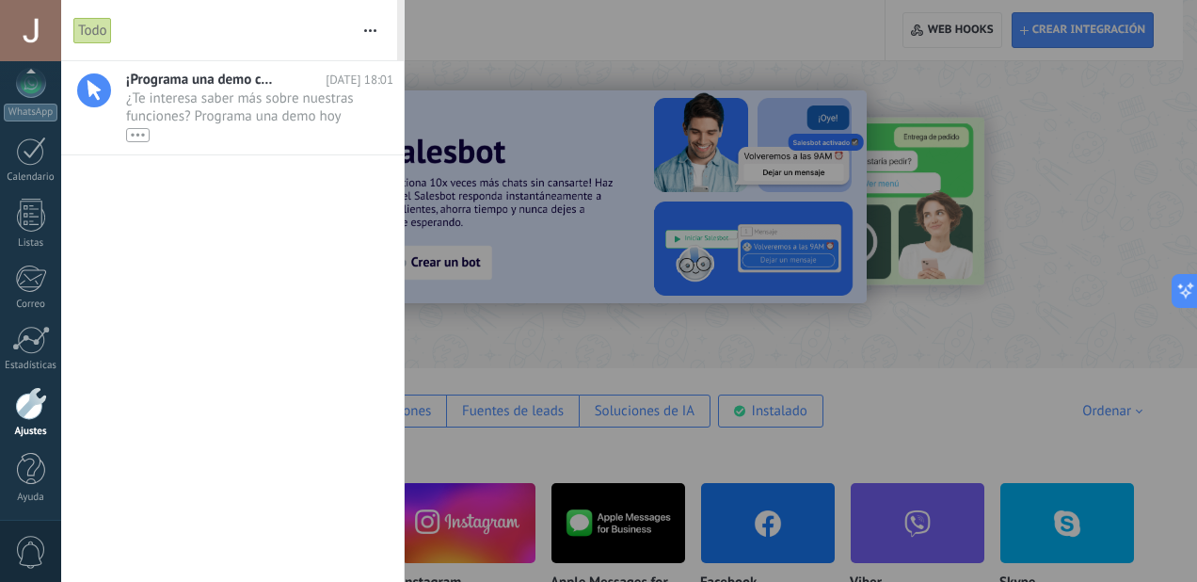
click at [25, 550] on span "0" at bounding box center [31, 552] width 32 height 33
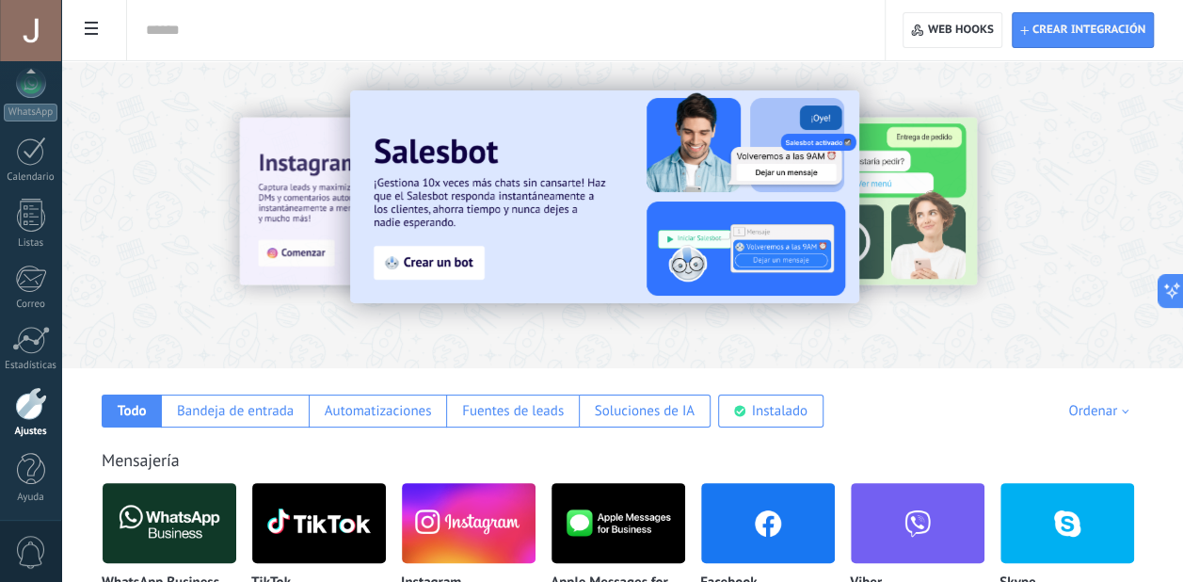
click at [25, 550] on span "0" at bounding box center [31, 552] width 32 height 33
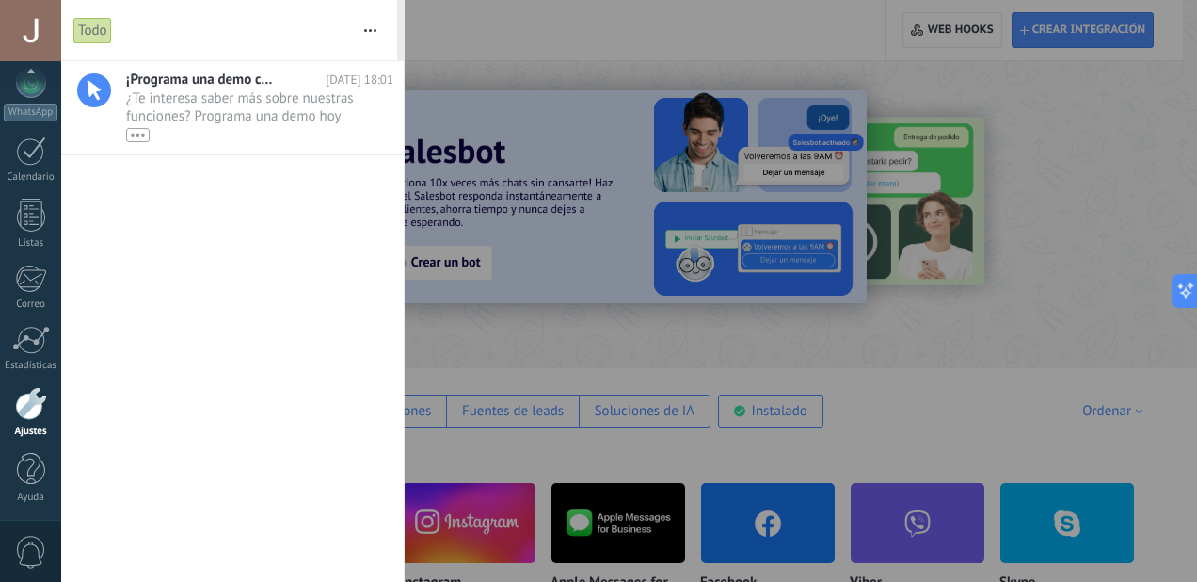
click at [25, 550] on span "0" at bounding box center [31, 552] width 32 height 33
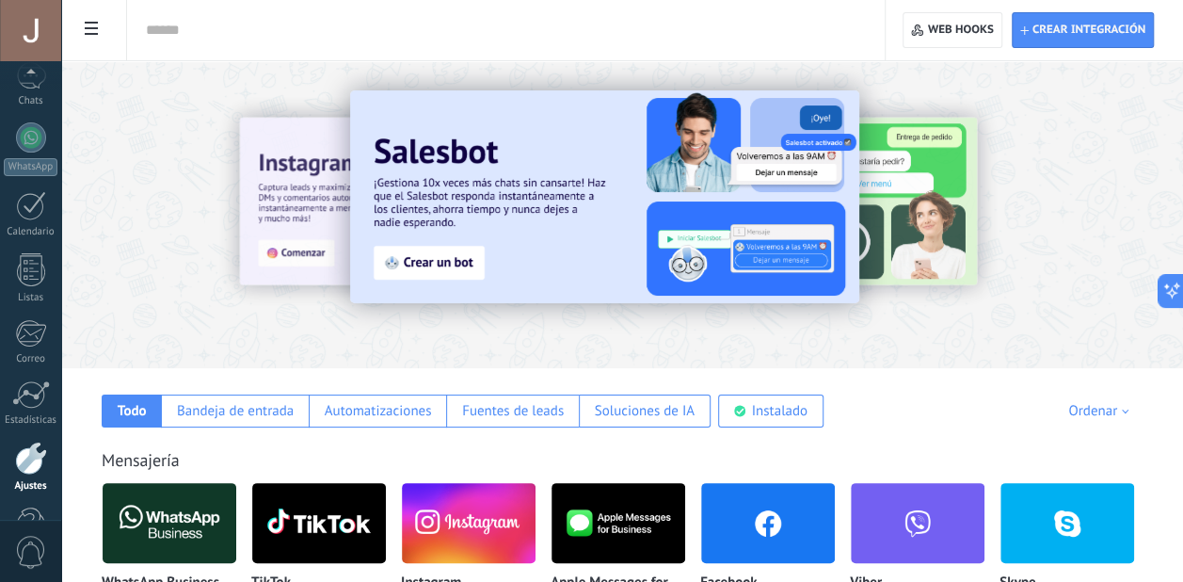
scroll to position [200, 0]
